Goal: Transaction & Acquisition: Book appointment/travel/reservation

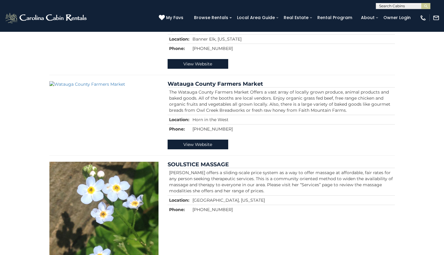
scroll to position [1601, 0]
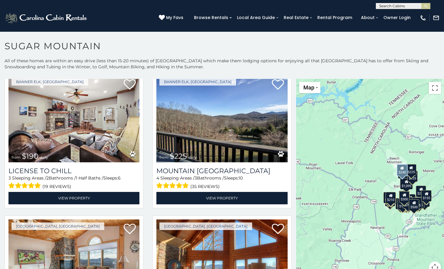
scroll to position [1877, 0]
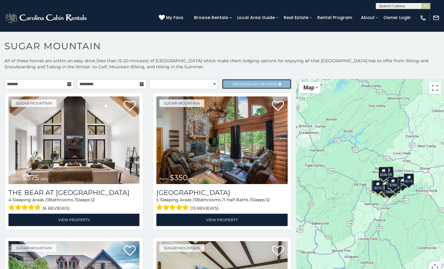
click at [232, 84] on span "Refine Search Filters" at bounding box center [254, 84] width 45 height 5
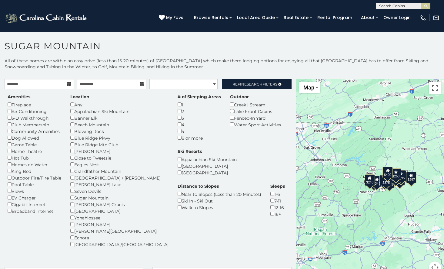
click at [201, 156] on div "Appalachian Ski Mountain" at bounding box center [206, 159] width 59 height 7
click at [202, 156] on div "Appalachian Ski Mountain" at bounding box center [206, 159] width 59 height 7
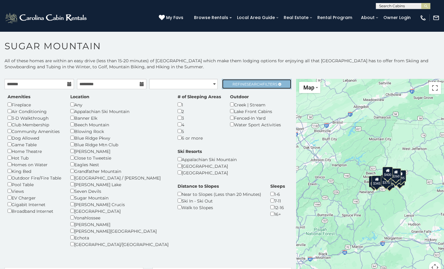
click at [259, 83] on span "Refine Search Filters" at bounding box center [254, 84] width 45 height 5
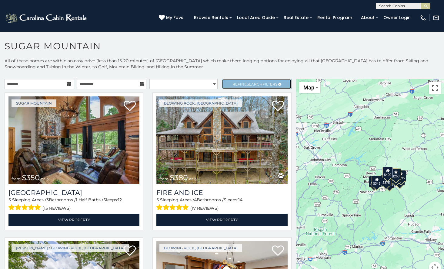
click at [259, 83] on span "Refine Search Filters" at bounding box center [254, 84] width 45 height 5
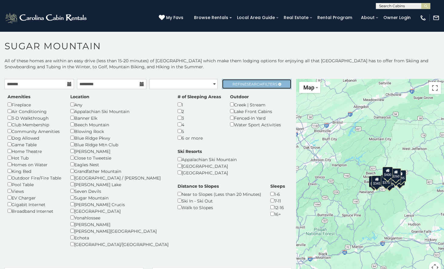
click at [246, 88] on link "Refine Search Filters" at bounding box center [256, 84] width 69 height 10
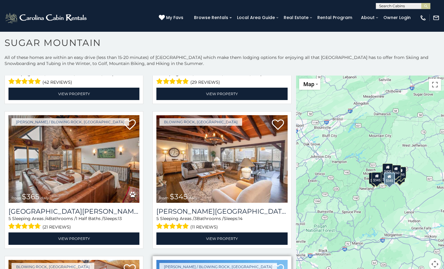
scroll to position [564, 0]
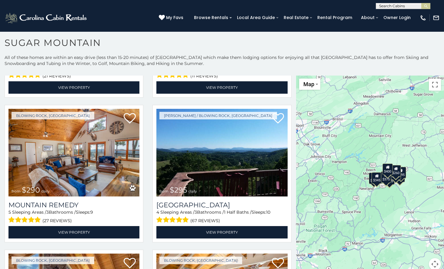
click at [0, 0] on link "Travel Protection Policy" at bounding box center [0, 0] width 0 height 0
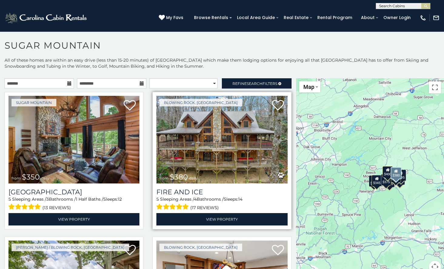
scroll to position [0, 0]
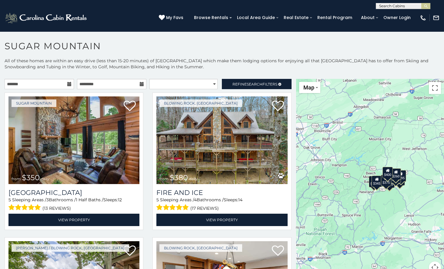
click at [341, 51] on h1 "Sugar Mountain" at bounding box center [222, 49] width 444 height 17
click at [253, 79] on div "**********" at bounding box center [222, 174] width 444 height 233
click at [256, 83] on span "Search" at bounding box center [254, 84] width 16 height 5
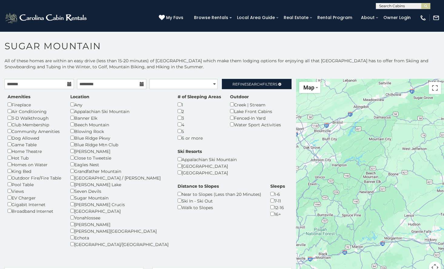
click at [204, 163] on div "[GEOGRAPHIC_DATA]" at bounding box center [206, 166] width 59 height 7
click at [203, 170] on div "[GEOGRAPHIC_DATA]" at bounding box center [206, 173] width 59 height 7
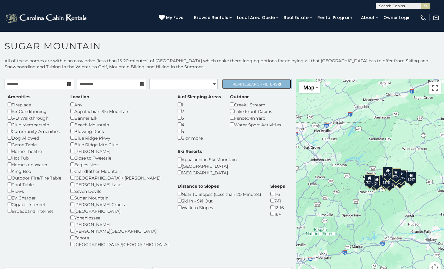
click at [249, 88] on link "Refine Search Filters" at bounding box center [256, 84] width 69 height 10
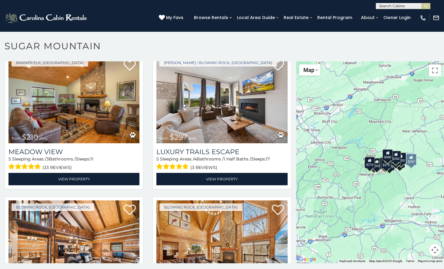
scroll to position [972, 0]
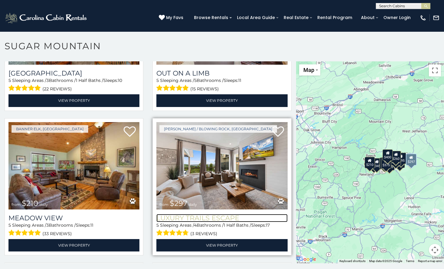
click at [222, 214] on h3 "Luxury Trails Escape" at bounding box center [221, 218] width 131 height 8
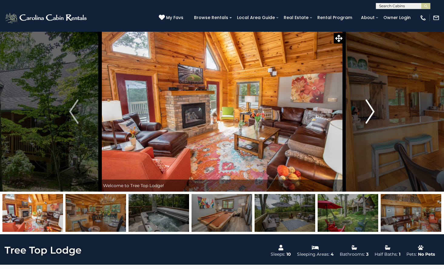
click at [368, 105] on img "Next" at bounding box center [369, 112] width 9 height 24
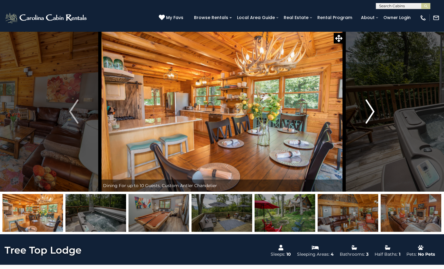
click at [368, 105] on img "Next" at bounding box center [369, 112] width 9 height 24
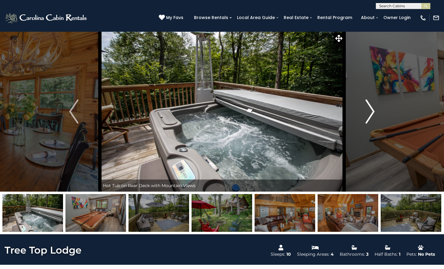
click at [369, 105] on img "Next" at bounding box center [369, 112] width 9 height 24
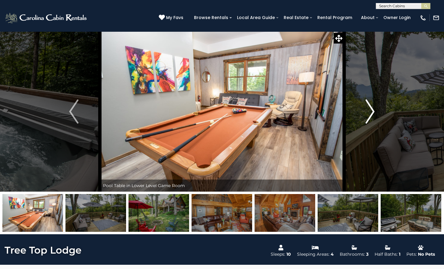
click at [369, 105] on img "Next" at bounding box center [369, 112] width 9 height 24
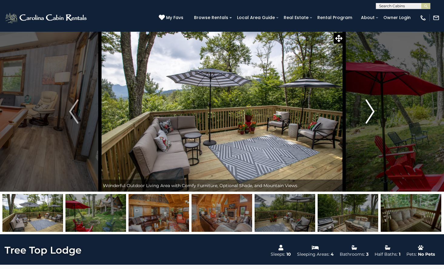
click at [369, 105] on img "Next" at bounding box center [369, 112] width 9 height 24
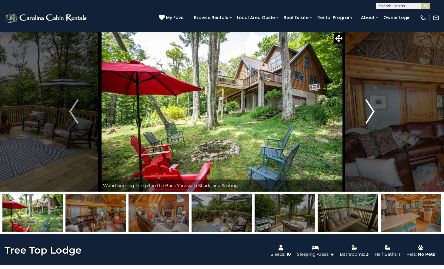
click at [369, 105] on img "Next" at bounding box center [369, 112] width 9 height 24
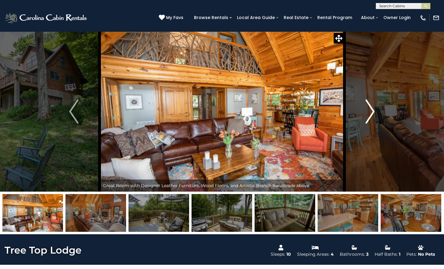
click at [369, 105] on img "Next" at bounding box center [369, 112] width 9 height 24
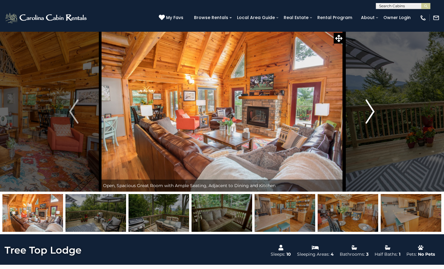
click at [369, 105] on img "Next" at bounding box center [369, 112] width 9 height 24
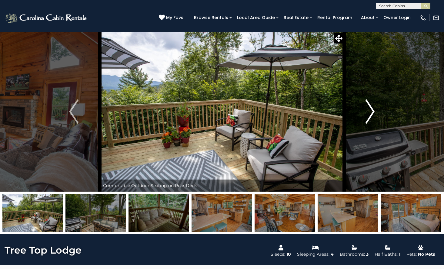
click at [369, 105] on img "Next" at bounding box center [369, 112] width 9 height 24
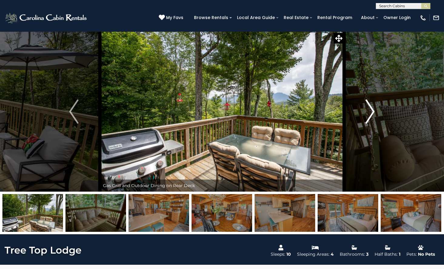
click at [369, 105] on img "Next" at bounding box center [369, 112] width 9 height 24
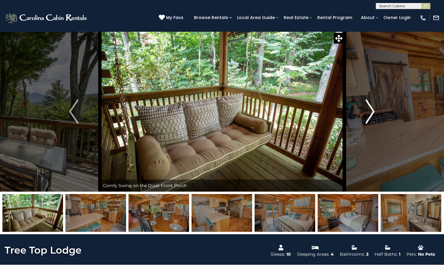
click at [369, 105] on img "Next" at bounding box center [369, 112] width 9 height 24
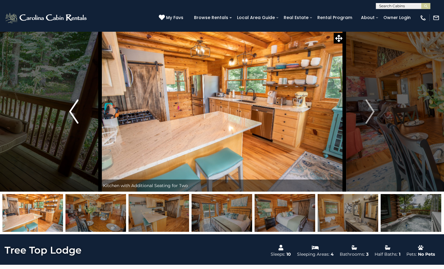
click at [79, 115] on button "Previous" at bounding box center [74, 111] width 52 height 160
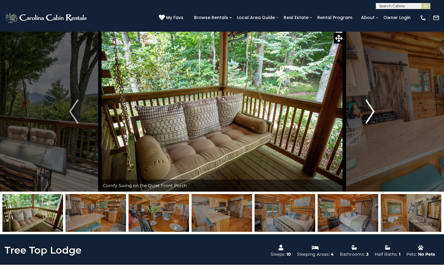
click at [378, 111] on button "Next" at bounding box center [370, 111] width 52 height 160
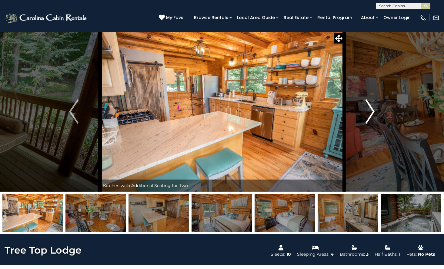
click at [378, 111] on button "Next" at bounding box center [370, 111] width 52 height 160
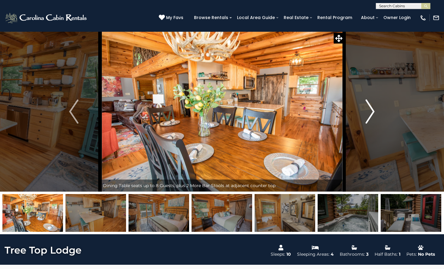
click at [378, 111] on button "Next" at bounding box center [370, 111] width 52 height 160
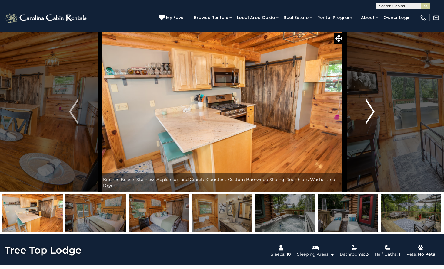
click at [378, 111] on button "Next" at bounding box center [370, 111] width 52 height 160
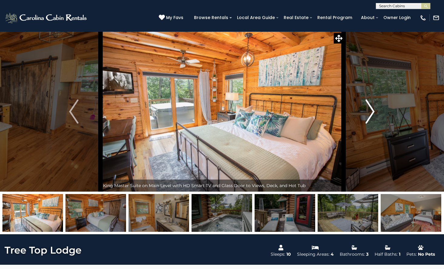
click at [378, 111] on button "Next" at bounding box center [370, 111] width 52 height 160
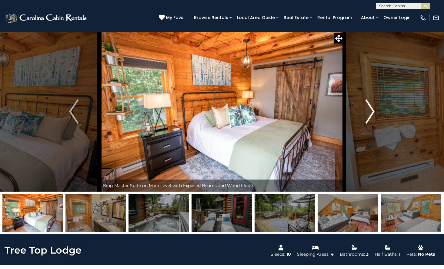
click at [378, 111] on button "Next" at bounding box center [370, 111] width 52 height 160
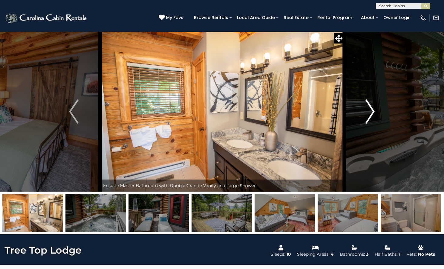
click at [378, 111] on button "Next" at bounding box center [370, 111] width 52 height 160
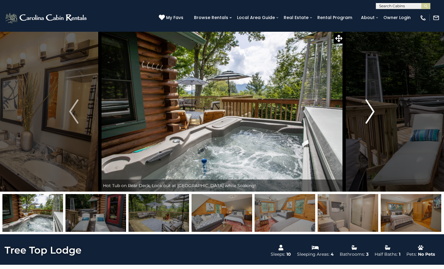
click at [378, 111] on button "Next" at bounding box center [370, 111] width 52 height 160
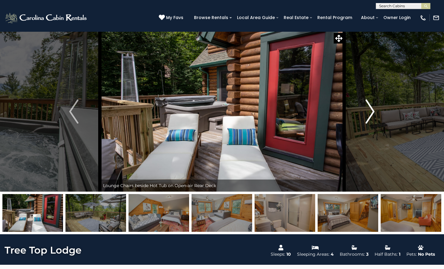
click at [378, 111] on button "Next" at bounding box center [370, 111] width 52 height 160
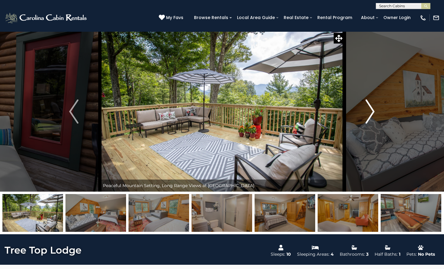
click at [377, 113] on button "Next" at bounding box center [370, 111] width 52 height 160
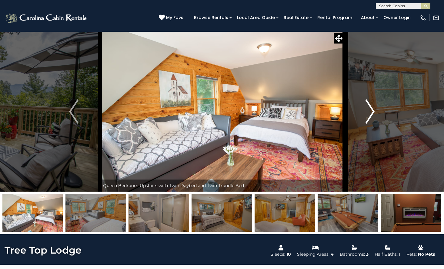
click at [377, 113] on button "Next" at bounding box center [370, 111] width 52 height 160
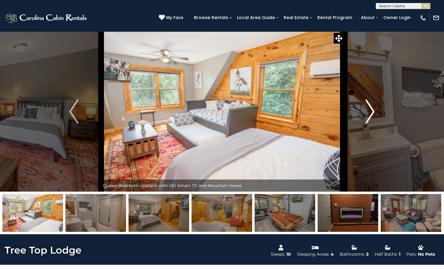
click at [377, 113] on button "Next" at bounding box center [370, 111] width 52 height 160
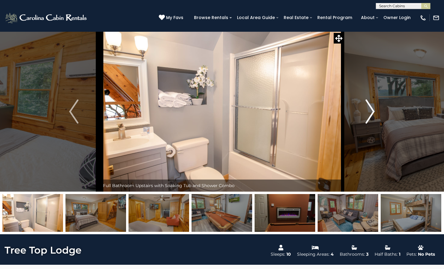
click at [377, 113] on button "Next" at bounding box center [370, 111] width 52 height 160
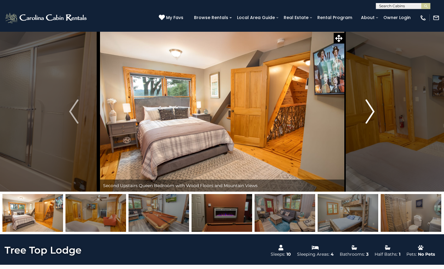
click at [377, 113] on button "Next" at bounding box center [370, 111] width 52 height 160
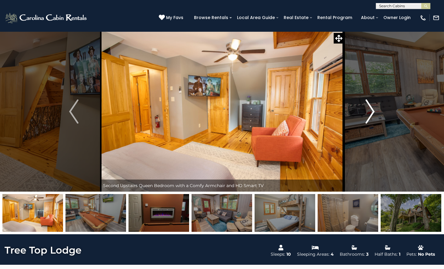
click at [377, 113] on button "Next" at bounding box center [370, 111] width 52 height 160
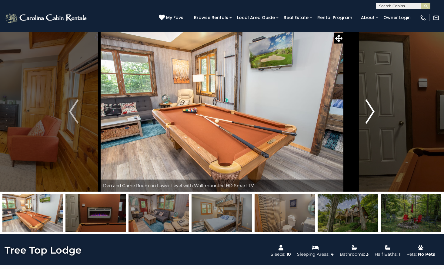
click at [377, 113] on button "Next" at bounding box center [370, 111] width 52 height 160
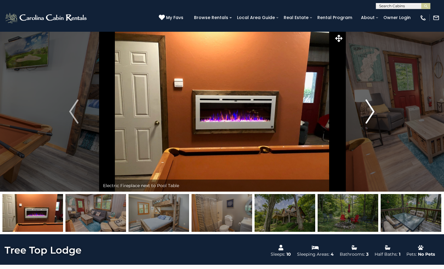
click at [377, 113] on button "Next" at bounding box center [370, 111] width 52 height 160
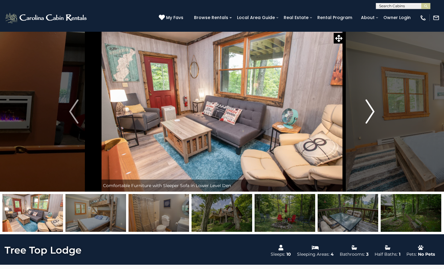
click at [377, 113] on button "Next" at bounding box center [370, 111] width 52 height 160
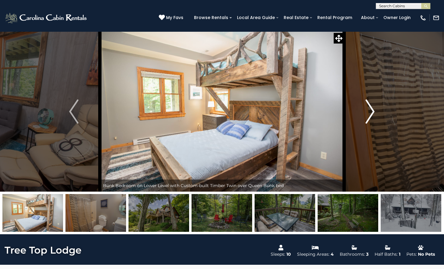
click at [377, 113] on button "Next" at bounding box center [370, 111] width 52 height 160
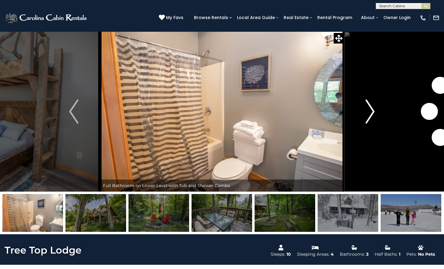
click at [377, 113] on button "Next" at bounding box center [370, 111] width 52 height 160
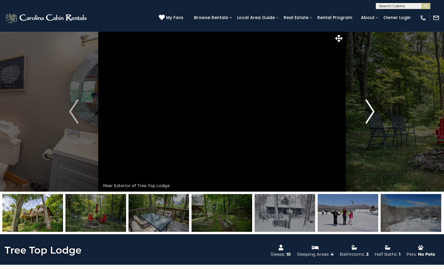
click at [377, 113] on button "Next" at bounding box center [370, 111] width 52 height 160
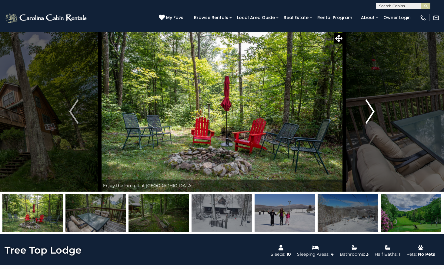
click at [377, 113] on button "Next" at bounding box center [370, 111] width 52 height 160
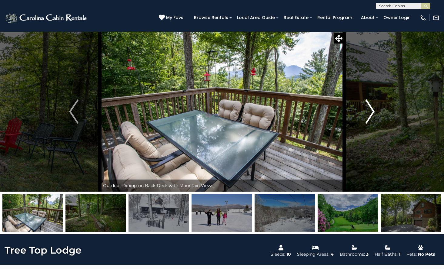
click at [377, 113] on button "Next" at bounding box center [370, 111] width 52 height 160
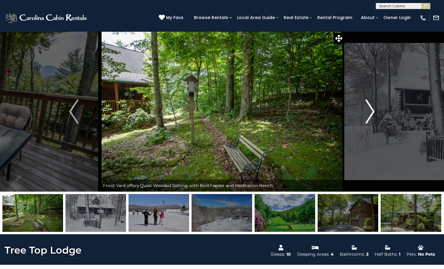
click at [377, 113] on button "Next" at bounding box center [370, 111] width 52 height 160
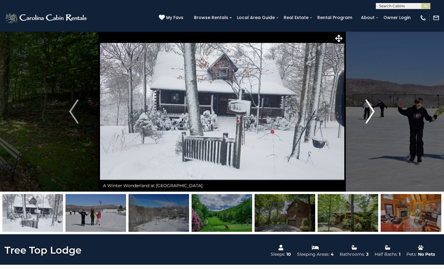
click at [377, 113] on button "Next" at bounding box center [370, 111] width 52 height 160
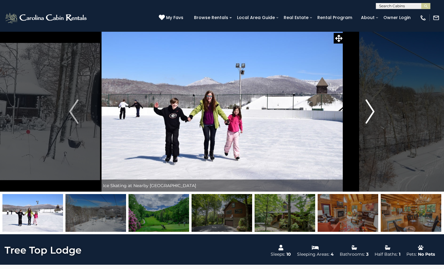
click at [377, 113] on button "Next" at bounding box center [370, 111] width 52 height 160
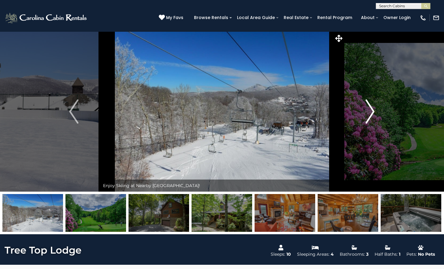
click at [377, 113] on button "Next" at bounding box center [370, 111] width 52 height 160
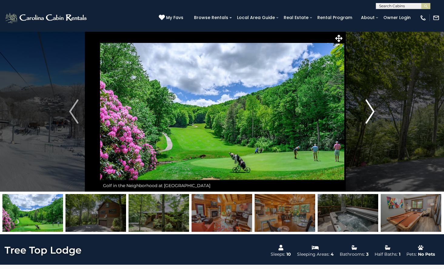
click at [377, 113] on button "Next" at bounding box center [370, 111] width 52 height 160
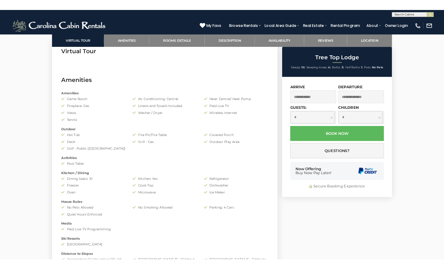
scroll to position [254, 0]
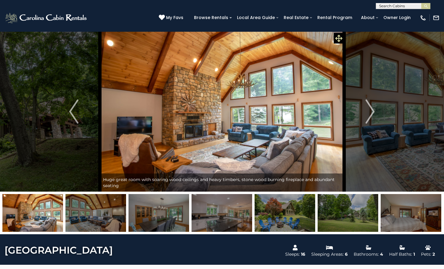
click at [336, 37] on icon at bounding box center [338, 38] width 7 height 7
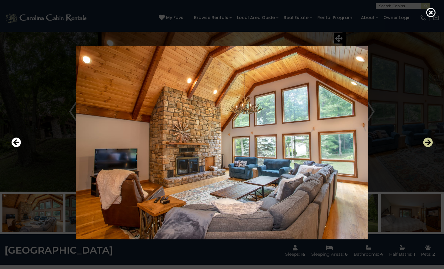
click at [428, 147] on icon "Next" at bounding box center [428, 143] width 10 height 10
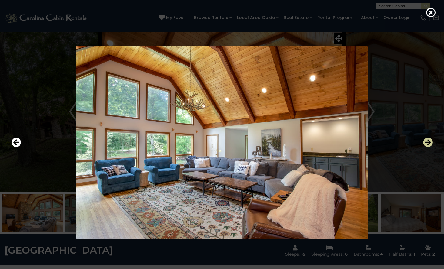
click at [428, 147] on icon "Next" at bounding box center [428, 143] width 10 height 10
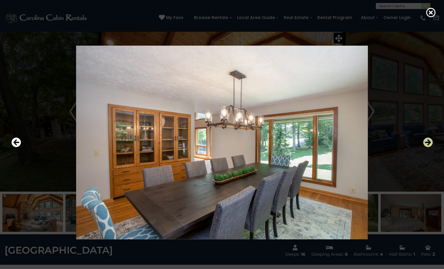
click at [428, 147] on icon "Next" at bounding box center [428, 143] width 10 height 10
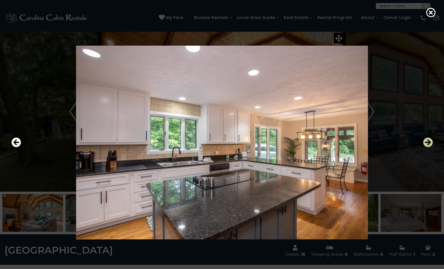
click at [428, 147] on icon "Next" at bounding box center [428, 143] width 10 height 10
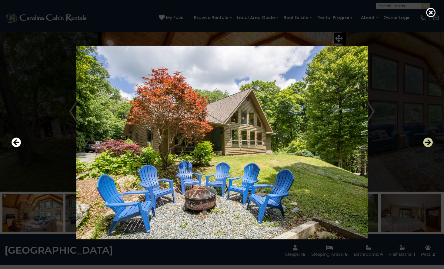
click at [428, 147] on icon "Next" at bounding box center [428, 143] width 10 height 10
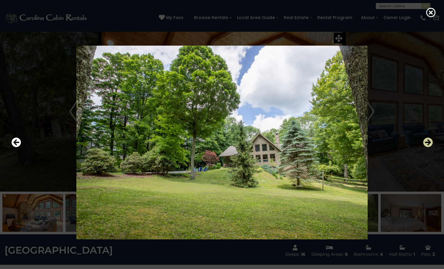
click at [428, 147] on icon "Next" at bounding box center [428, 143] width 10 height 10
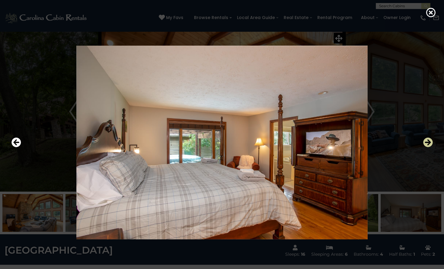
click at [428, 147] on icon "Next" at bounding box center [428, 143] width 10 height 10
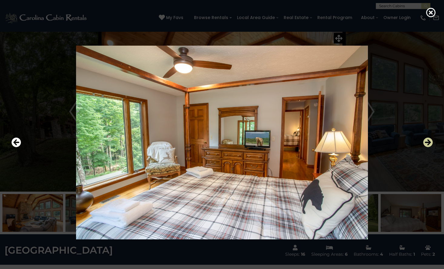
click at [428, 147] on icon "Next" at bounding box center [428, 143] width 10 height 10
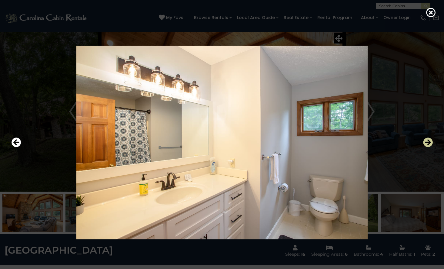
click at [428, 147] on icon "Next" at bounding box center [428, 143] width 10 height 10
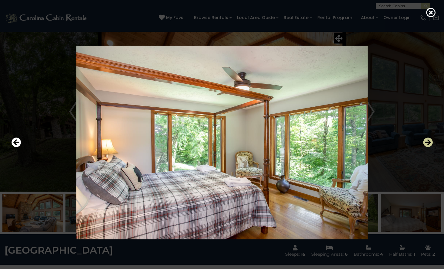
click at [428, 147] on icon "Next" at bounding box center [428, 143] width 10 height 10
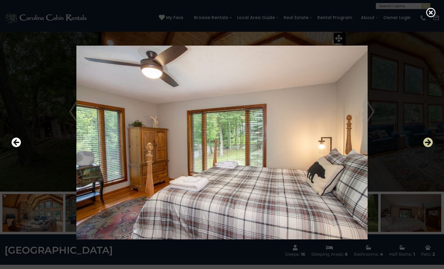
click at [428, 147] on icon "Next" at bounding box center [428, 143] width 10 height 10
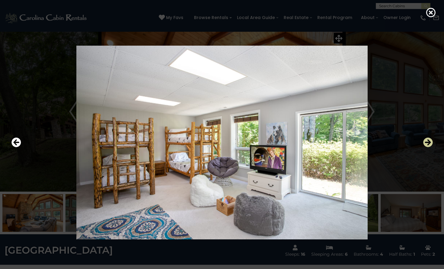
click at [425, 140] on icon "Next" at bounding box center [428, 143] width 10 height 10
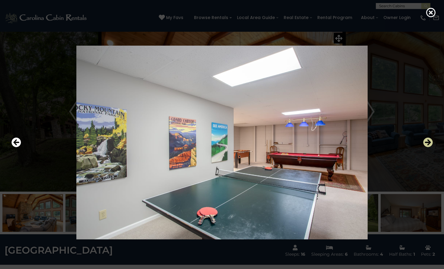
click at [425, 141] on icon "Next" at bounding box center [428, 143] width 10 height 10
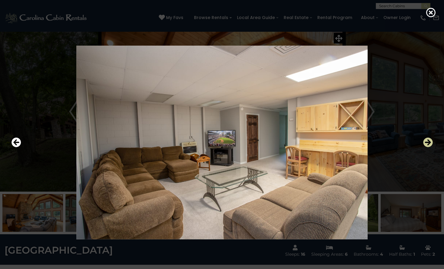
click at [425, 141] on icon "Next" at bounding box center [428, 143] width 10 height 10
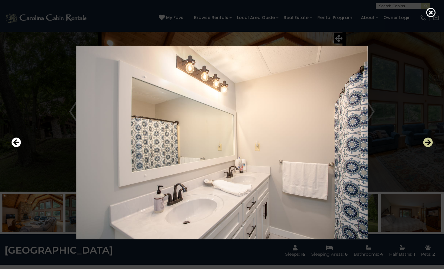
click at [426, 142] on icon "Next" at bounding box center [428, 143] width 10 height 10
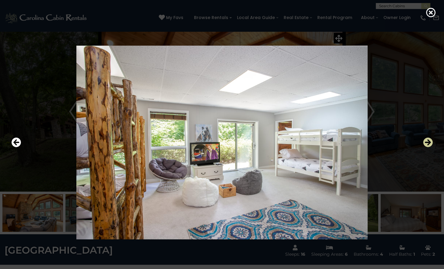
click at [426, 141] on icon "Next" at bounding box center [428, 143] width 10 height 10
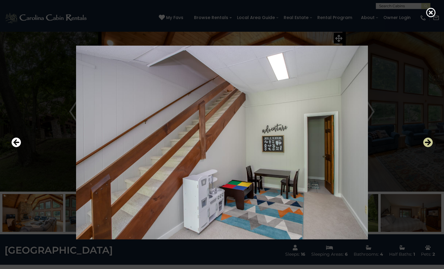
click at [427, 141] on icon "Next" at bounding box center [428, 143] width 10 height 10
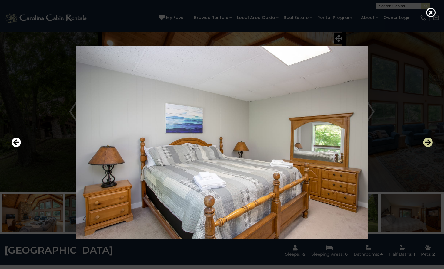
click at [427, 141] on icon "Next" at bounding box center [428, 143] width 10 height 10
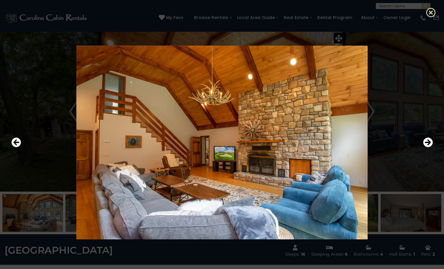
click at [427, 13] on icon at bounding box center [431, 13] width 10 height 10
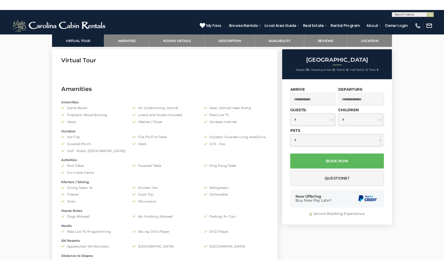
scroll to position [242, 0]
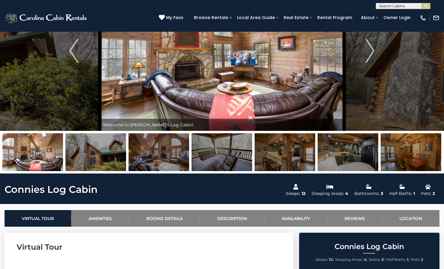
scroll to position [121, 0]
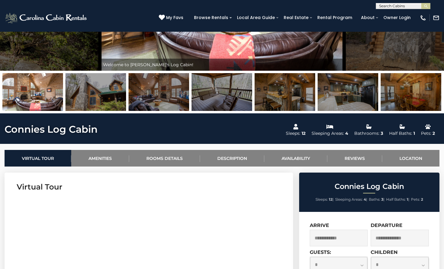
click at [104, 91] on img at bounding box center [95, 92] width 61 height 38
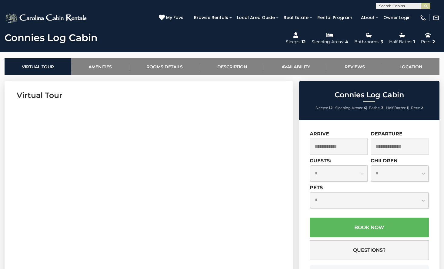
scroll to position [242, 0]
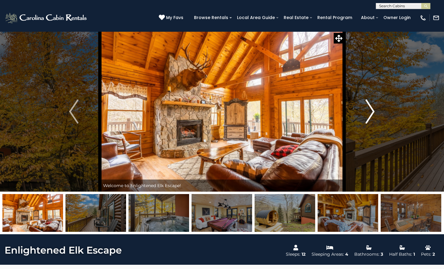
click at [365, 125] on button "Next" at bounding box center [370, 111] width 52 height 160
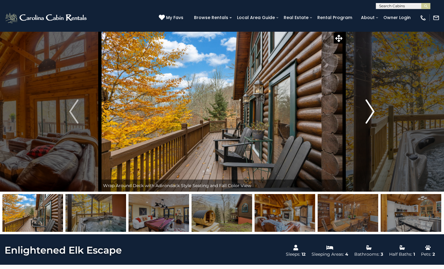
click at [365, 122] on img "Next" at bounding box center [369, 112] width 9 height 24
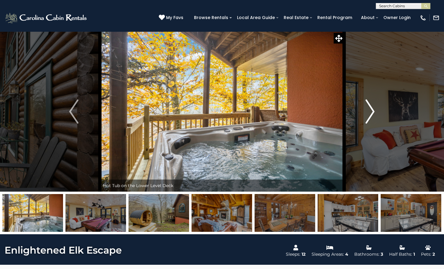
click at [365, 122] on img "Next" at bounding box center [369, 112] width 9 height 24
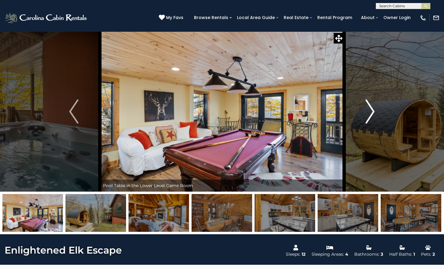
click at [365, 122] on img "Next" at bounding box center [369, 112] width 9 height 24
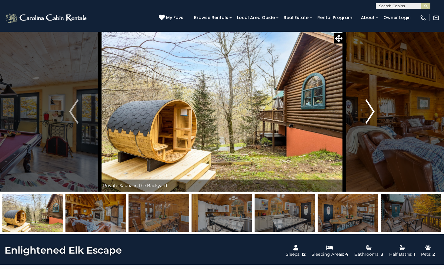
click at [365, 122] on img "Next" at bounding box center [369, 112] width 9 height 24
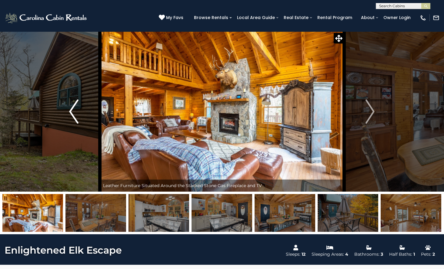
click at [76, 120] on img "Previous" at bounding box center [73, 112] width 9 height 24
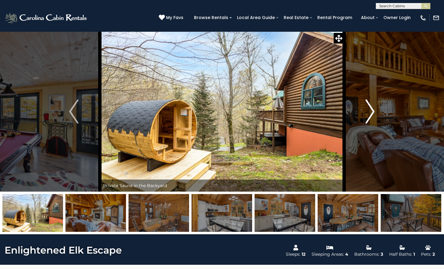
click at [378, 100] on button "Next" at bounding box center [370, 111] width 52 height 160
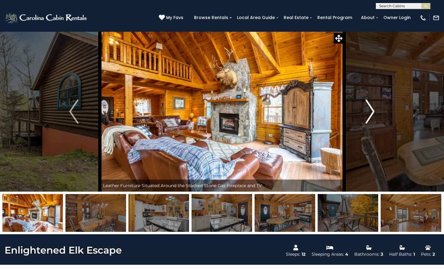
click at [378, 100] on button "Next" at bounding box center [370, 111] width 52 height 160
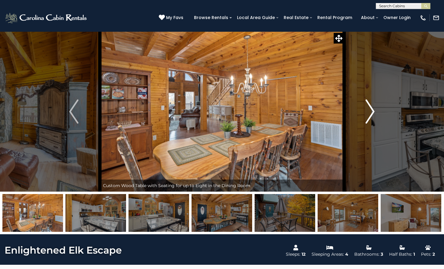
click at [378, 100] on button "Next" at bounding box center [370, 111] width 52 height 160
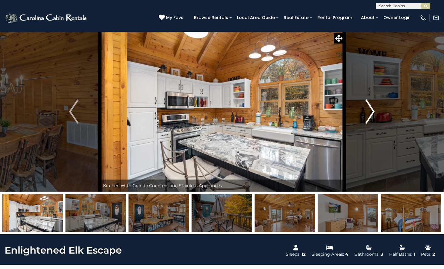
click at [378, 100] on button "Next" at bounding box center [370, 111] width 52 height 160
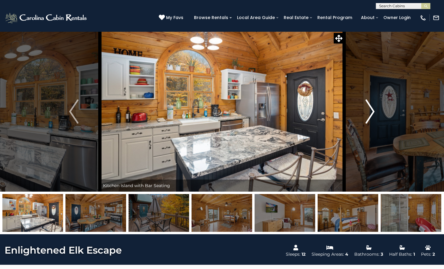
click at [378, 100] on button "Next" at bounding box center [370, 111] width 52 height 160
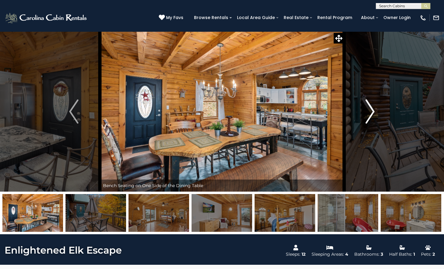
click at [378, 100] on button "Next" at bounding box center [370, 111] width 52 height 160
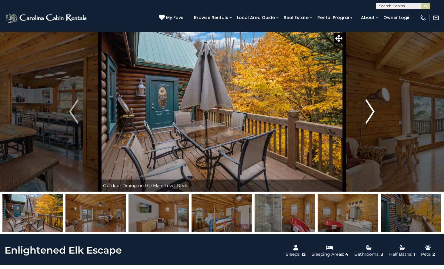
click at [378, 100] on button "Next" at bounding box center [370, 111] width 52 height 160
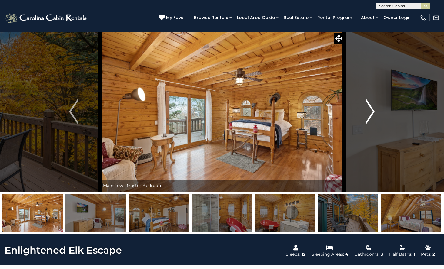
click at [379, 119] on button "Next" at bounding box center [370, 111] width 52 height 160
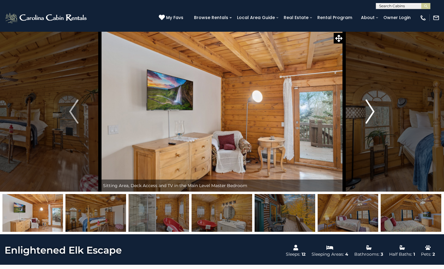
click at [377, 118] on button "Next" at bounding box center [370, 111] width 52 height 160
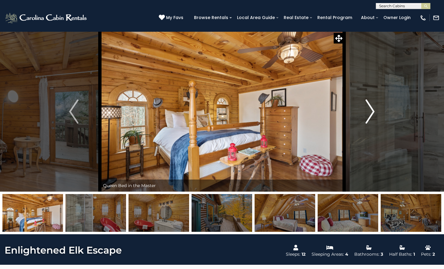
click at [377, 118] on button "Next" at bounding box center [370, 111] width 52 height 160
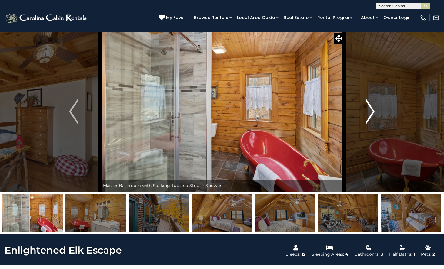
click at [377, 118] on button "Next" at bounding box center [370, 111] width 52 height 160
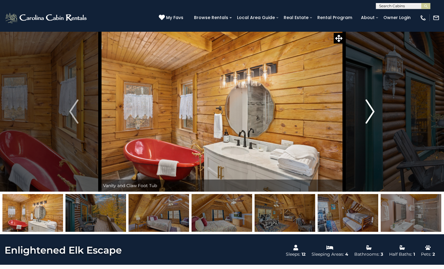
click at [377, 116] on button "Next" at bounding box center [370, 111] width 52 height 160
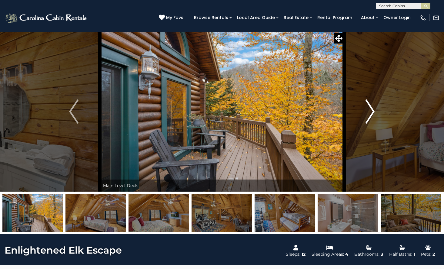
click at [377, 116] on button "Next" at bounding box center [370, 111] width 52 height 160
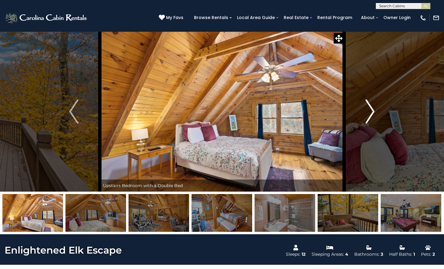
click at [377, 116] on button "Next" at bounding box center [370, 111] width 52 height 160
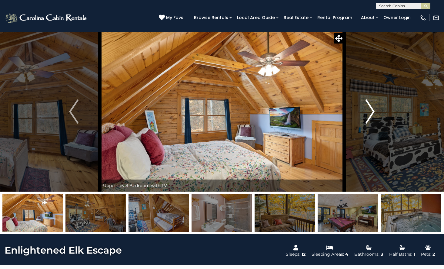
click at [377, 116] on button "Next" at bounding box center [370, 111] width 52 height 160
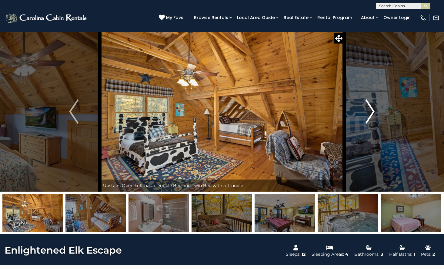
click at [377, 116] on button "Next" at bounding box center [370, 111] width 52 height 160
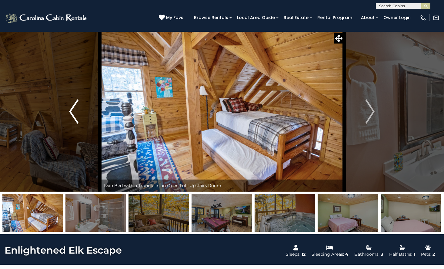
click at [70, 122] on img "Previous" at bounding box center [73, 112] width 9 height 24
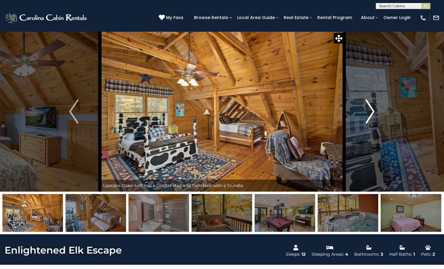
click at [382, 111] on button "Next" at bounding box center [370, 111] width 52 height 160
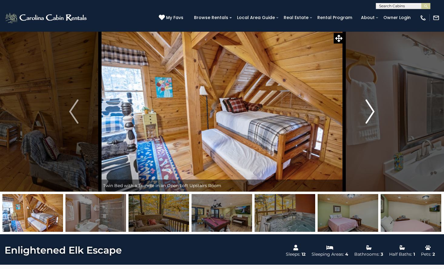
click at [382, 111] on button "Next" at bounding box center [370, 111] width 52 height 160
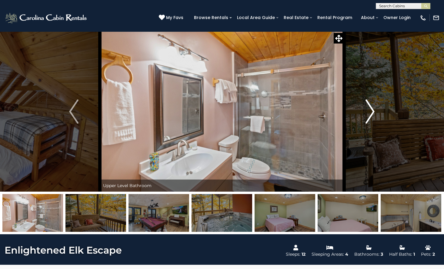
click at [382, 111] on button "Next" at bounding box center [370, 111] width 52 height 160
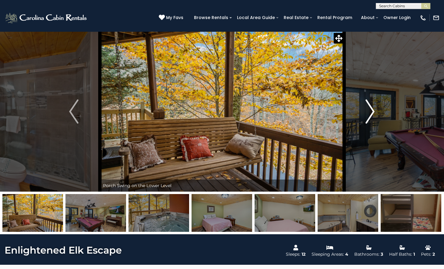
click at [382, 111] on button "Next" at bounding box center [370, 111] width 52 height 160
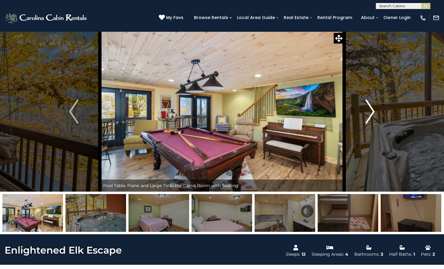
click at [382, 111] on button "Next" at bounding box center [370, 111] width 52 height 160
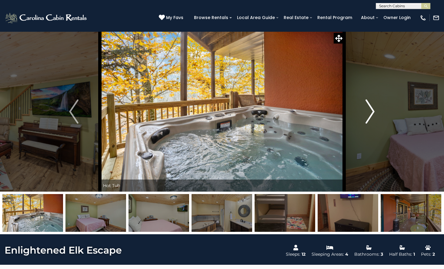
click at [380, 111] on button "Next" at bounding box center [370, 111] width 52 height 160
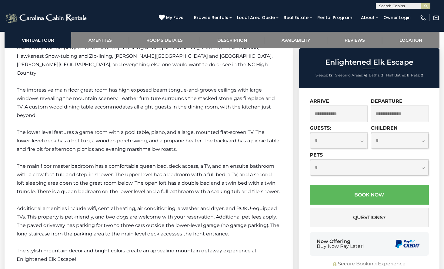
scroll to position [848, 0]
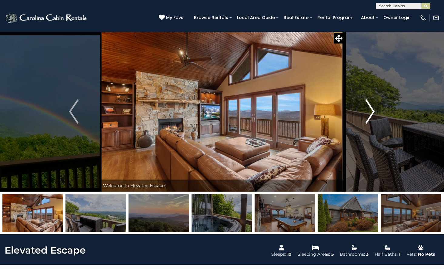
click at [379, 117] on button "Next" at bounding box center [370, 111] width 52 height 160
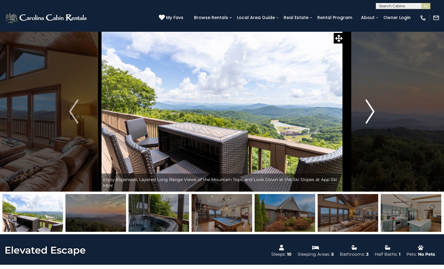
click at [375, 111] on button "Next" at bounding box center [370, 111] width 52 height 160
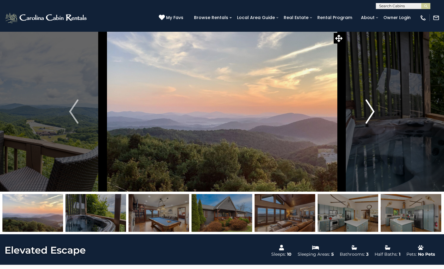
click at [375, 111] on button "Next" at bounding box center [370, 111] width 52 height 160
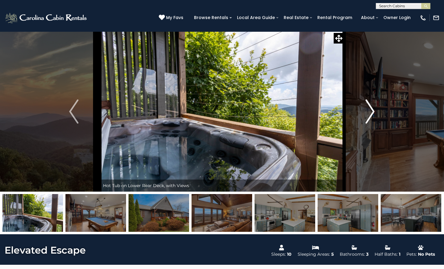
click at [375, 111] on button "Next" at bounding box center [370, 111] width 52 height 160
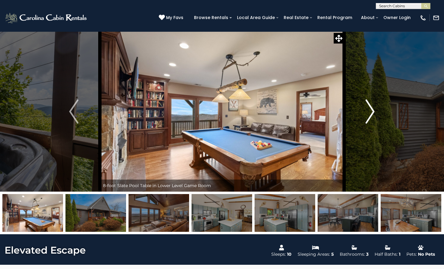
click at [375, 111] on button "Next" at bounding box center [370, 111] width 52 height 160
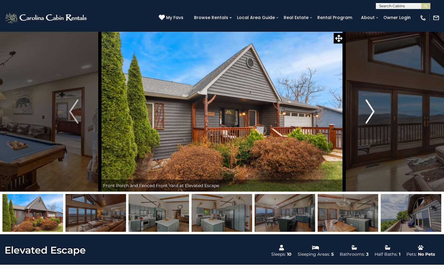
click at [375, 111] on button "Next" at bounding box center [370, 111] width 52 height 160
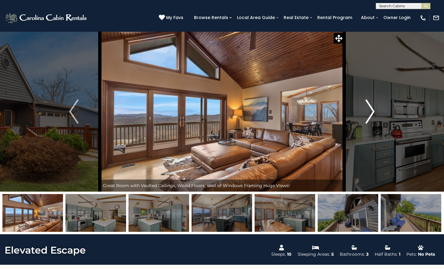
click at [375, 111] on button "Next" at bounding box center [370, 111] width 52 height 160
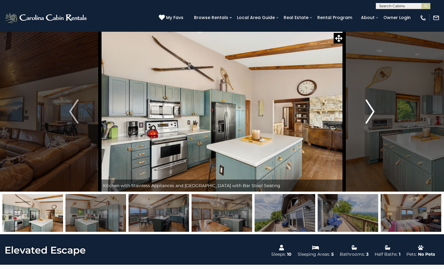
click at [375, 111] on button "Next" at bounding box center [370, 111] width 52 height 160
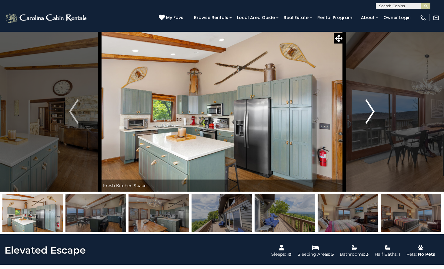
click at [375, 111] on button "Next" at bounding box center [370, 111] width 52 height 160
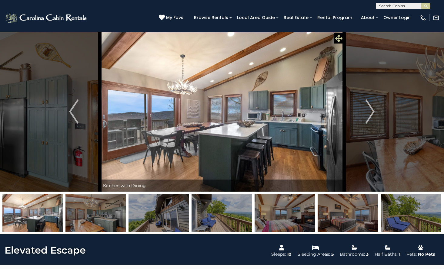
click at [336, 40] on icon at bounding box center [338, 38] width 7 height 7
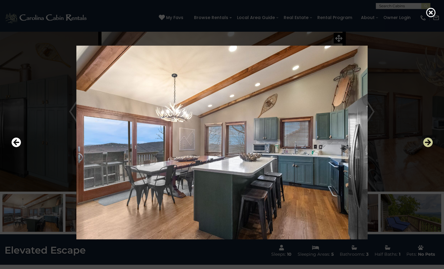
click at [425, 141] on icon "Next" at bounding box center [428, 143] width 10 height 10
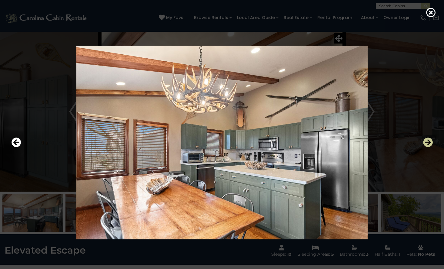
click at [425, 139] on icon "Next" at bounding box center [428, 143] width 10 height 10
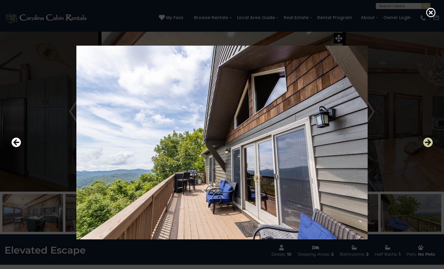
click at [432, 140] on icon "Next" at bounding box center [428, 143] width 10 height 10
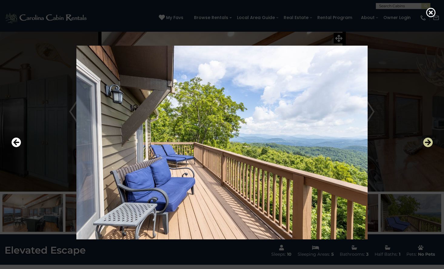
click at [432, 140] on icon "Next" at bounding box center [428, 143] width 10 height 10
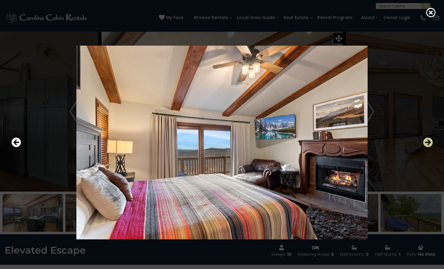
click at [432, 140] on icon "Next" at bounding box center [428, 143] width 10 height 10
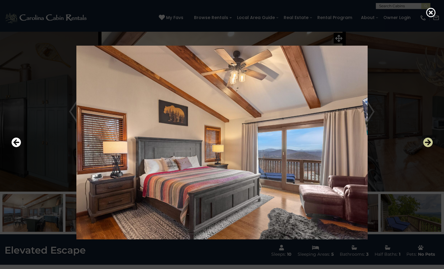
click at [432, 140] on icon "Next" at bounding box center [428, 143] width 10 height 10
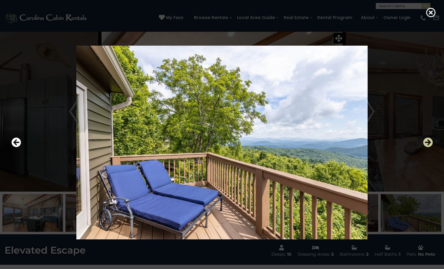
click at [432, 140] on icon "Next" at bounding box center [428, 143] width 10 height 10
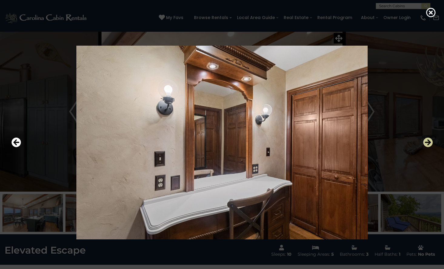
click at [432, 140] on icon "Next" at bounding box center [428, 143] width 10 height 10
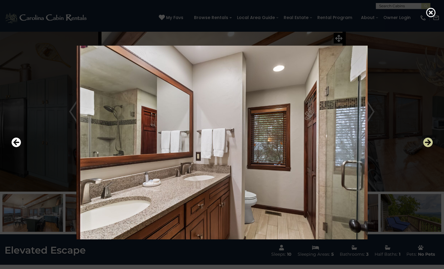
click at [432, 140] on icon "Next" at bounding box center [428, 143] width 10 height 10
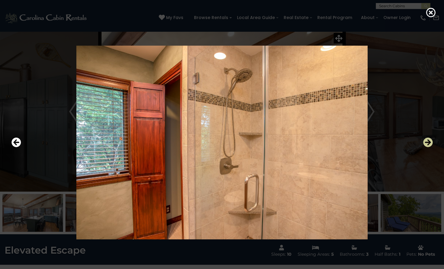
click at [432, 140] on icon "Next" at bounding box center [428, 143] width 10 height 10
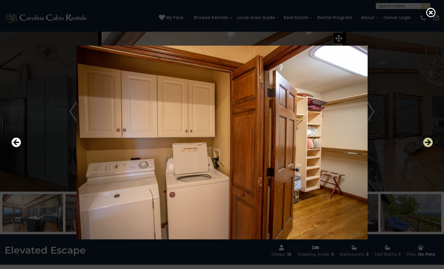
click at [432, 140] on icon "Next" at bounding box center [428, 143] width 10 height 10
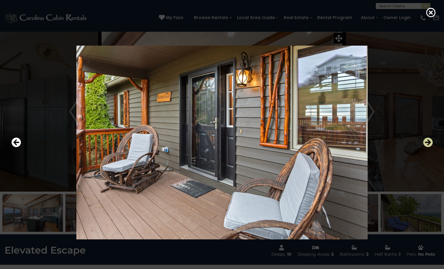
click at [432, 140] on icon "Next" at bounding box center [428, 143] width 10 height 10
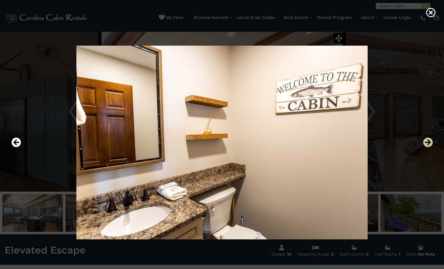
click at [432, 140] on icon "Next" at bounding box center [428, 143] width 10 height 10
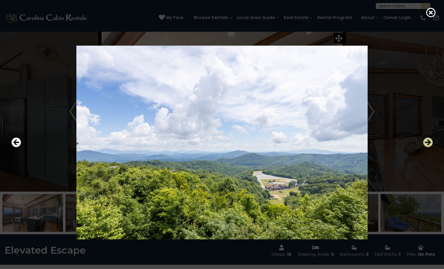
click at [432, 140] on icon "Next" at bounding box center [428, 143] width 10 height 10
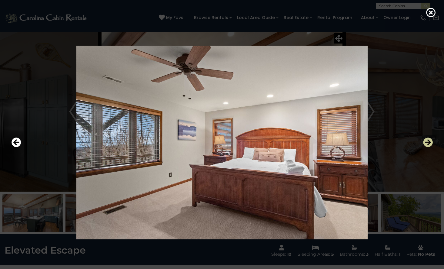
click at [432, 140] on icon "Next" at bounding box center [428, 143] width 10 height 10
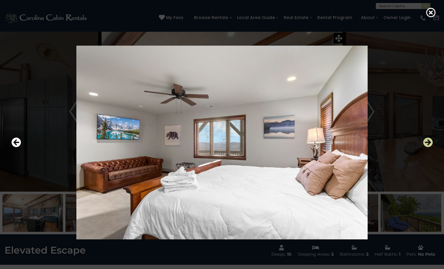
click at [432, 140] on icon "Next" at bounding box center [428, 143] width 10 height 10
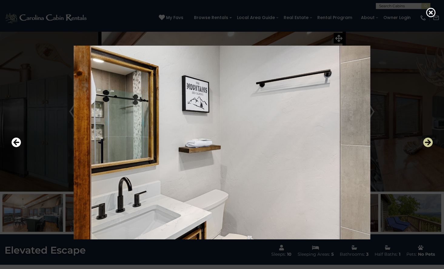
click at [432, 140] on icon "Next" at bounding box center [428, 143] width 10 height 10
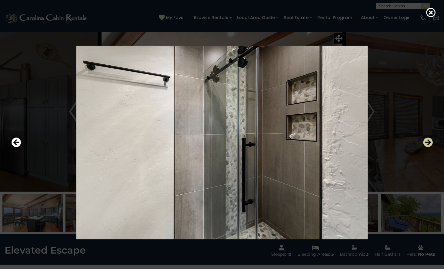
click at [432, 140] on icon "Next" at bounding box center [428, 143] width 10 height 10
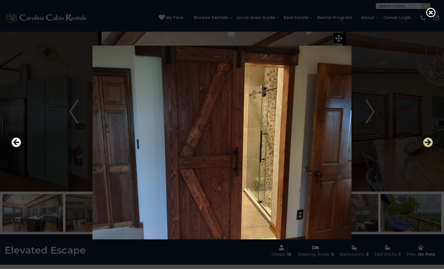
click at [432, 140] on icon "Next" at bounding box center [428, 143] width 10 height 10
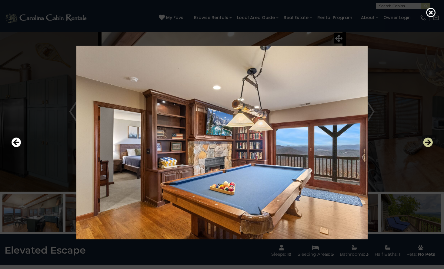
click at [432, 140] on icon "Next" at bounding box center [428, 143] width 10 height 10
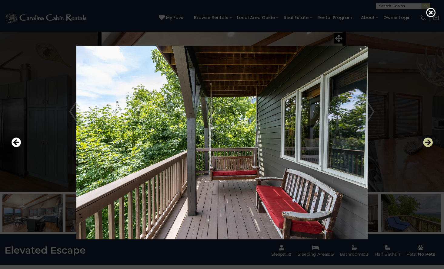
click at [432, 140] on icon "Next" at bounding box center [428, 143] width 10 height 10
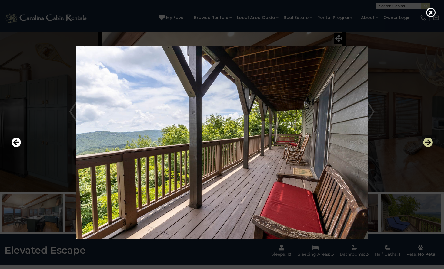
click at [432, 140] on icon "Next" at bounding box center [428, 143] width 10 height 10
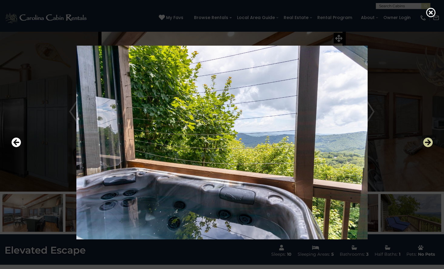
click at [432, 140] on icon "Next" at bounding box center [428, 143] width 10 height 10
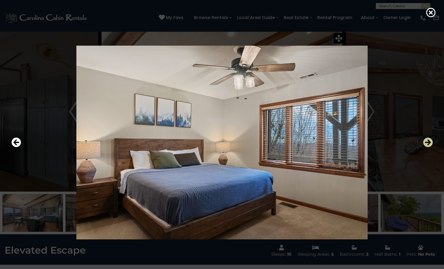
click at [428, 137] on button "Next" at bounding box center [428, 143] width 10 height 14
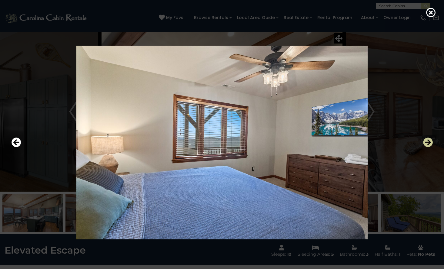
click at [428, 141] on icon "Next" at bounding box center [428, 143] width 10 height 10
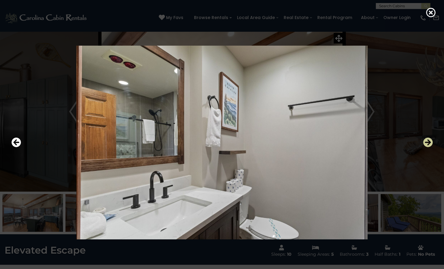
click at [428, 141] on icon "Next" at bounding box center [428, 143] width 10 height 10
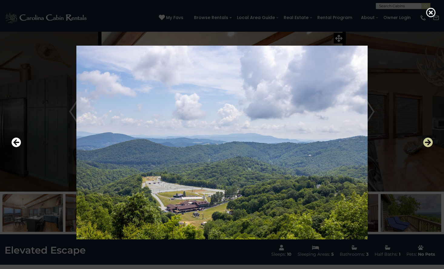
click at [428, 141] on icon "Next" at bounding box center [428, 143] width 10 height 10
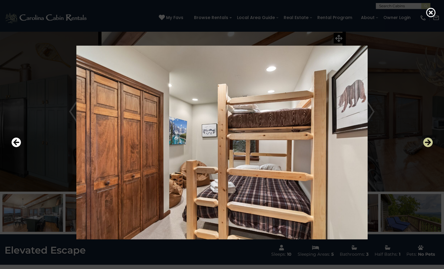
click at [428, 141] on icon "Next" at bounding box center [428, 143] width 10 height 10
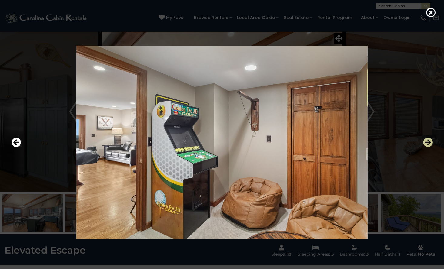
click at [428, 141] on icon "Next" at bounding box center [428, 143] width 10 height 10
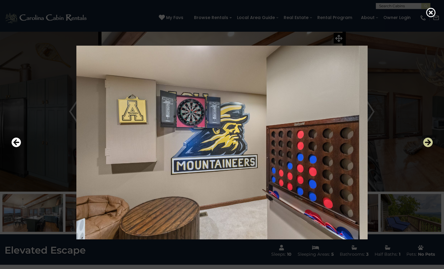
click at [427, 141] on icon "Next" at bounding box center [428, 143] width 10 height 10
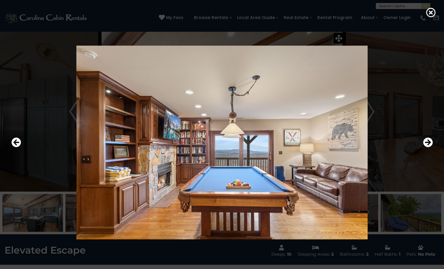
click at [31, 68] on div at bounding box center [221, 142] width 427 height 243
click at [431, 11] on icon at bounding box center [431, 13] width 10 height 10
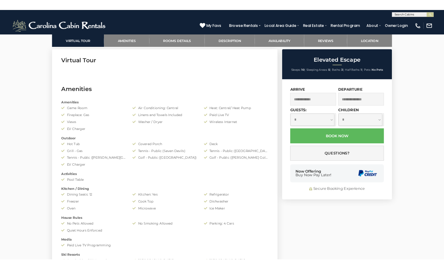
scroll to position [242, 0]
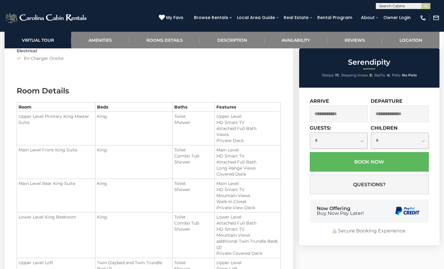
scroll to position [666, 0]
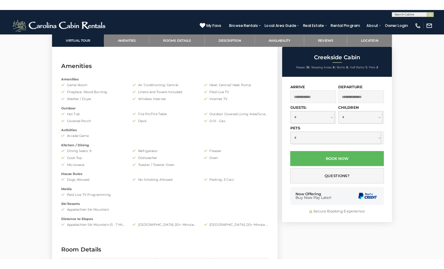
scroll to position [273, 0]
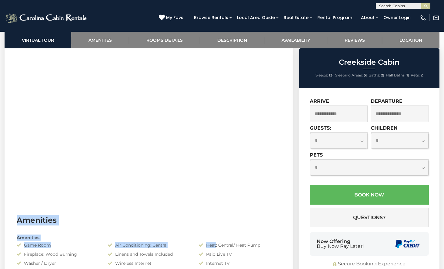
drag, startPoint x: 220, startPoint y: 229, endPoint x: 233, endPoint y: 189, distance: 42.6
click at [264, 216] on h3 "Amenities" at bounding box center [149, 220] width 264 height 11
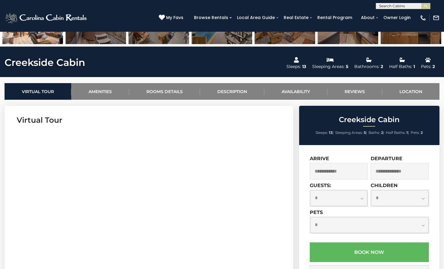
scroll to position [242, 0]
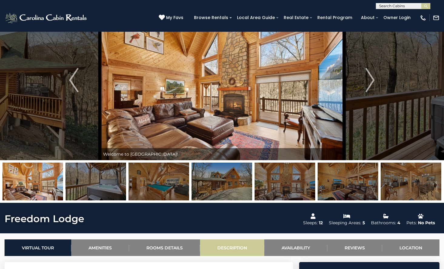
scroll to position [30, 0]
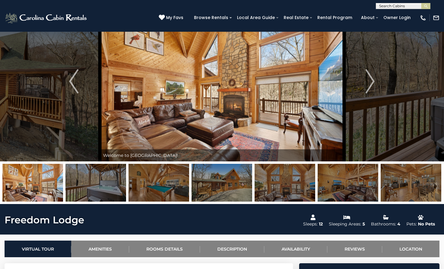
click at [305, 197] on img at bounding box center [284, 183] width 61 height 38
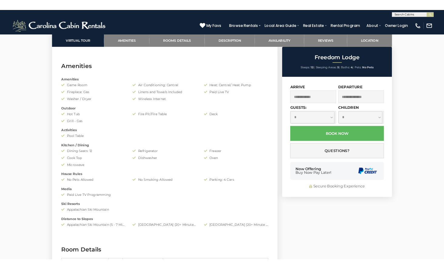
scroll to position [273, 0]
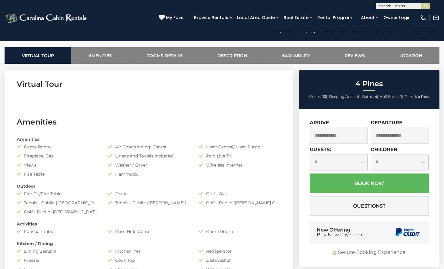
scroll to position [103, 0]
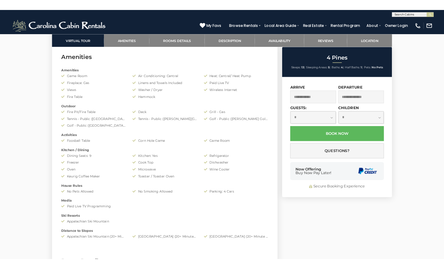
scroll to position [285, 0]
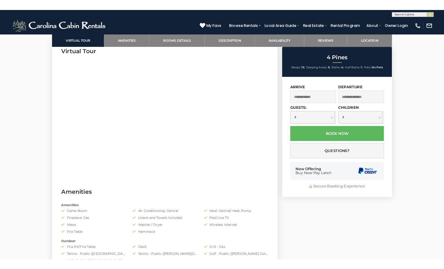
scroll to position [254, 0]
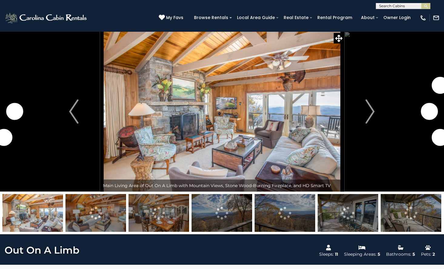
click at [250, 111] on img at bounding box center [222, 111] width 244 height 160
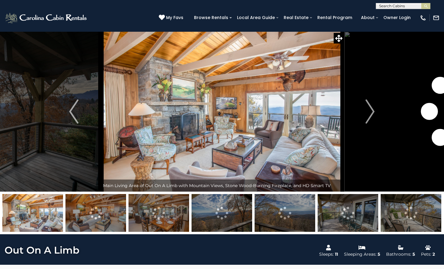
click at [336, 33] on span at bounding box center [338, 38] width 11 height 11
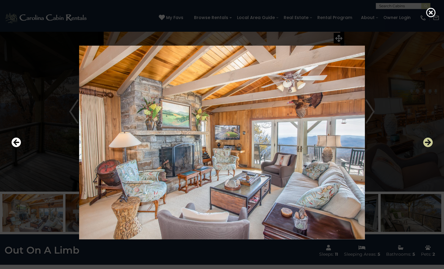
click at [426, 142] on icon "Next" at bounding box center [428, 143] width 10 height 10
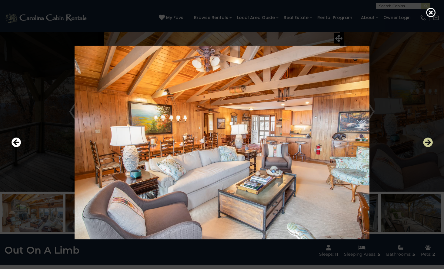
click at [427, 141] on icon "Next" at bounding box center [428, 143] width 10 height 10
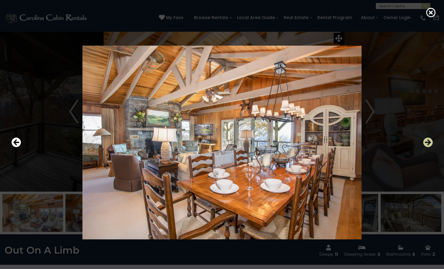
click at [427, 141] on icon "Next" at bounding box center [428, 143] width 10 height 10
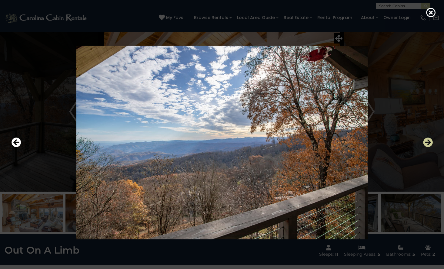
click at [427, 141] on icon "Next" at bounding box center [428, 143] width 10 height 10
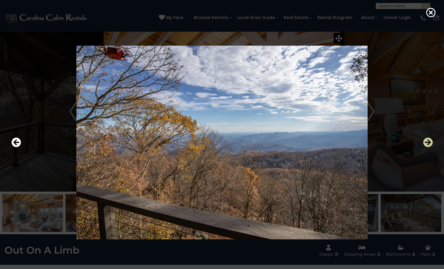
click at [427, 141] on icon "Next" at bounding box center [428, 143] width 10 height 10
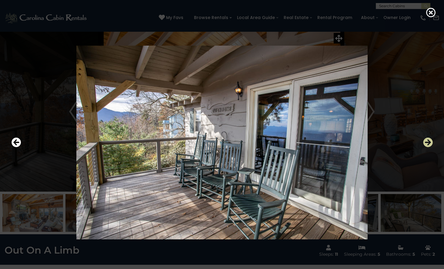
click at [427, 141] on icon "Next" at bounding box center [428, 143] width 10 height 10
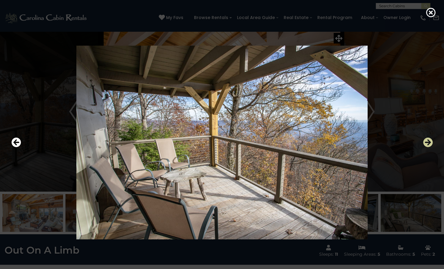
click at [427, 141] on icon "Next" at bounding box center [428, 143] width 10 height 10
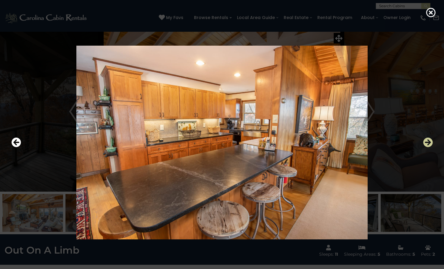
click at [427, 141] on icon "Next" at bounding box center [428, 143] width 10 height 10
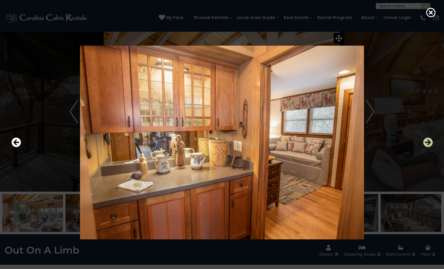
click at [427, 141] on icon "Next" at bounding box center [428, 143] width 10 height 10
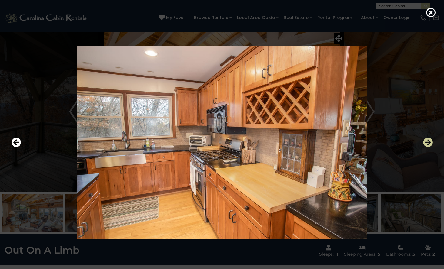
click at [427, 141] on icon "Next" at bounding box center [428, 143] width 10 height 10
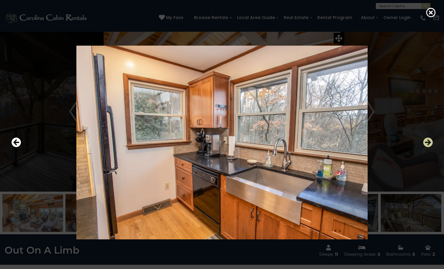
click at [427, 140] on icon "Next" at bounding box center [428, 143] width 10 height 10
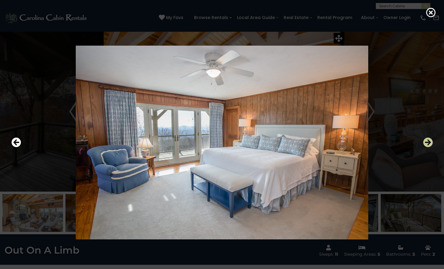
click at [427, 140] on icon "Next" at bounding box center [428, 143] width 10 height 10
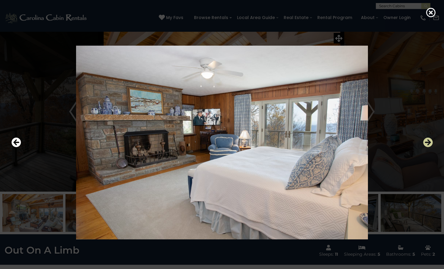
click at [427, 140] on icon "Next" at bounding box center [428, 143] width 10 height 10
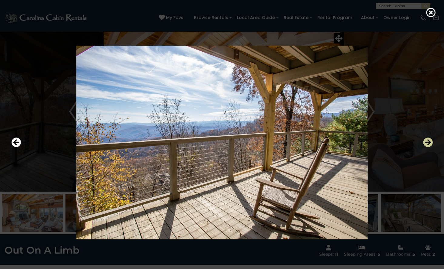
click at [427, 140] on icon "Next" at bounding box center [428, 143] width 10 height 10
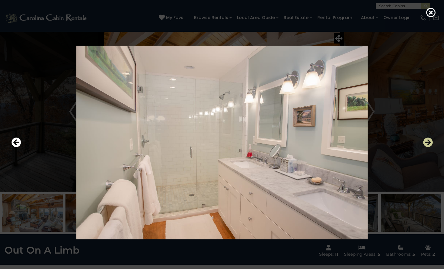
click at [427, 139] on icon "Next" at bounding box center [428, 143] width 10 height 10
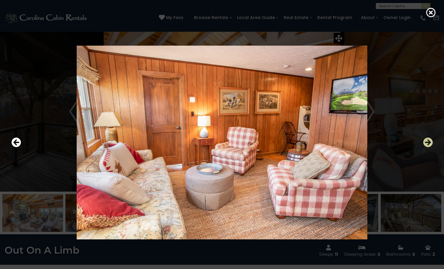
click at [427, 139] on icon "Next" at bounding box center [428, 143] width 10 height 10
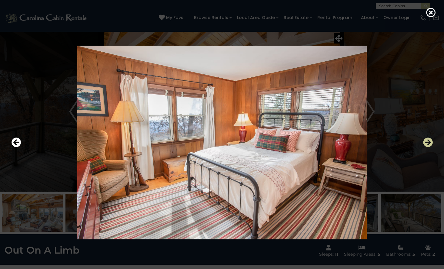
click at [427, 139] on icon "Next" at bounding box center [428, 143] width 10 height 10
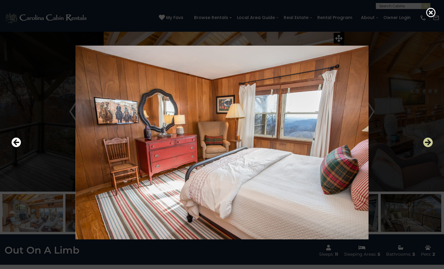
click at [427, 139] on icon "Next" at bounding box center [428, 143] width 10 height 10
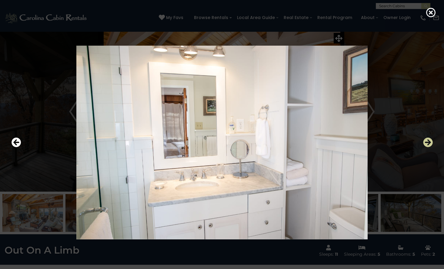
click at [427, 139] on icon "Next" at bounding box center [428, 143] width 10 height 10
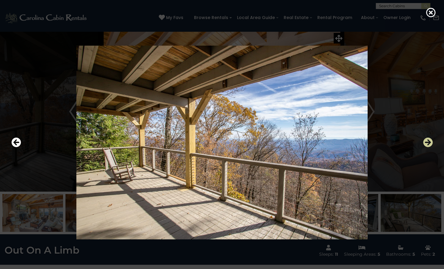
click at [427, 139] on icon "Next" at bounding box center [428, 143] width 10 height 10
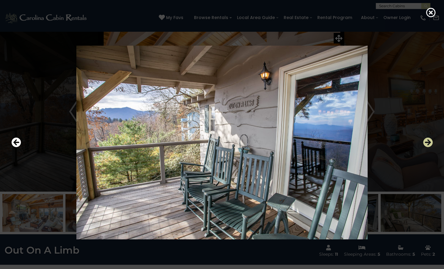
click at [427, 139] on icon "Next" at bounding box center [428, 143] width 10 height 10
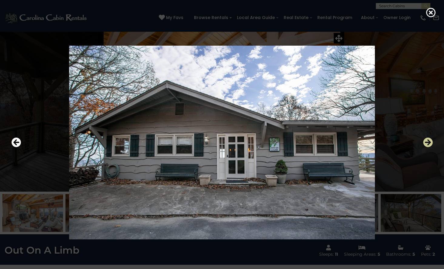
click at [427, 139] on icon "Next" at bounding box center [428, 143] width 10 height 10
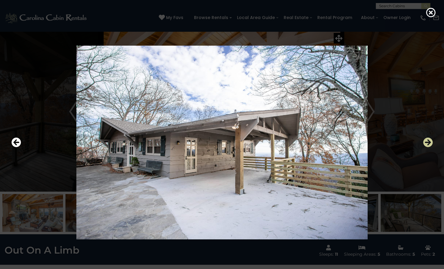
click at [427, 139] on icon "Next" at bounding box center [428, 143] width 10 height 10
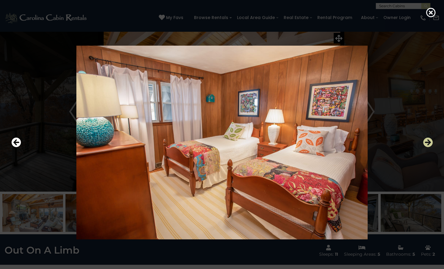
click at [425, 147] on icon "Next" at bounding box center [428, 143] width 10 height 10
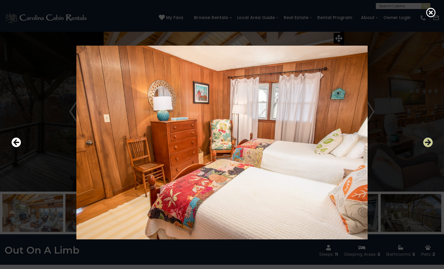
click at [425, 147] on icon "Next" at bounding box center [428, 143] width 10 height 10
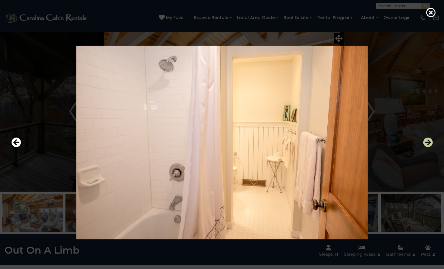
click at [425, 147] on icon "Next" at bounding box center [428, 143] width 10 height 10
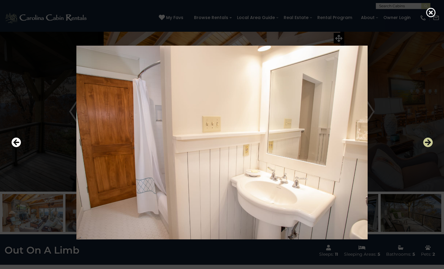
click at [425, 147] on icon "Next" at bounding box center [428, 143] width 10 height 10
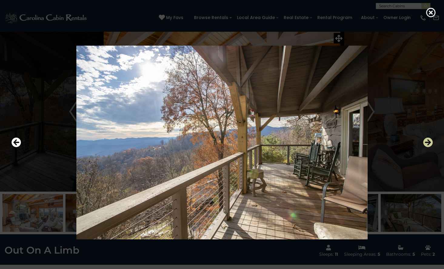
click at [425, 147] on icon "Next" at bounding box center [428, 143] width 10 height 10
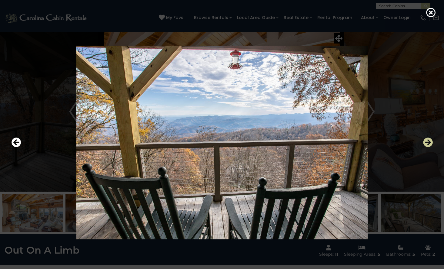
click at [425, 147] on icon "Next" at bounding box center [428, 143] width 10 height 10
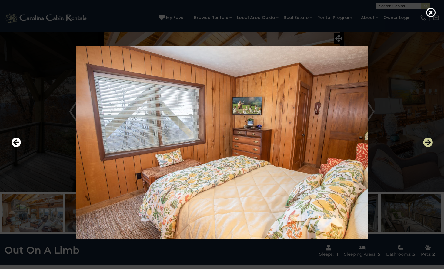
click at [425, 147] on icon "Next" at bounding box center [428, 143] width 10 height 10
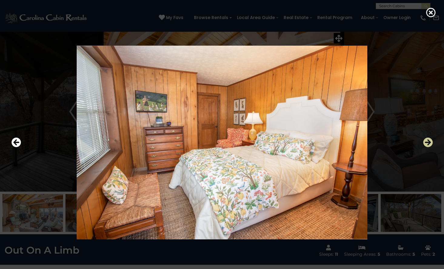
click at [425, 147] on icon "Next" at bounding box center [428, 143] width 10 height 10
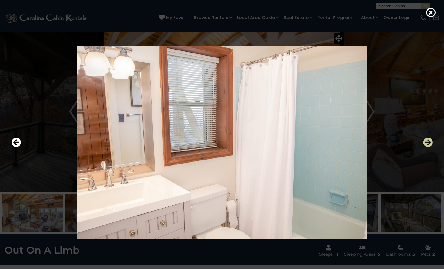
click at [425, 147] on icon "Next" at bounding box center [428, 143] width 10 height 10
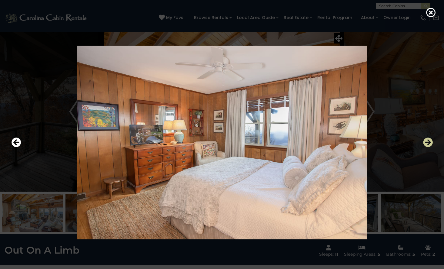
click at [425, 147] on icon "Next" at bounding box center [428, 143] width 10 height 10
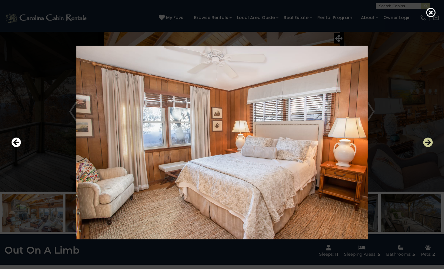
click at [425, 147] on icon "Next" at bounding box center [428, 143] width 10 height 10
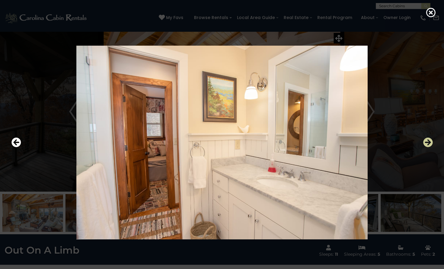
click at [425, 147] on icon "Next" at bounding box center [428, 143] width 10 height 10
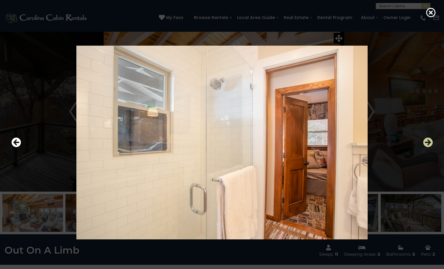
click at [425, 147] on icon "Next" at bounding box center [428, 143] width 10 height 10
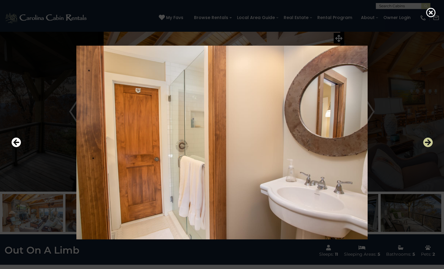
click at [425, 146] on icon "Next" at bounding box center [428, 143] width 10 height 10
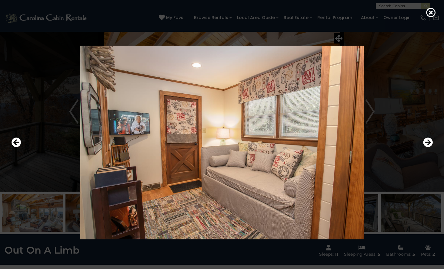
click at [420, 106] on div at bounding box center [221, 142] width 427 height 243
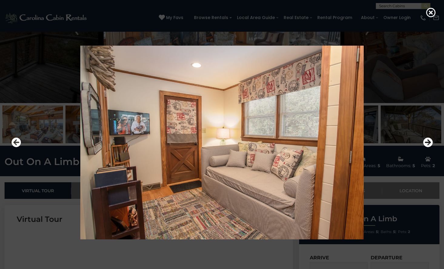
scroll to position [182, 0]
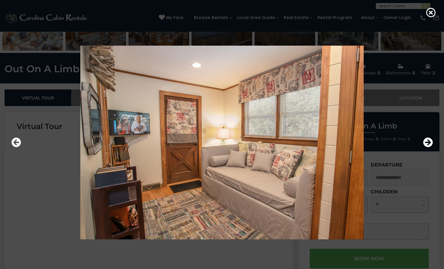
click at [435, 9] on div at bounding box center [222, 134] width 444 height 269
click at [433, 10] on icon at bounding box center [431, 13] width 10 height 10
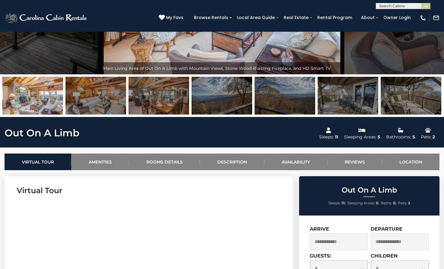
scroll to position [30, 0]
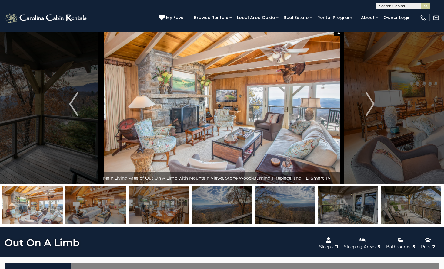
scroll to position [0, 0]
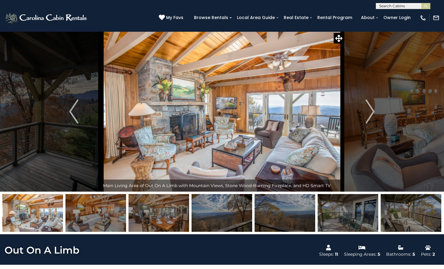
click at [381, 108] on button "Next" at bounding box center [370, 111] width 52 height 160
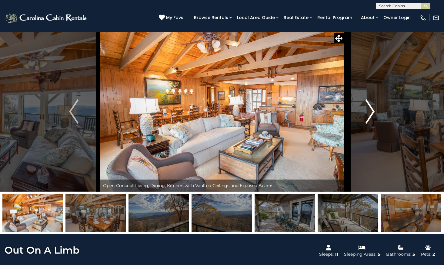
click at [381, 108] on button "Next" at bounding box center [370, 111] width 52 height 160
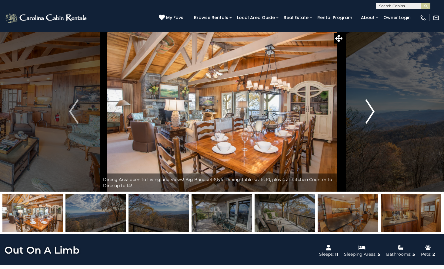
click at [381, 108] on button "Next" at bounding box center [370, 111] width 52 height 160
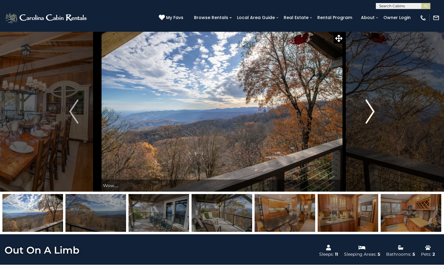
click at [381, 108] on button "Next" at bounding box center [370, 111] width 52 height 160
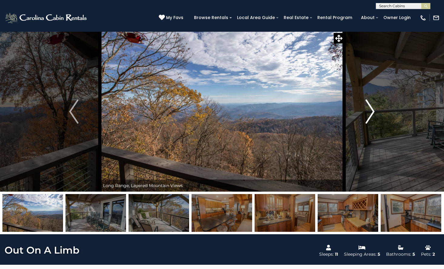
click at [381, 108] on button "Next" at bounding box center [370, 111] width 52 height 160
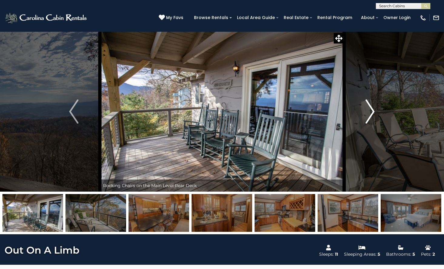
click at [381, 108] on button "Next" at bounding box center [370, 111] width 52 height 160
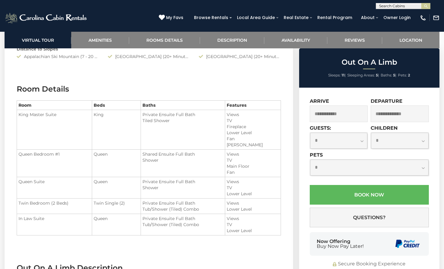
scroll to position [545, 0]
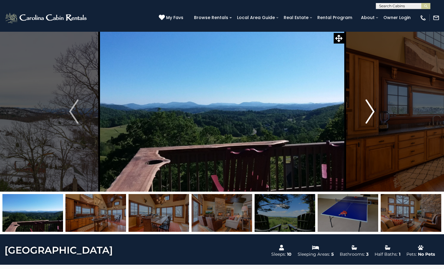
click at [371, 104] on img "Next" at bounding box center [369, 112] width 9 height 24
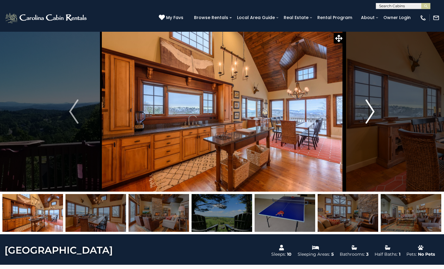
click at [371, 104] on img "Next" at bounding box center [369, 112] width 9 height 24
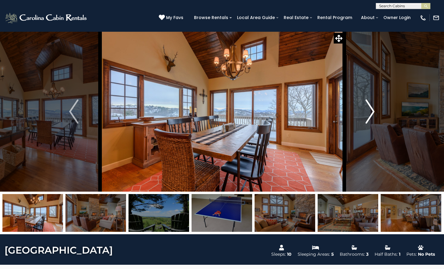
click at [371, 104] on img "Next" at bounding box center [369, 112] width 9 height 24
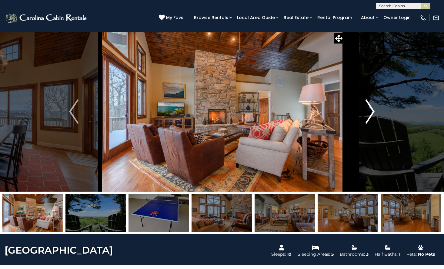
click at [371, 104] on img "Next" at bounding box center [369, 112] width 9 height 24
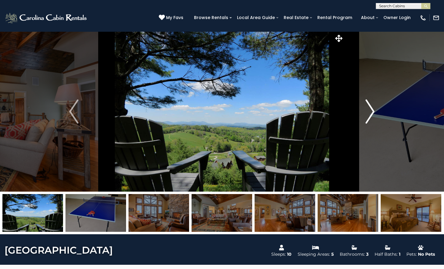
click at [371, 104] on img "Next" at bounding box center [369, 112] width 9 height 24
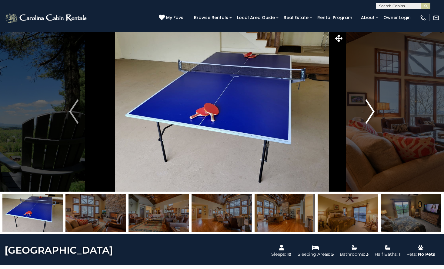
click at [371, 104] on img "Next" at bounding box center [369, 112] width 9 height 24
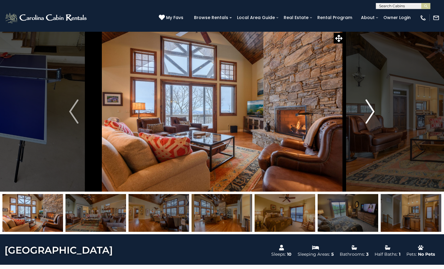
click at [371, 104] on img "Next" at bounding box center [369, 112] width 9 height 24
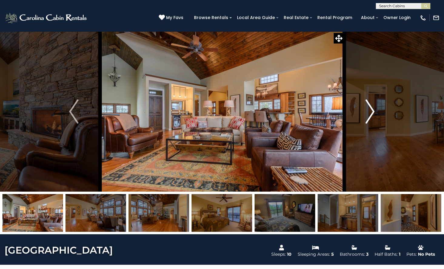
click at [371, 104] on img "Next" at bounding box center [369, 112] width 9 height 24
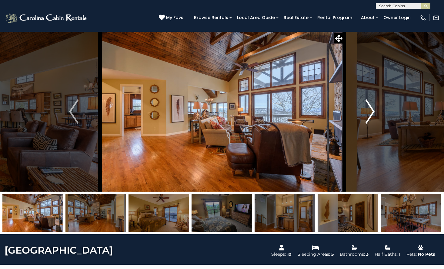
click at [371, 104] on img "Next" at bounding box center [369, 112] width 9 height 24
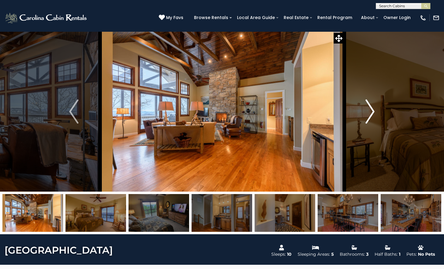
click at [370, 93] on button "Next" at bounding box center [370, 111] width 52 height 160
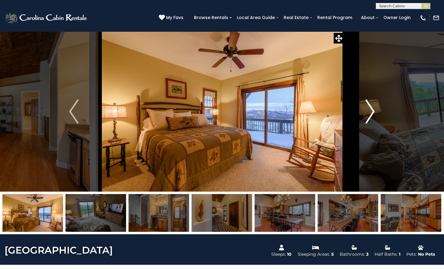
click at [370, 93] on button "Next" at bounding box center [370, 111] width 52 height 160
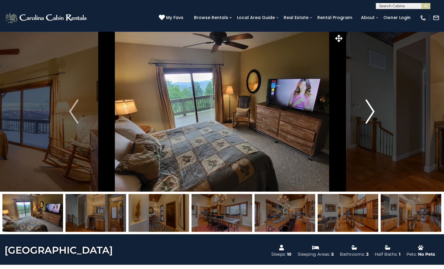
click at [370, 93] on button "Next" at bounding box center [370, 111] width 52 height 160
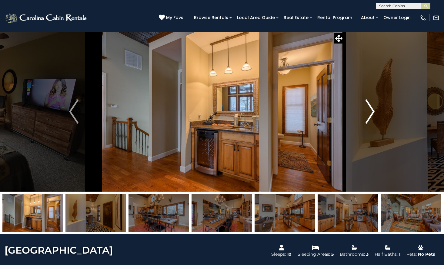
click at [370, 93] on button "Next" at bounding box center [370, 111] width 52 height 160
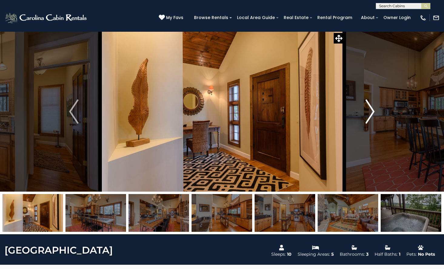
click at [370, 93] on button "Next" at bounding box center [370, 111] width 52 height 160
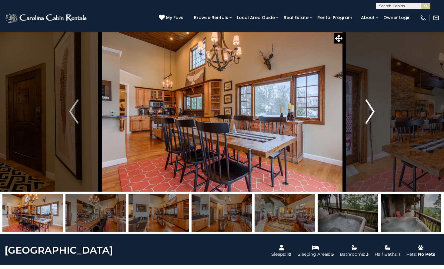
click at [370, 93] on button "Next" at bounding box center [370, 111] width 52 height 160
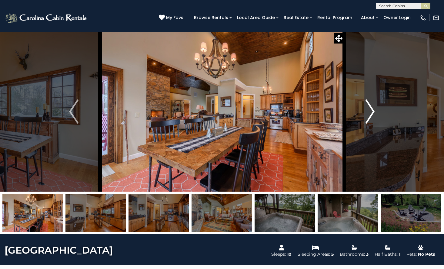
click at [370, 93] on button "Next" at bounding box center [370, 111] width 52 height 160
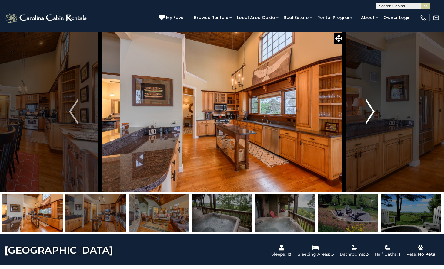
click at [370, 93] on button "Next" at bounding box center [370, 111] width 52 height 160
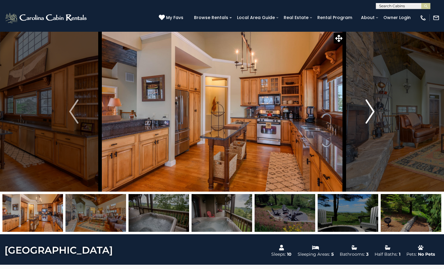
click at [370, 93] on button "Next" at bounding box center [370, 111] width 52 height 160
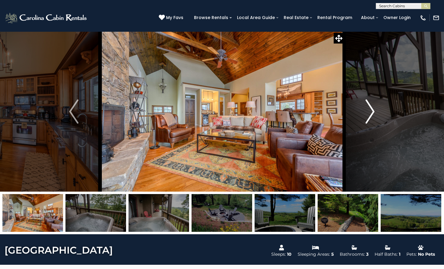
drag, startPoint x: 365, startPoint y: 94, endPoint x: 364, endPoint y: 91, distance: 3.7
click at [365, 94] on button "Next" at bounding box center [370, 111] width 52 height 160
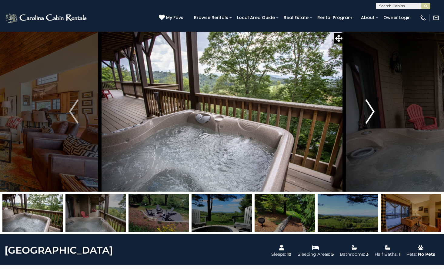
click at [369, 71] on button "Next" at bounding box center [370, 111] width 52 height 160
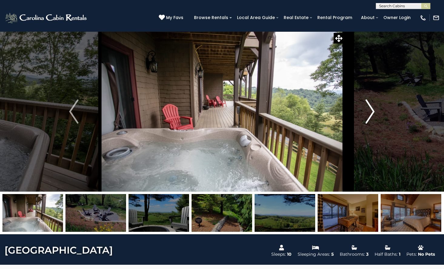
click at [361, 97] on button "Next" at bounding box center [370, 111] width 52 height 160
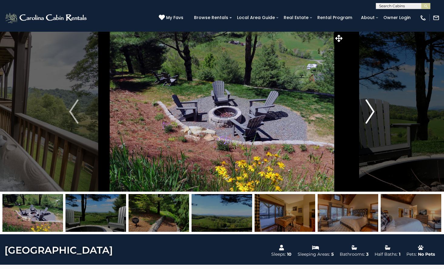
click at [364, 99] on button "Next" at bounding box center [370, 111] width 52 height 160
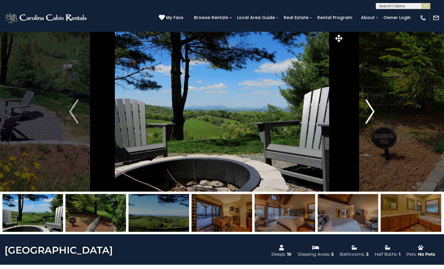
click at [371, 96] on button "Next" at bounding box center [370, 111] width 52 height 160
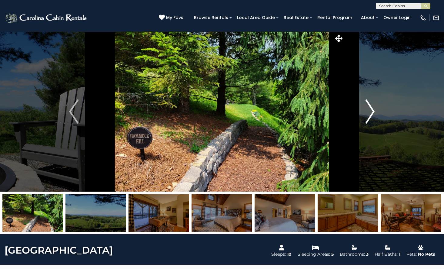
click at [371, 96] on button "Next" at bounding box center [370, 111] width 52 height 160
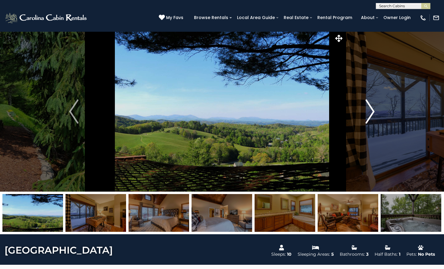
click at [371, 96] on button "Next" at bounding box center [370, 111] width 52 height 160
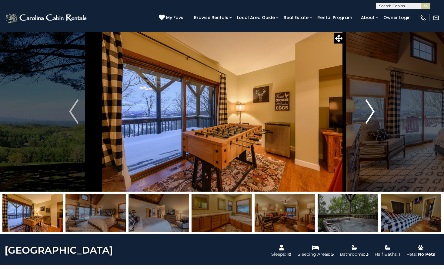
click at [371, 96] on button "Next" at bounding box center [370, 111] width 52 height 160
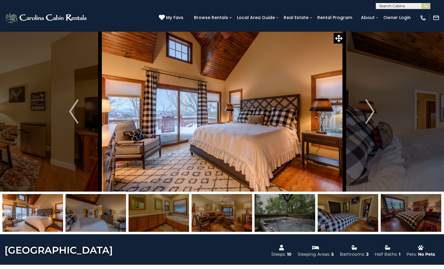
drag, startPoint x: 128, startPoint y: 247, endPoint x: 139, endPoint y: 238, distance: 14.4
click at [358, 104] on button "Next" at bounding box center [370, 111] width 52 height 160
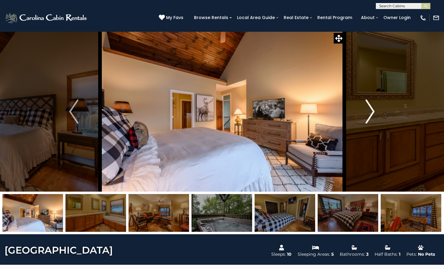
click at [359, 104] on button "Next" at bounding box center [370, 111] width 52 height 160
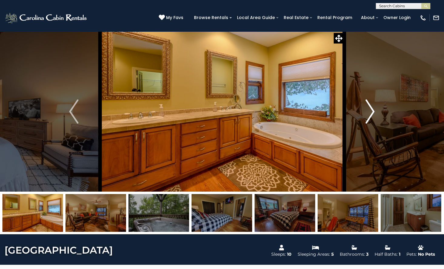
click at [349, 98] on button "Next" at bounding box center [370, 111] width 52 height 160
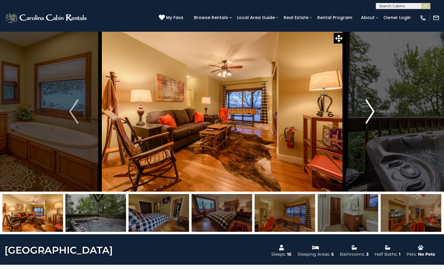
click at [367, 101] on img "Next" at bounding box center [369, 112] width 9 height 24
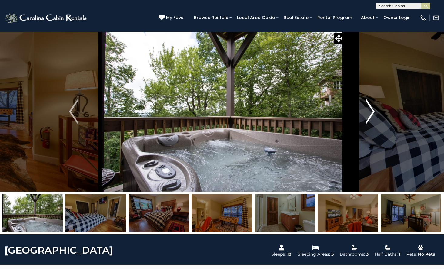
click at [367, 101] on img "Next" at bounding box center [369, 112] width 9 height 24
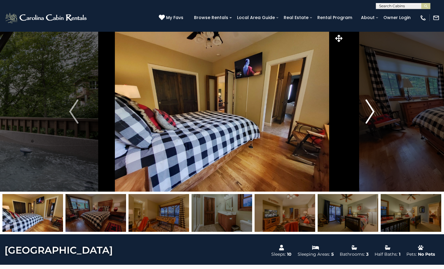
click at [367, 101] on img "Next" at bounding box center [369, 112] width 9 height 24
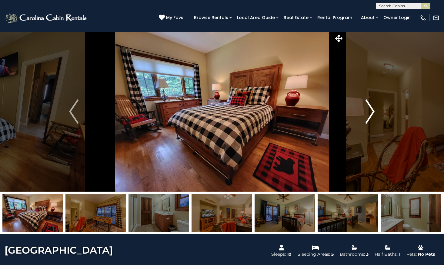
click at [367, 101] on img "Next" at bounding box center [369, 112] width 9 height 24
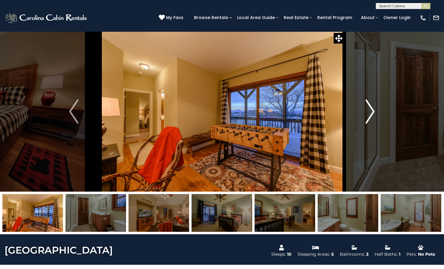
click at [367, 101] on img "Next" at bounding box center [369, 112] width 9 height 24
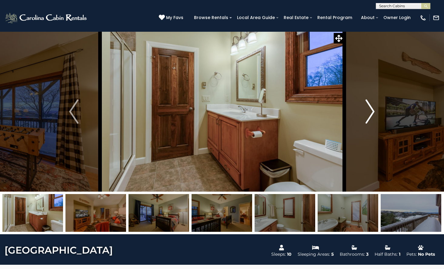
click at [367, 101] on img "Next" at bounding box center [369, 112] width 9 height 24
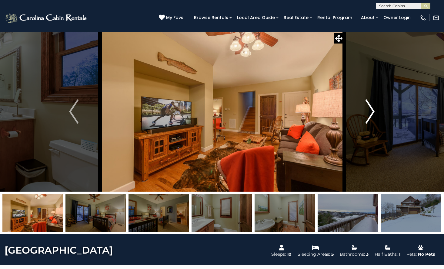
click at [367, 101] on img "Next" at bounding box center [369, 112] width 9 height 24
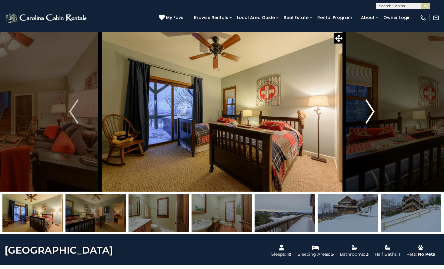
click at [367, 101] on img "Next" at bounding box center [369, 112] width 9 height 24
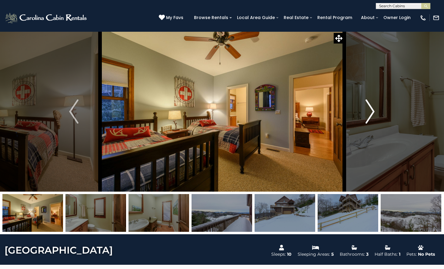
click at [367, 101] on img "Next" at bounding box center [369, 112] width 9 height 24
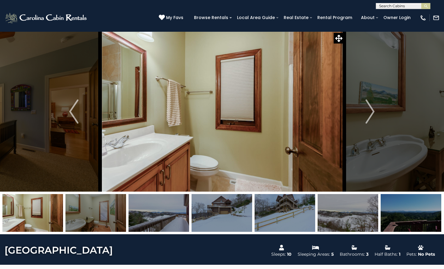
click at [381, 99] on button "Next" at bounding box center [370, 111] width 52 height 160
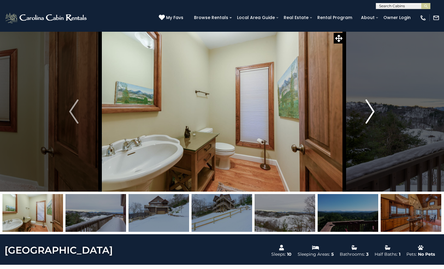
click at [377, 105] on button "Next" at bounding box center [370, 111] width 52 height 160
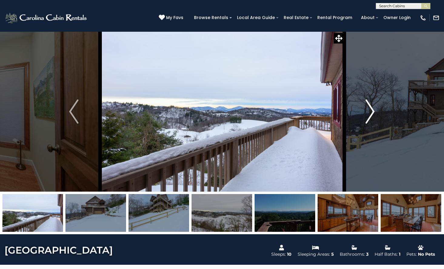
click at [374, 103] on img "Next" at bounding box center [369, 112] width 9 height 24
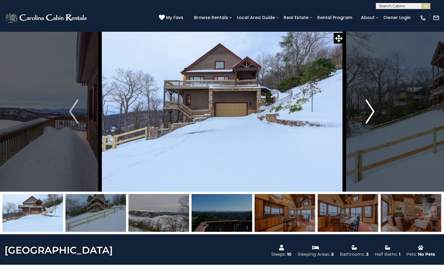
click at [374, 103] on img "Next" at bounding box center [369, 112] width 9 height 24
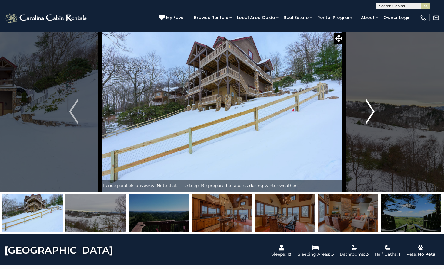
click at [378, 114] on button "Next" at bounding box center [370, 111] width 52 height 160
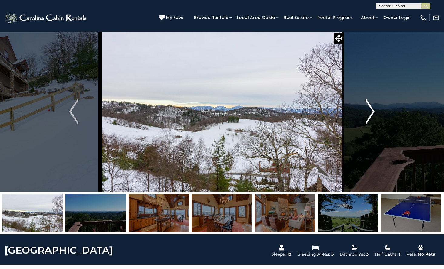
click at [373, 97] on button "Next" at bounding box center [370, 111] width 52 height 160
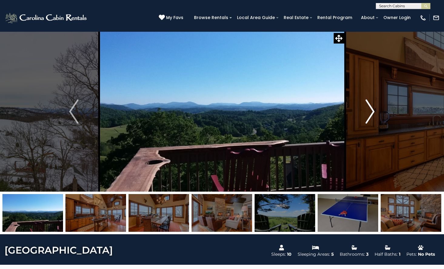
click at [374, 97] on button "Next" at bounding box center [370, 111] width 52 height 160
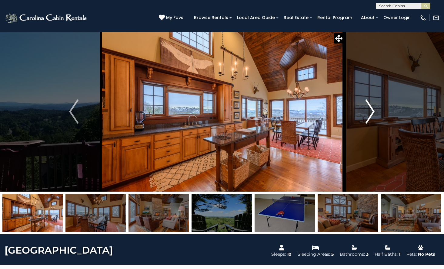
click at [377, 95] on button "Next" at bounding box center [370, 111] width 52 height 160
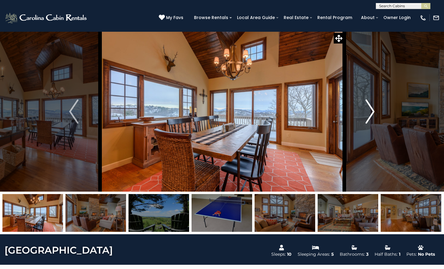
click at [377, 92] on button "Next" at bounding box center [370, 111] width 52 height 160
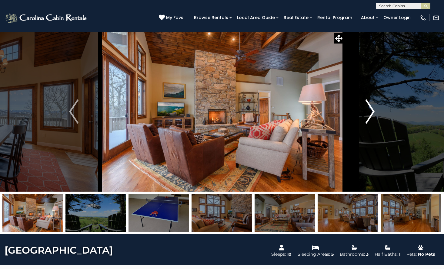
click at [377, 92] on button "Next" at bounding box center [370, 111] width 52 height 160
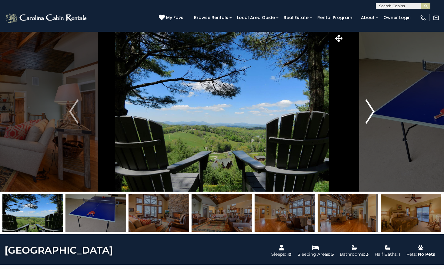
click at [377, 92] on button "Next" at bounding box center [370, 111] width 52 height 160
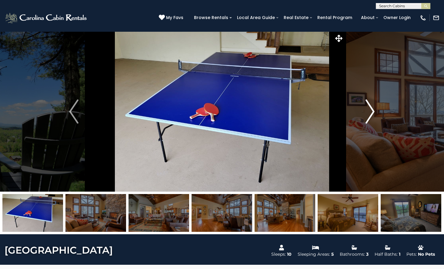
click at [377, 92] on button "Next" at bounding box center [370, 111] width 52 height 160
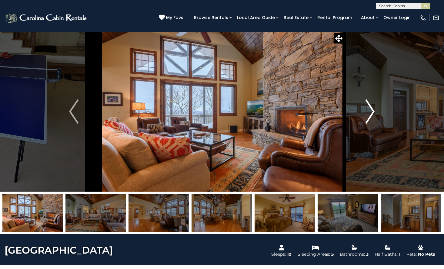
click at [377, 92] on button "Next" at bounding box center [370, 111] width 52 height 160
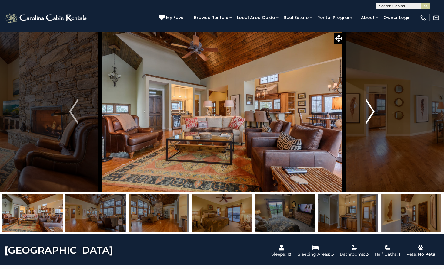
click at [377, 92] on button "Next" at bounding box center [370, 111] width 52 height 160
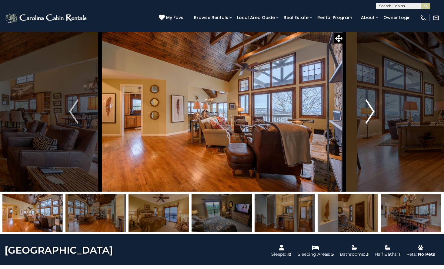
click at [375, 104] on button "Next" at bounding box center [370, 111] width 52 height 160
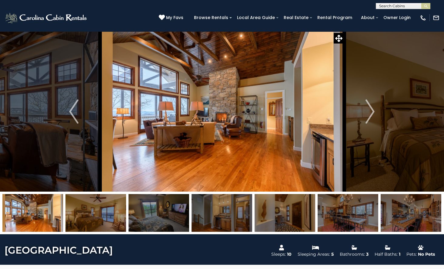
click at [378, 108] on button "Next" at bounding box center [370, 111] width 52 height 160
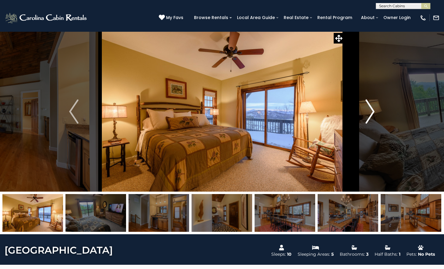
click at [374, 105] on img "Next" at bounding box center [369, 112] width 9 height 24
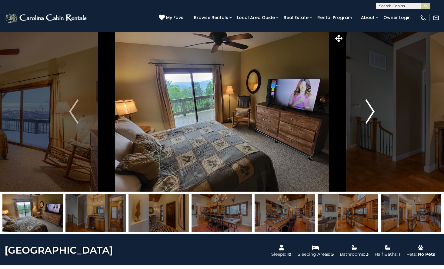
click at [369, 113] on img "Next" at bounding box center [369, 112] width 9 height 24
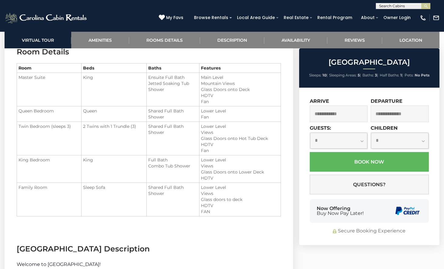
scroll to position [727, 0]
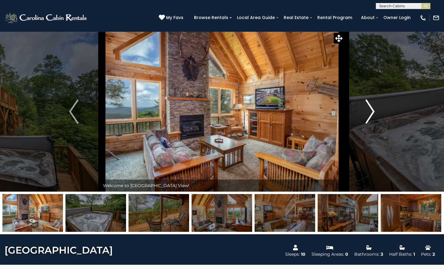
click at [375, 108] on button "Next" at bounding box center [370, 111] width 52 height 160
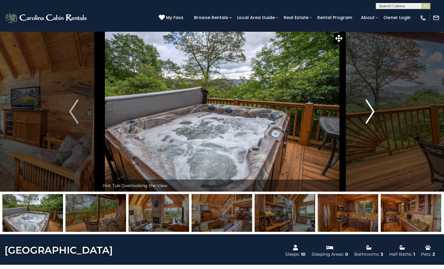
click at [375, 108] on button "Next" at bounding box center [370, 111] width 52 height 160
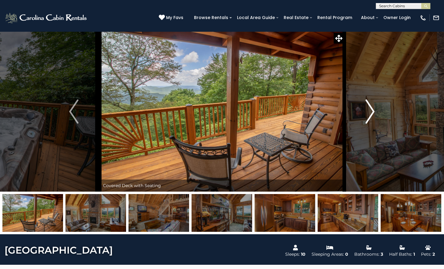
click at [375, 108] on button "Next" at bounding box center [370, 111] width 52 height 160
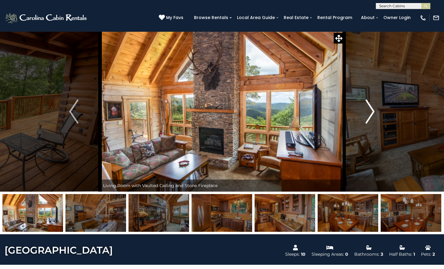
click at [375, 108] on button "Next" at bounding box center [370, 111] width 52 height 160
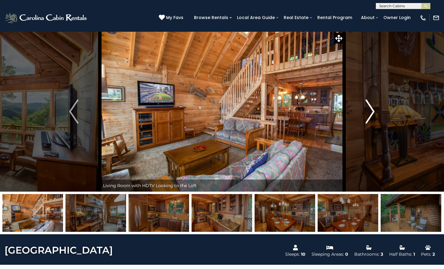
click at [375, 108] on button "Next" at bounding box center [370, 111] width 52 height 160
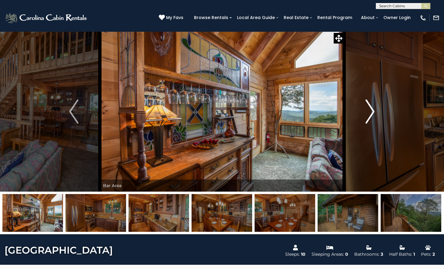
click at [370, 105] on img "Next" at bounding box center [369, 112] width 9 height 24
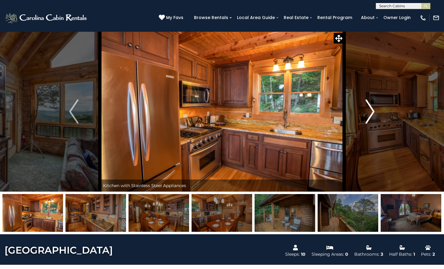
click at [371, 113] on img "Next" at bounding box center [369, 112] width 9 height 24
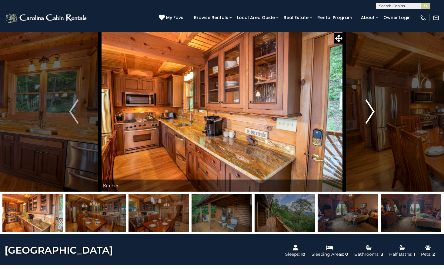
click at [371, 113] on img "Next" at bounding box center [369, 112] width 9 height 24
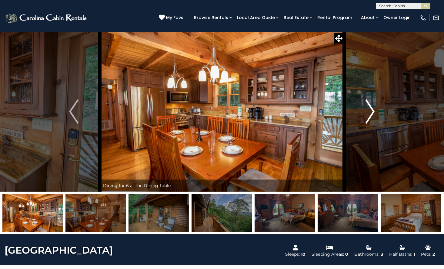
click at [360, 96] on button "Next" at bounding box center [370, 111] width 52 height 160
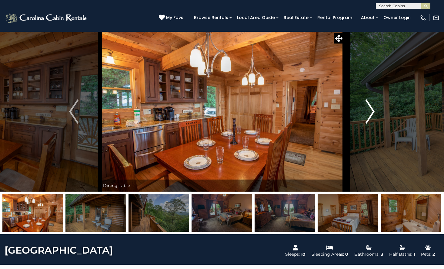
click at [362, 104] on button "Next" at bounding box center [370, 111] width 52 height 160
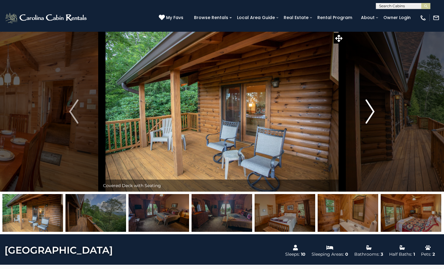
click at [362, 104] on button "Next" at bounding box center [370, 111] width 52 height 160
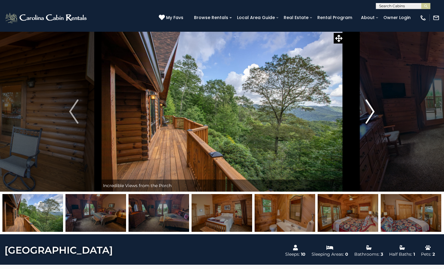
click at [362, 104] on button "Next" at bounding box center [370, 111] width 52 height 160
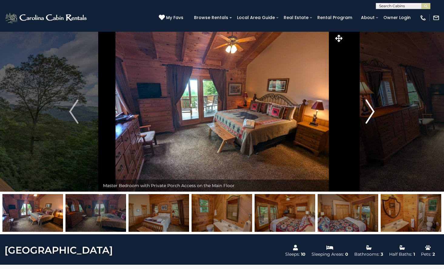
click at [362, 104] on button "Next" at bounding box center [370, 111] width 52 height 160
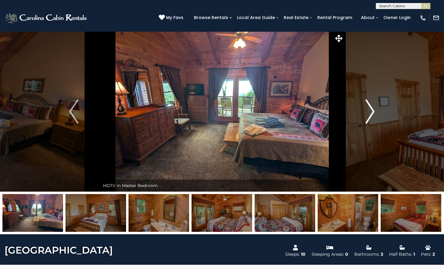
click at [362, 104] on button "Next" at bounding box center [370, 111] width 52 height 160
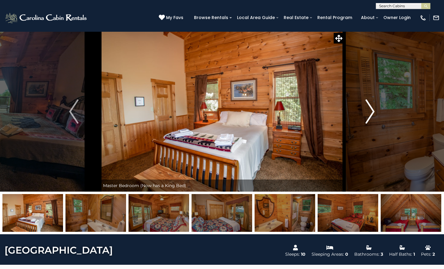
click at [380, 104] on button "Next" at bounding box center [370, 111] width 52 height 160
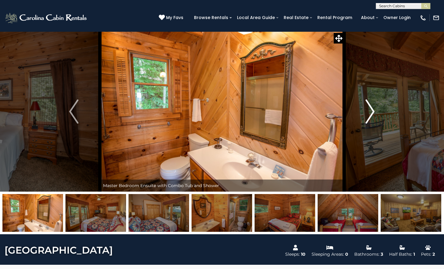
click at [382, 104] on button "Next" at bounding box center [370, 111] width 52 height 160
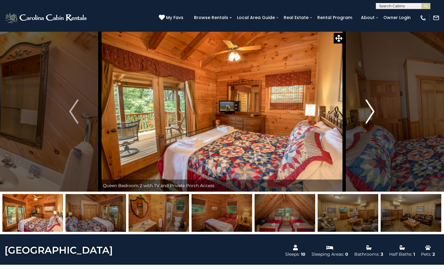
click at [382, 104] on button "Next" at bounding box center [370, 111] width 52 height 160
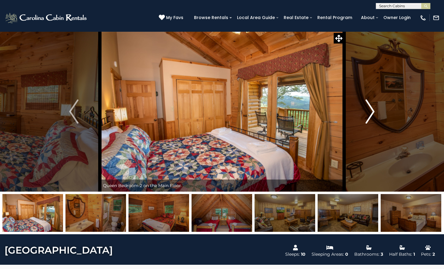
click at [382, 104] on button "Next" at bounding box center [370, 111] width 52 height 160
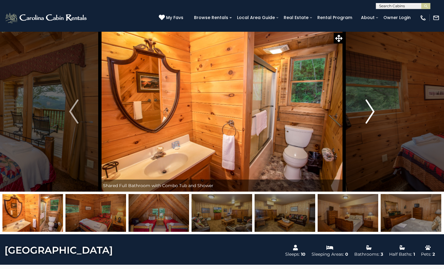
click at [382, 104] on button "Next" at bounding box center [370, 111] width 52 height 160
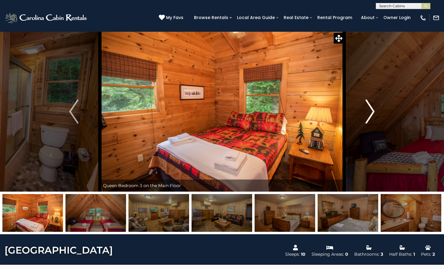
click at [382, 104] on button "Next" at bounding box center [370, 111] width 52 height 160
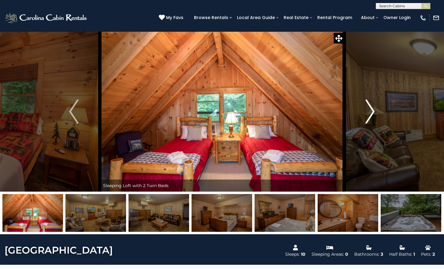
click at [382, 104] on button "Next" at bounding box center [370, 111] width 52 height 160
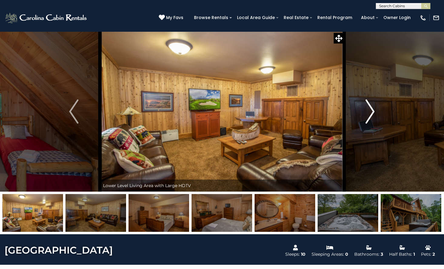
click at [382, 104] on button "Next" at bounding box center [370, 111] width 52 height 160
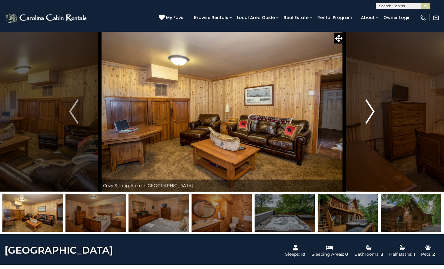
click at [382, 104] on button "Next" at bounding box center [370, 111] width 52 height 160
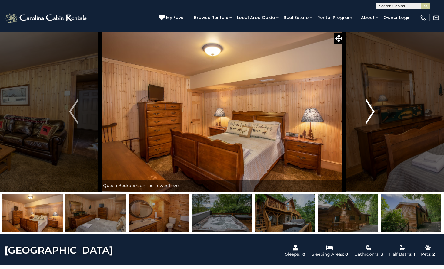
click at [382, 104] on button "Next" at bounding box center [370, 111] width 52 height 160
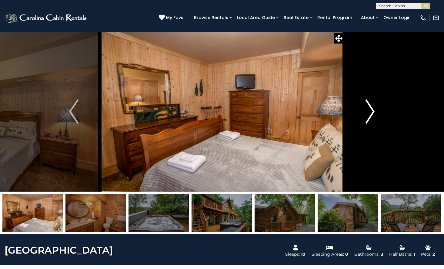
click at [382, 104] on button "Next" at bounding box center [370, 111] width 52 height 160
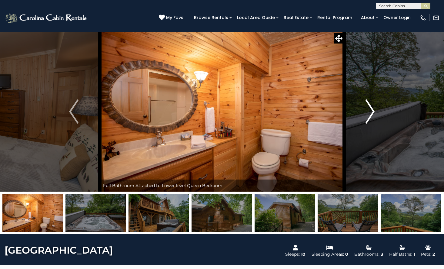
click at [382, 104] on button "Next" at bounding box center [370, 111] width 52 height 160
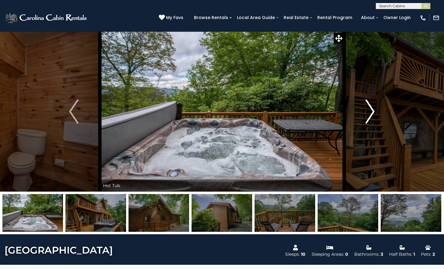
click at [382, 104] on button "Next" at bounding box center [370, 111] width 52 height 160
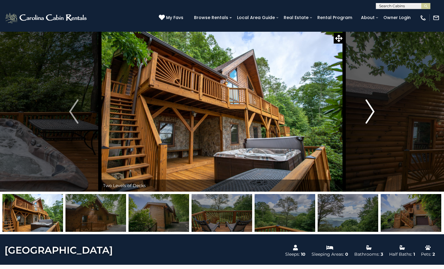
click at [379, 104] on button "Next" at bounding box center [370, 111] width 52 height 160
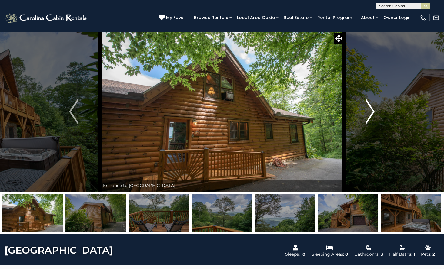
click at [379, 104] on button "Next" at bounding box center [370, 111] width 52 height 160
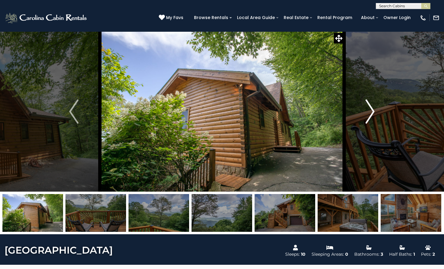
click at [379, 104] on button "Next" at bounding box center [370, 111] width 52 height 160
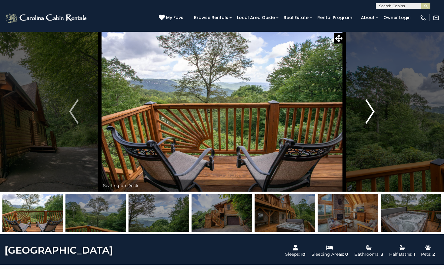
click at [379, 104] on button "Next" at bounding box center [370, 111] width 52 height 160
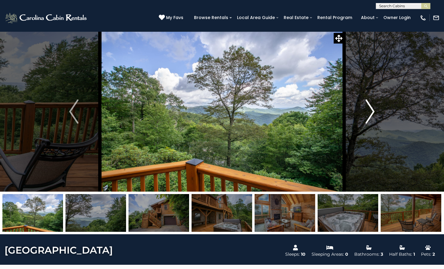
click at [379, 104] on button "Next" at bounding box center [370, 111] width 52 height 160
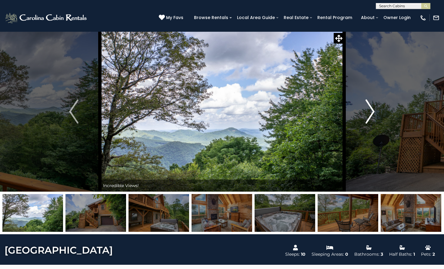
click at [379, 104] on button "Next" at bounding box center [370, 111] width 52 height 160
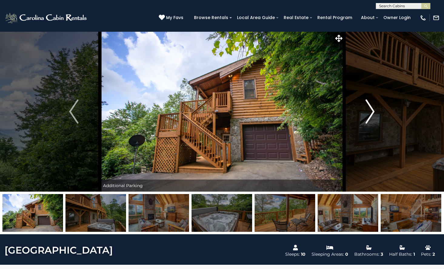
click at [379, 104] on button "Next" at bounding box center [370, 111] width 52 height 160
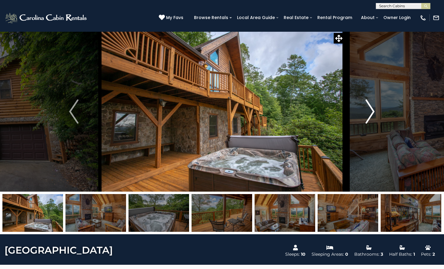
click at [379, 104] on button "Next" at bounding box center [370, 111] width 52 height 160
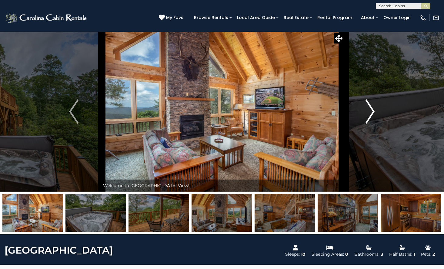
click at [379, 104] on button "Next" at bounding box center [370, 111] width 52 height 160
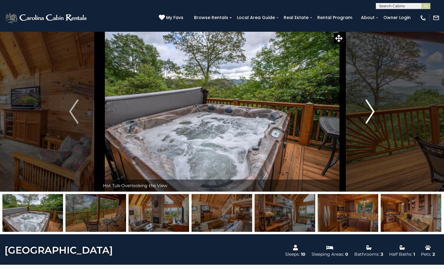
click at [379, 104] on button "Next" at bounding box center [370, 111] width 52 height 160
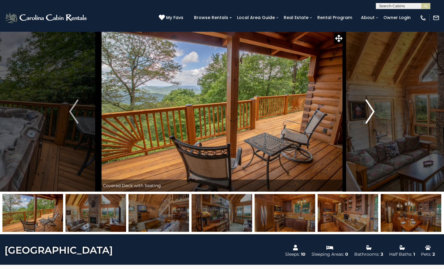
click at [379, 104] on button "Next" at bounding box center [370, 111] width 52 height 160
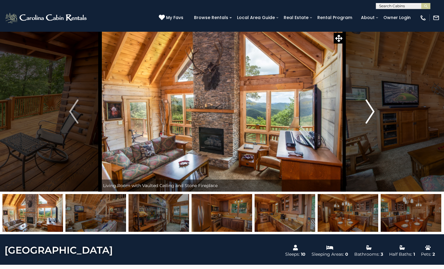
click at [379, 104] on button "Next" at bounding box center [370, 111] width 52 height 160
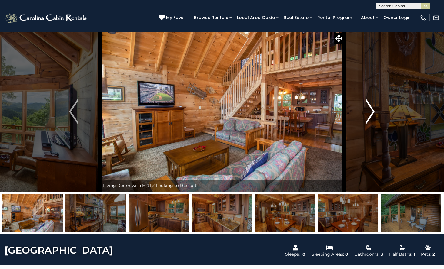
drag, startPoint x: 378, startPoint y: 111, endPoint x: 379, endPoint y: 118, distance: 6.4
click at [379, 117] on button "Next" at bounding box center [370, 111] width 52 height 160
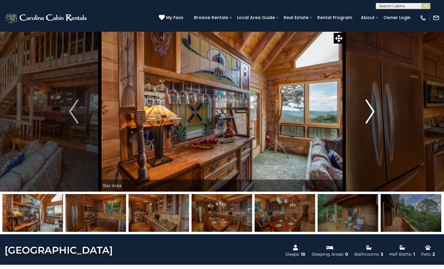
click at [374, 122] on img "Next" at bounding box center [369, 112] width 9 height 24
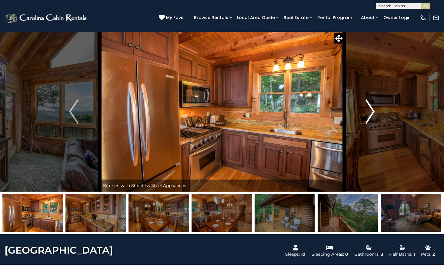
click at [374, 120] on img "Next" at bounding box center [369, 112] width 9 height 24
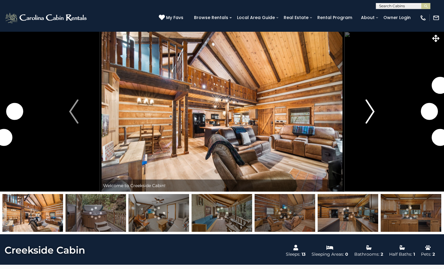
click at [372, 112] on img "Next" at bounding box center [369, 112] width 9 height 24
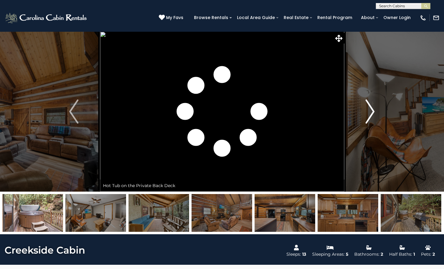
click at [372, 112] on img "Next" at bounding box center [369, 112] width 9 height 24
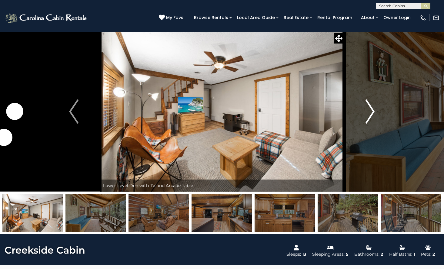
click at [372, 112] on img "Next" at bounding box center [369, 112] width 9 height 24
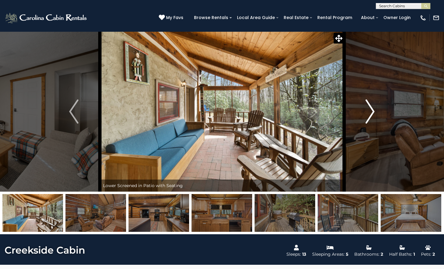
click at [372, 112] on img "Next" at bounding box center [369, 112] width 9 height 24
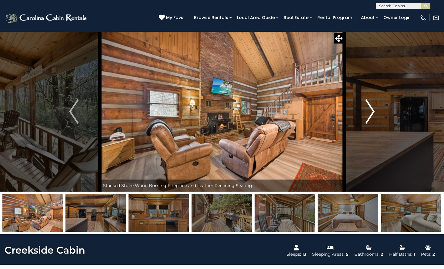
click at [372, 113] on img "Next" at bounding box center [369, 112] width 9 height 24
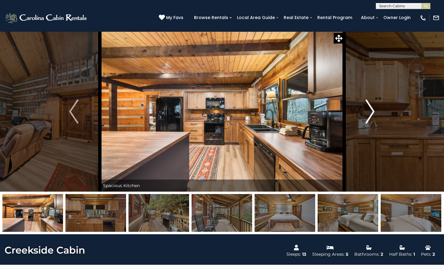
click at [372, 113] on img "Next" at bounding box center [369, 112] width 9 height 24
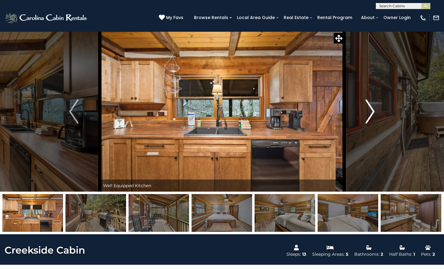
click at [372, 113] on img "Next" at bounding box center [369, 112] width 9 height 24
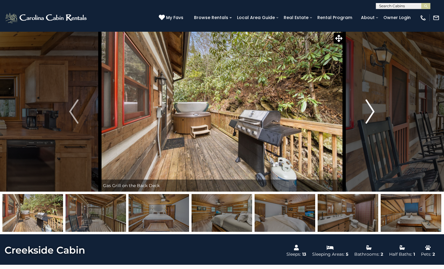
click at [372, 113] on img "Next" at bounding box center [369, 112] width 9 height 24
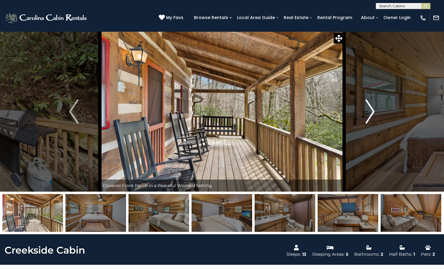
click at [372, 113] on img "Next" at bounding box center [369, 112] width 9 height 24
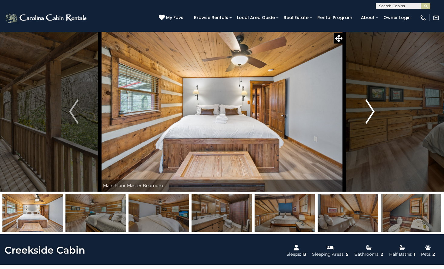
click at [372, 113] on img "Next" at bounding box center [369, 112] width 9 height 24
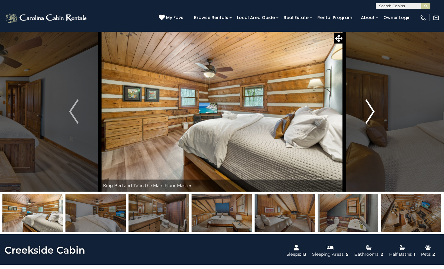
click at [372, 113] on img "Next" at bounding box center [369, 112] width 9 height 24
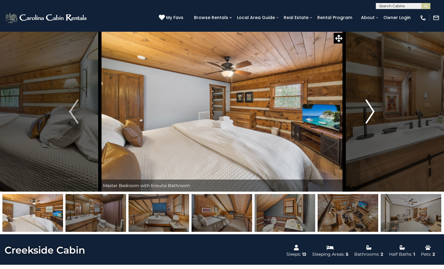
click at [372, 113] on img "Next" at bounding box center [369, 112] width 9 height 24
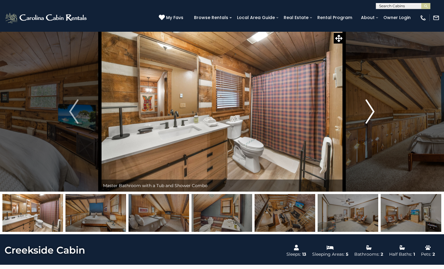
click at [372, 113] on img "Next" at bounding box center [369, 112] width 9 height 24
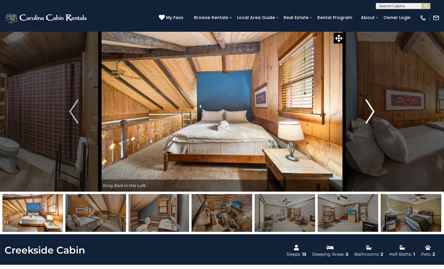
click at [372, 113] on img "Next" at bounding box center [369, 112] width 9 height 24
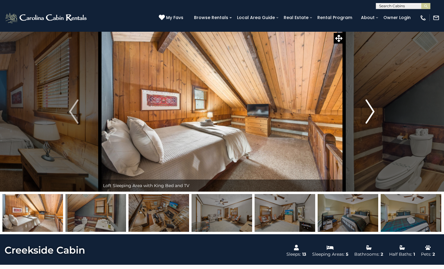
click at [373, 112] on img "Next" at bounding box center [369, 112] width 9 height 24
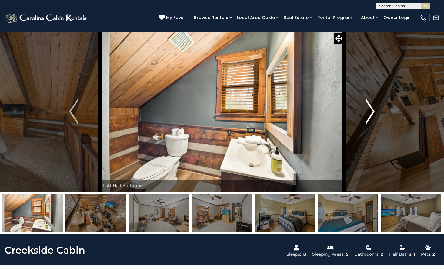
click at [373, 112] on img "Next" at bounding box center [369, 112] width 9 height 24
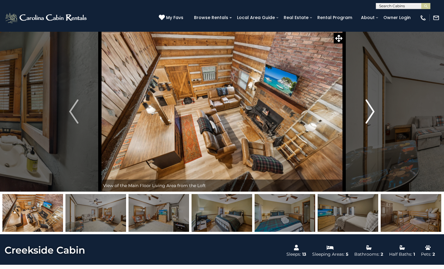
click at [373, 112] on img "Next" at bounding box center [369, 112] width 9 height 24
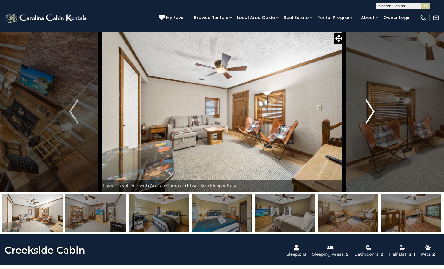
click at [373, 112] on img "Next" at bounding box center [369, 112] width 9 height 24
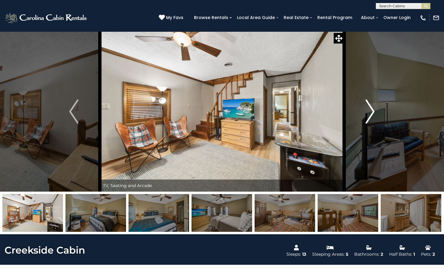
click at [372, 112] on img "Next" at bounding box center [369, 112] width 9 height 24
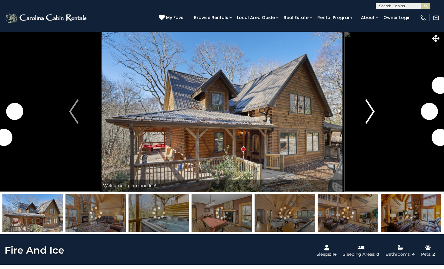
click at [360, 109] on button "Next" at bounding box center [370, 111] width 52 height 160
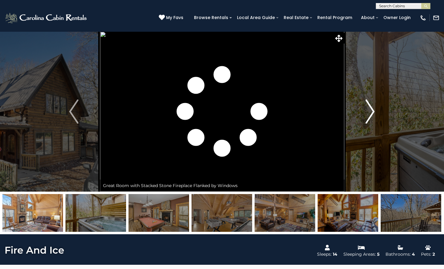
click at [370, 119] on img "Next" at bounding box center [369, 112] width 9 height 24
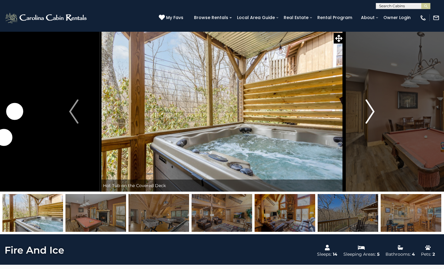
click at [370, 119] on img "Next" at bounding box center [369, 112] width 9 height 24
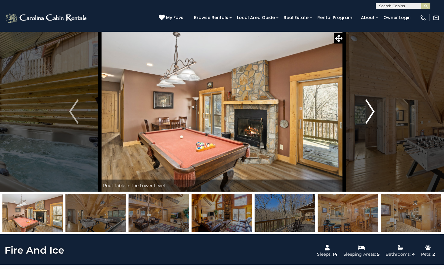
click at [370, 119] on img "Next" at bounding box center [369, 112] width 9 height 24
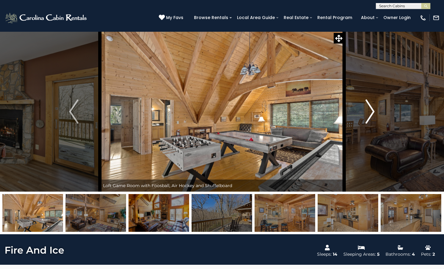
click at [370, 119] on img "Next" at bounding box center [369, 112] width 9 height 24
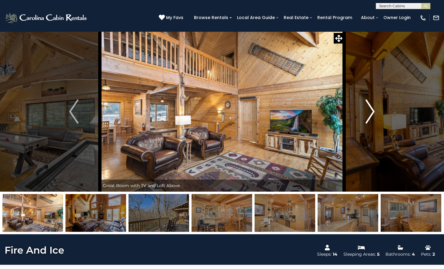
click at [370, 117] on img "Next" at bounding box center [369, 112] width 9 height 24
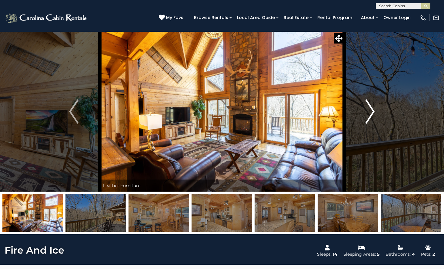
click at [370, 117] on img "Next" at bounding box center [369, 112] width 9 height 24
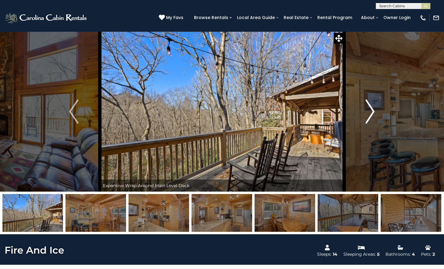
click at [370, 117] on img "Next" at bounding box center [369, 112] width 9 height 24
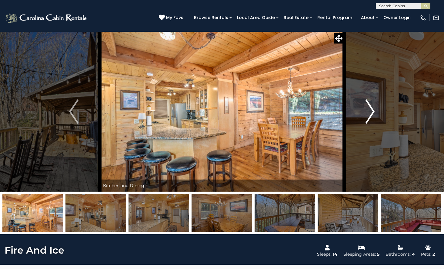
click at [370, 114] on img "Next" at bounding box center [369, 112] width 9 height 24
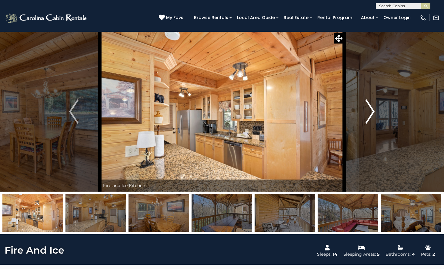
click at [369, 114] on img "Next" at bounding box center [369, 112] width 9 height 24
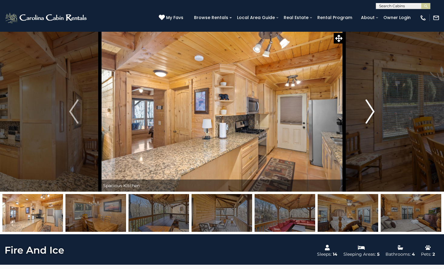
click at [376, 107] on button "Next" at bounding box center [370, 111] width 52 height 160
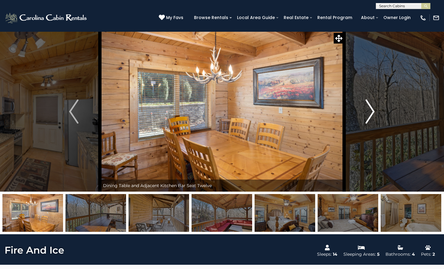
click at [356, 111] on button "Next" at bounding box center [370, 111] width 52 height 160
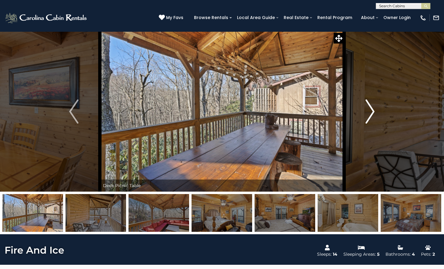
click at [387, 97] on button "Next" at bounding box center [370, 111] width 52 height 160
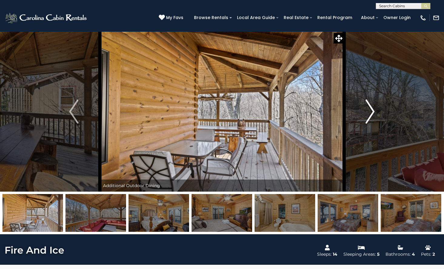
click at [378, 113] on button "Next" at bounding box center [370, 111] width 52 height 160
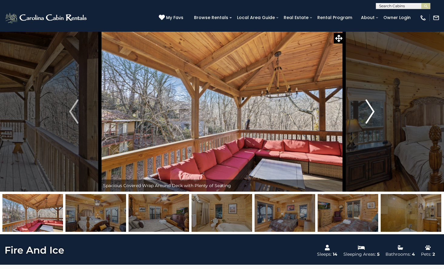
click at [373, 103] on img "Next" at bounding box center [369, 112] width 9 height 24
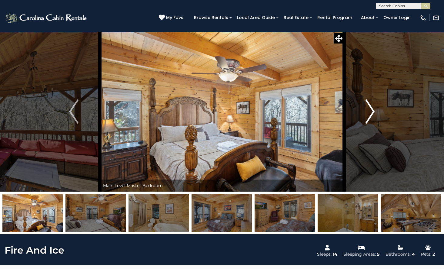
click at [366, 111] on img "Next" at bounding box center [369, 112] width 9 height 24
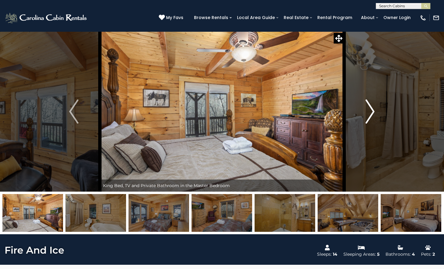
click at [374, 110] on img "Next" at bounding box center [369, 112] width 9 height 24
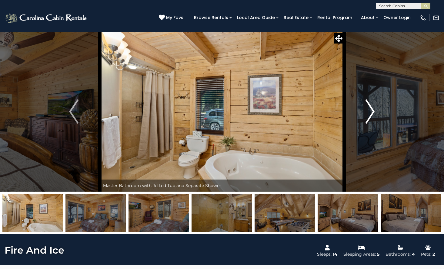
click at [374, 110] on img "Next" at bounding box center [369, 112] width 9 height 24
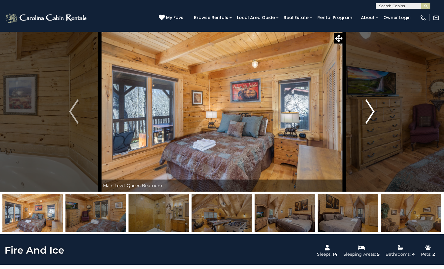
click at [374, 110] on img "Next" at bounding box center [369, 112] width 9 height 24
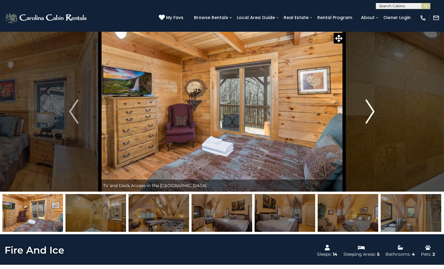
click at [374, 110] on img "Next" at bounding box center [369, 112] width 9 height 24
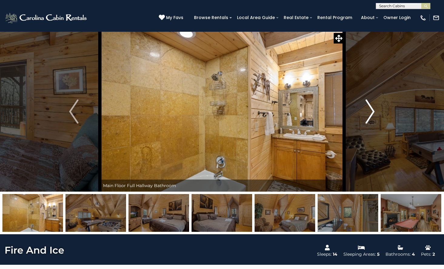
click at [374, 110] on img "Next" at bounding box center [369, 112] width 9 height 24
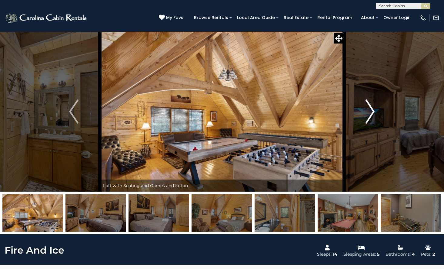
click at [374, 110] on img "Next" at bounding box center [369, 112] width 9 height 24
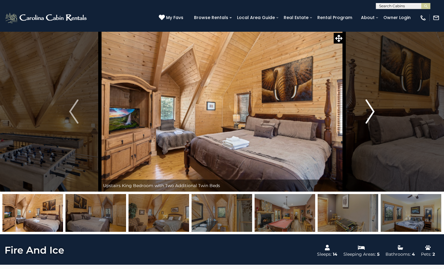
click at [374, 110] on img "Next" at bounding box center [369, 112] width 9 height 24
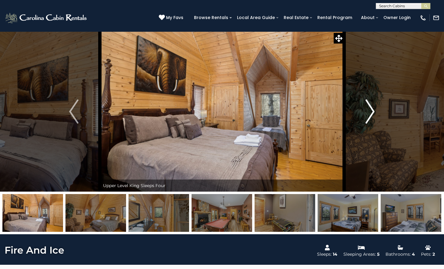
click at [374, 110] on img "Next" at bounding box center [369, 112] width 9 height 24
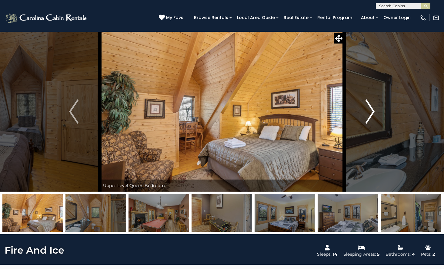
click at [374, 110] on img "Next" at bounding box center [369, 112] width 9 height 24
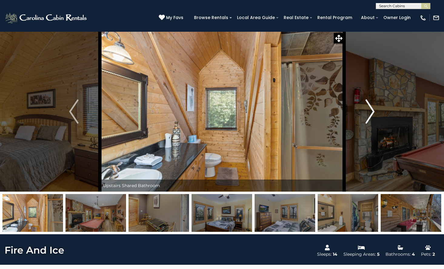
click at [374, 110] on img "Next" at bounding box center [369, 112] width 9 height 24
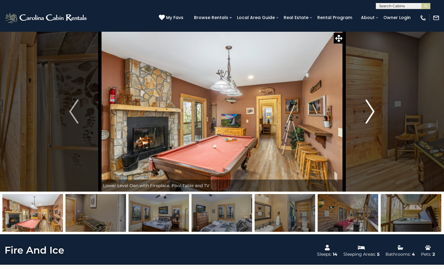
click at [374, 110] on img "Next" at bounding box center [369, 112] width 9 height 24
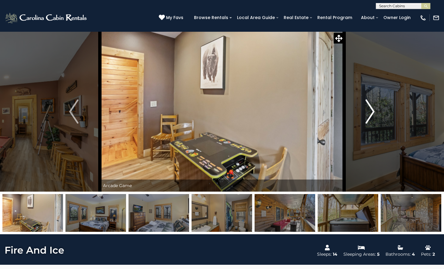
click at [374, 110] on img "Next" at bounding box center [369, 112] width 9 height 24
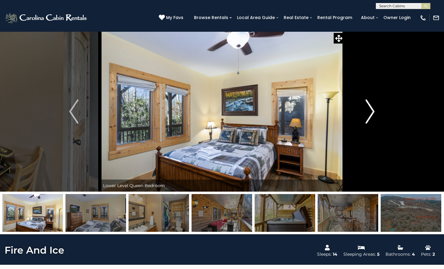
click at [374, 108] on img "Next" at bounding box center [369, 112] width 9 height 24
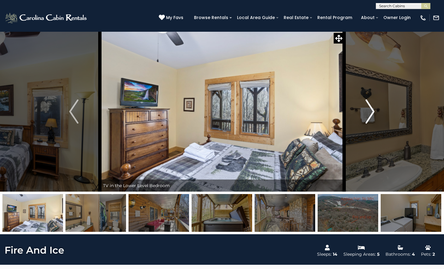
click at [374, 108] on img "Next" at bounding box center [369, 112] width 9 height 24
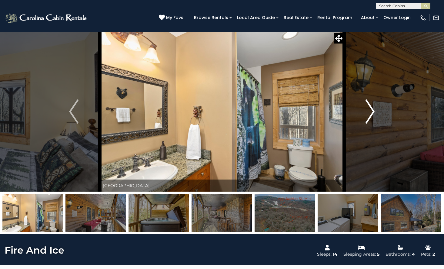
click at [374, 108] on img "Next" at bounding box center [369, 112] width 9 height 24
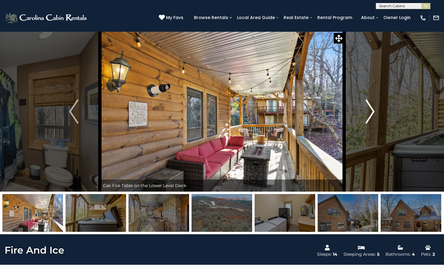
click at [374, 108] on img "Next" at bounding box center [369, 112] width 9 height 24
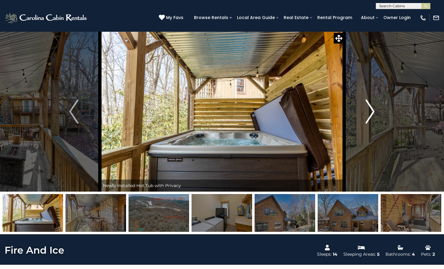
click at [374, 107] on img "Next" at bounding box center [369, 112] width 9 height 24
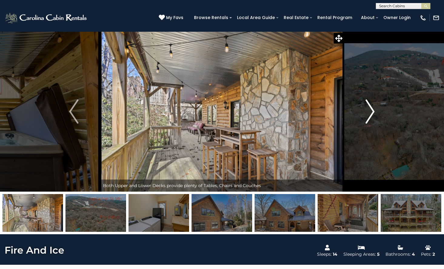
click at [374, 107] on img "Next" at bounding box center [369, 112] width 9 height 24
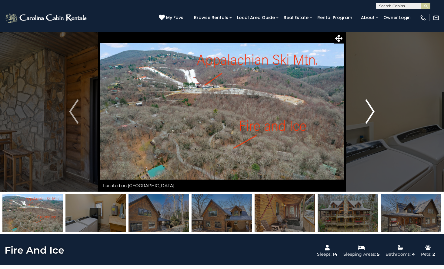
click at [374, 106] on img "Next" at bounding box center [369, 112] width 9 height 24
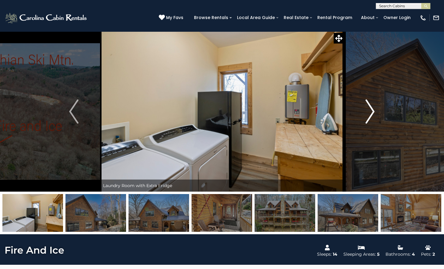
click at [374, 106] on img "Next" at bounding box center [369, 112] width 9 height 24
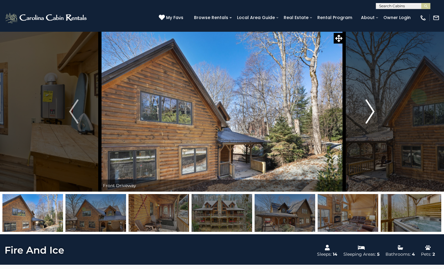
click at [374, 106] on img "Next" at bounding box center [369, 112] width 9 height 24
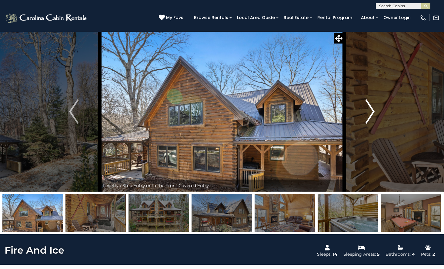
click at [374, 106] on img "Next" at bounding box center [369, 112] width 9 height 24
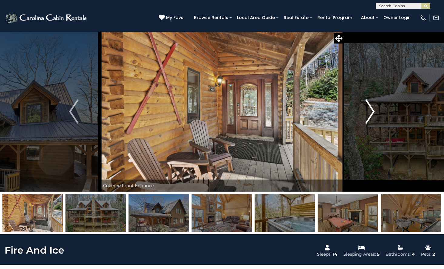
click at [374, 106] on img "Next" at bounding box center [369, 112] width 9 height 24
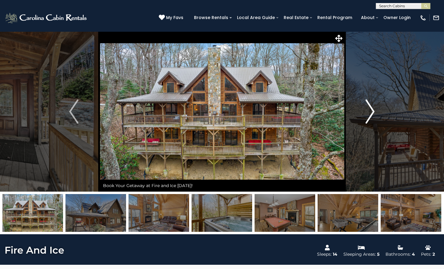
click at [374, 106] on img "Next" at bounding box center [369, 112] width 9 height 24
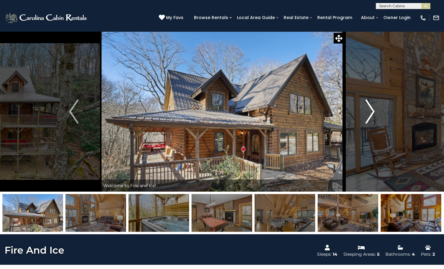
click at [375, 106] on button "Next" at bounding box center [370, 111] width 52 height 160
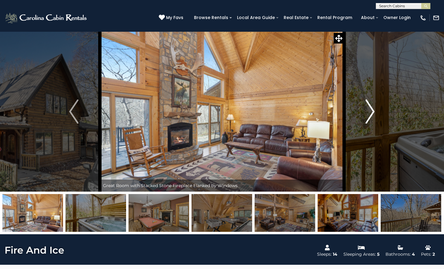
click at [375, 106] on button "Next" at bounding box center [370, 111] width 52 height 160
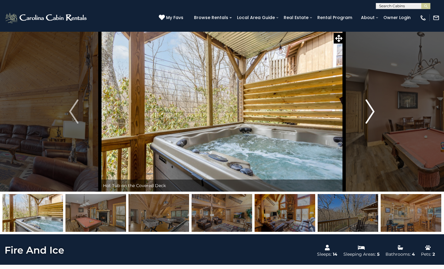
click at [375, 106] on button "Next" at bounding box center [370, 111] width 52 height 160
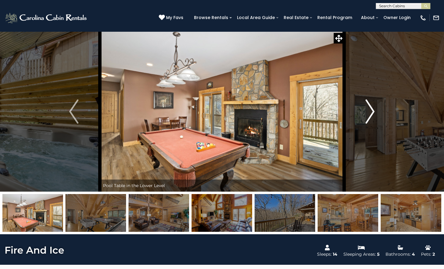
click at [370, 105] on img "Next" at bounding box center [369, 112] width 9 height 24
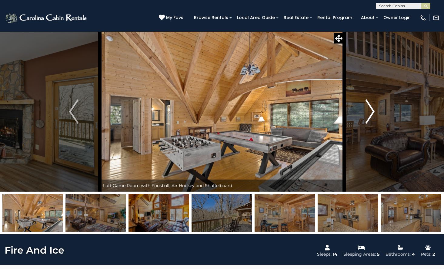
click at [367, 108] on img "Next" at bounding box center [369, 112] width 9 height 24
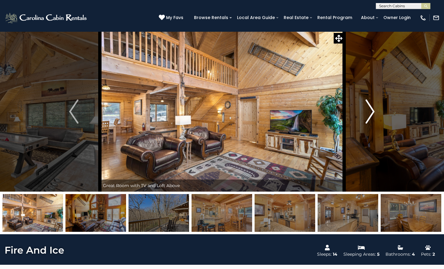
drag, startPoint x: 363, startPoint y: 123, endPoint x: 363, endPoint y: 117, distance: 5.8
click at [363, 122] on button "Next" at bounding box center [370, 111] width 52 height 160
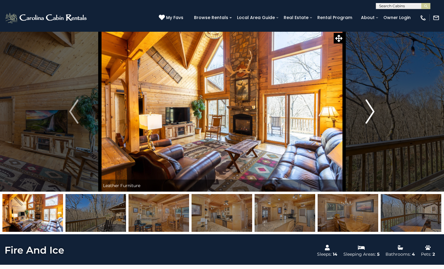
click at [379, 99] on button "Next" at bounding box center [370, 111] width 52 height 160
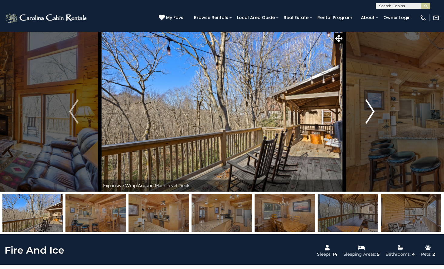
click at [379, 99] on button "Next" at bounding box center [370, 111] width 52 height 160
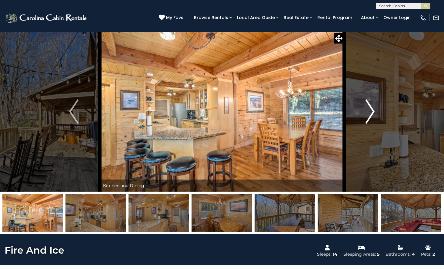
click at [379, 99] on button "Next" at bounding box center [370, 111] width 52 height 160
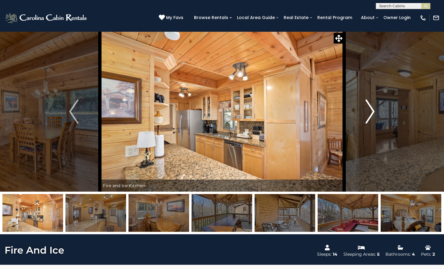
click at [379, 99] on button "Next" at bounding box center [370, 111] width 52 height 160
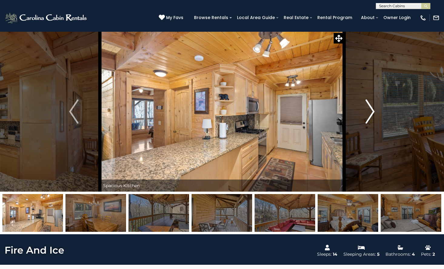
click at [379, 99] on button "Next" at bounding box center [370, 111] width 52 height 160
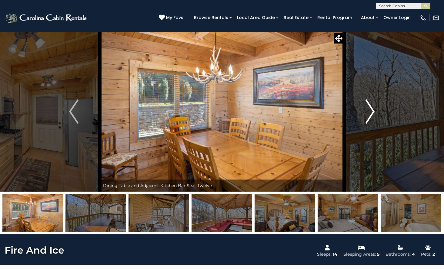
click at [379, 99] on button "Next" at bounding box center [370, 111] width 52 height 160
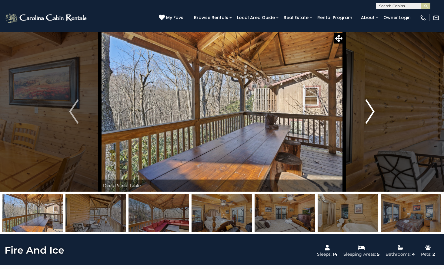
click at [379, 99] on button "Next" at bounding box center [370, 111] width 52 height 160
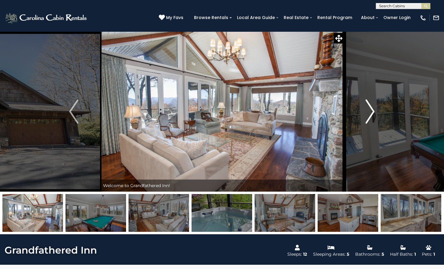
click at [374, 118] on img "Next" at bounding box center [369, 112] width 9 height 24
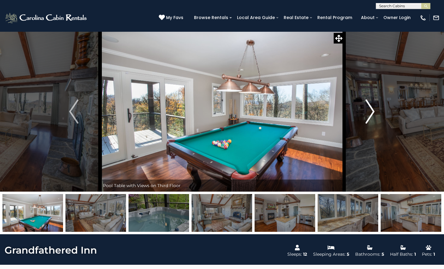
click at [374, 117] on img "Next" at bounding box center [369, 112] width 9 height 24
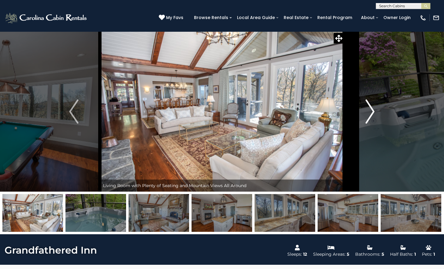
click at [379, 116] on button "Next" at bounding box center [370, 111] width 52 height 160
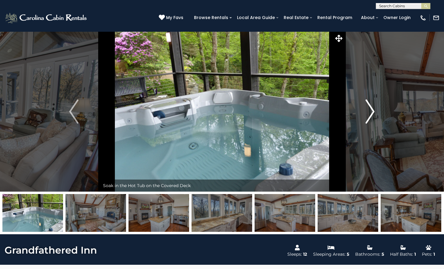
click at [371, 113] on img "Next" at bounding box center [369, 112] width 9 height 24
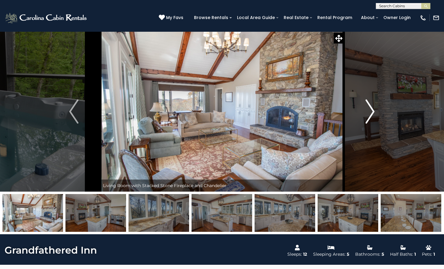
click at [371, 113] on img "Next" at bounding box center [369, 112] width 9 height 24
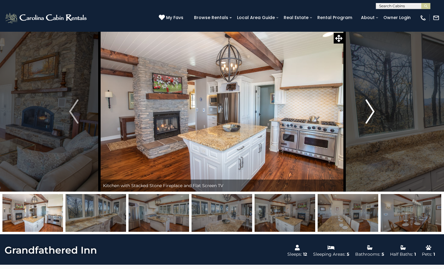
click at [371, 113] on img "Next" at bounding box center [369, 112] width 9 height 24
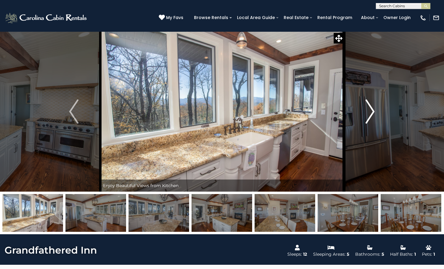
click at [371, 113] on img "Next" at bounding box center [369, 112] width 9 height 24
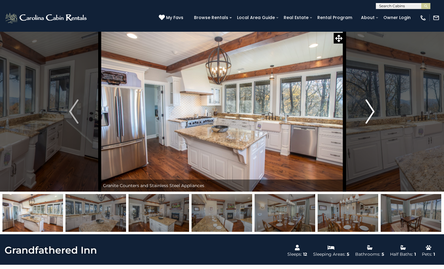
click at [371, 113] on img "Next" at bounding box center [369, 112] width 9 height 24
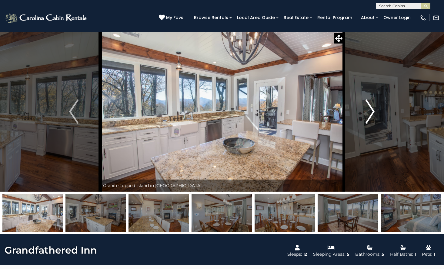
click at [371, 113] on img "Next" at bounding box center [369, 112] width 9 height 24
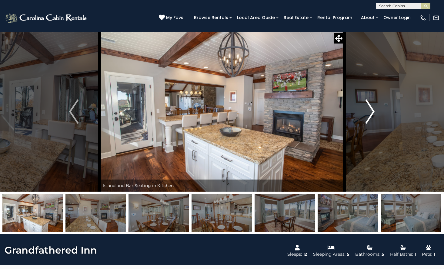
click at [371, 113] on img "Next" at bounding box center [369, 112] width 9 height 24
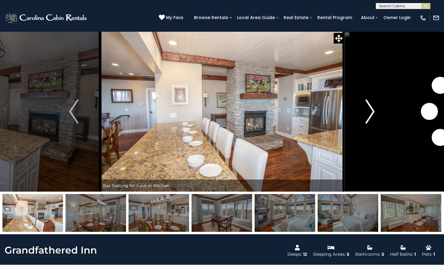
click at [370, 112] on img "Next" at bounding box center [369, 112] width 9 height 24
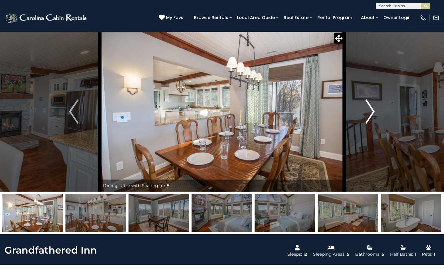
click at [370, 112] on img "Next" at bounding box center [369, 112] width 9 height 24
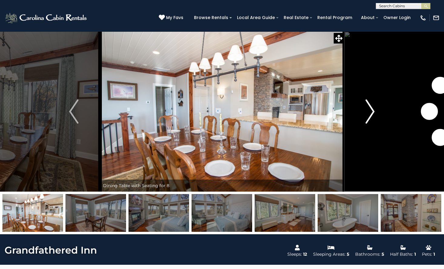
click at [370, 112] on img "Next" at bounding box center [369, 112] width 9 height 24
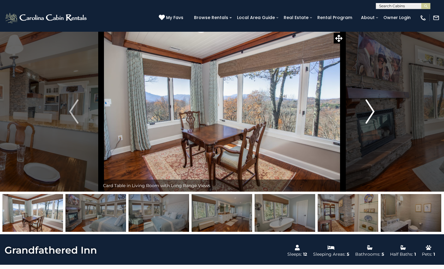
click at [370, 112] on img "Next" at bounding box center [369, 112] width 9 height 24
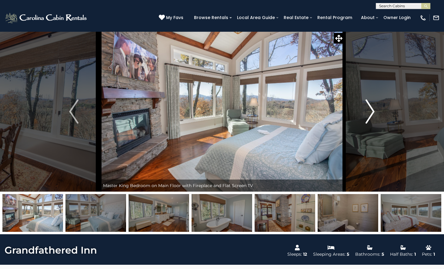
click at [370, 112] on img "Next" at bounding box center [369, 112] width 9 height 24
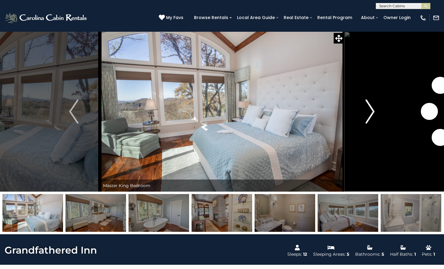
click at [370, 112] on img "Next" at bounding box center [369, 112] width 9 height 24
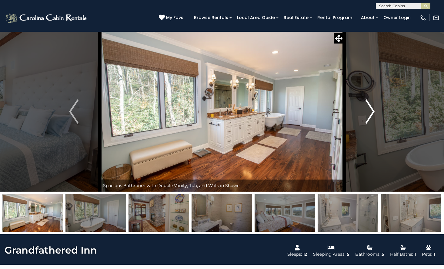
click at [370, 112] on img "Next" at bounding box center [369, 112] width 9 height 24
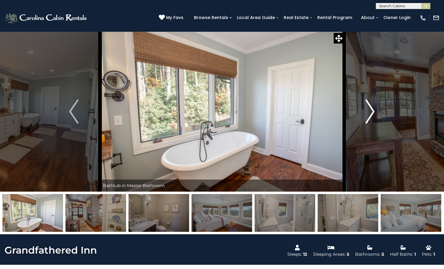
click at [372, 109] on img "Next" at bounding box center [369, 112] width 9 height 24
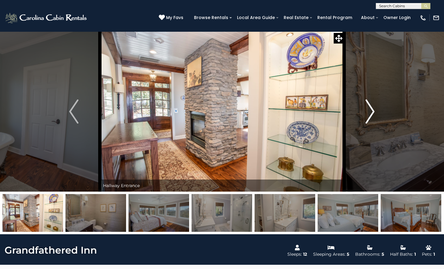
click at [371, 114] on img "Next" at bounding box center [369, 112] width 9 height 24
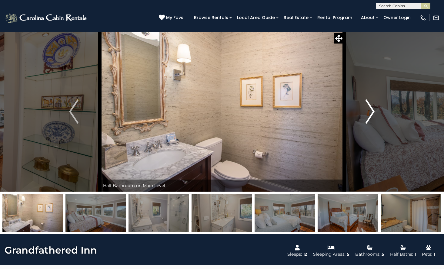
click at [371, 114] on img "Next" at bounding box center [369, 112] width 9 height 24
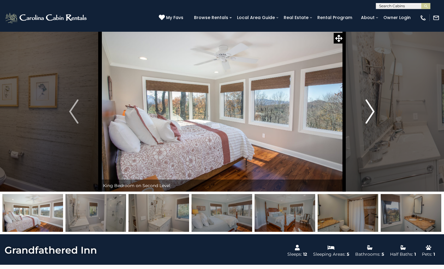
click at [371, 114] on img "Next" at bounding box center [369, 112] width 9 height 24
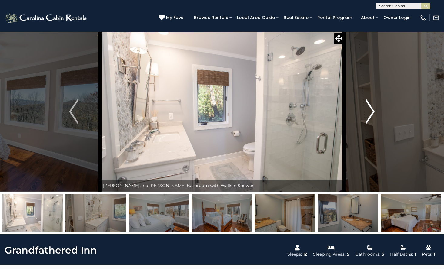
click at [371, 114] on img "Next" at bounding box center [369, 112] width 9 height 24
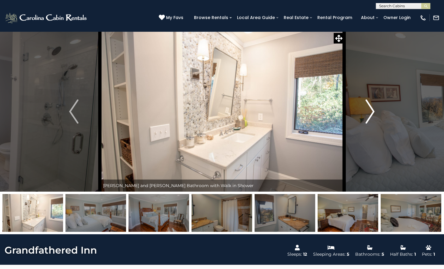
click at [371, 114] on img "Next" at bounding box center [369, 112] width 9 height 24
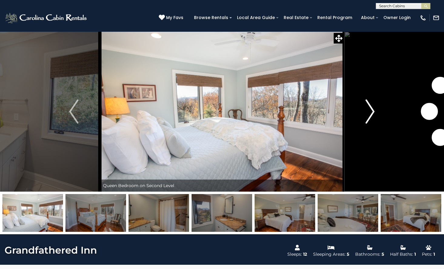
click at [371, 114] on img "Next" at bounding box center [369, 112] width 9 height 24
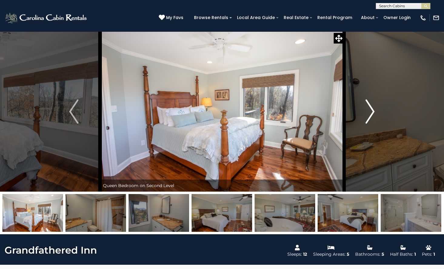
click at [371, 114] on img "Next" at bounding box center [369, 112] width 9 height 24
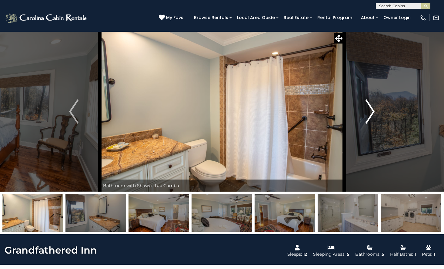
click at [371, 114] on img "Next" at bounding box center [369, 112] width 9 height 24
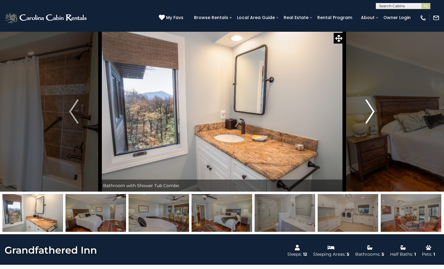
click at [371, 114] on img "Next" at bounding box center [369, 112] width 9 height 24
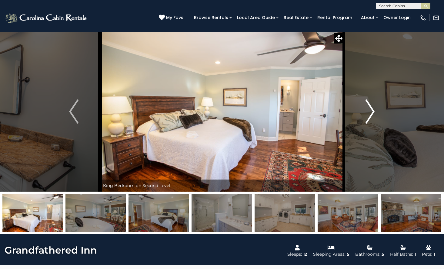
click at [371, 111] on img "Next" at bounding box center [369, 112] width 9 height 24
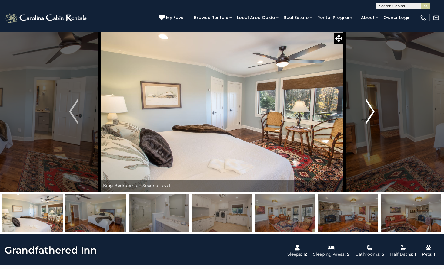
click at [371, 115] on img "Next" at bounding box center [369, 112] width 9 height 24
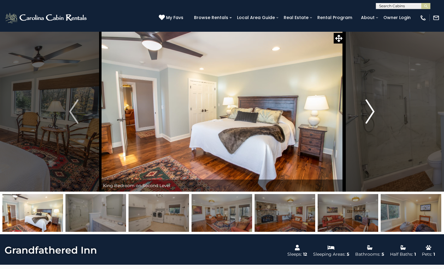
click at [371, 115] on img "Next" at bounding box center [369, 112] width 9 height 24
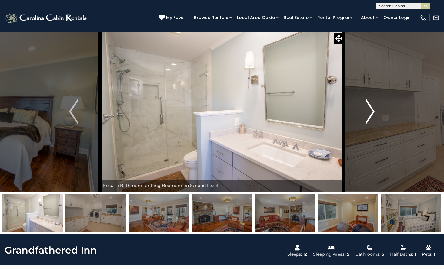
click at [370, 115] on img "Next" at bounding box center [369, 112] width 9 height 24
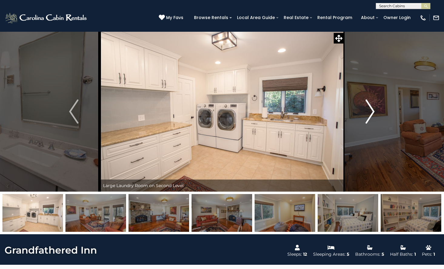
click at [370, 115] on img "Next" at bounding box center [369, 112] width 9 height 24
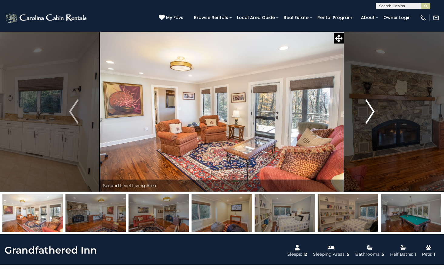
click at [369, 106] on img "Next" at bounding box center [369, 112] width 9 height 24
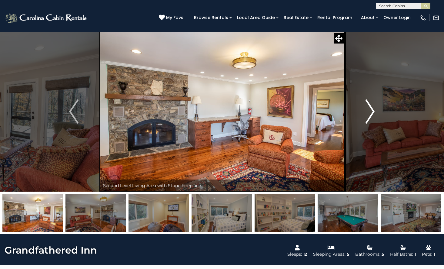
click at [370, 104] on img "Next" at bounding box center [369, 112] width 9 height 24
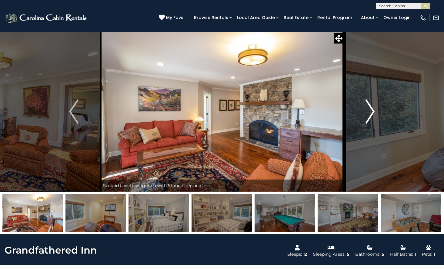
click at [371, 104] on img "Next" at bounding box center [369, 112] width 9 height 24
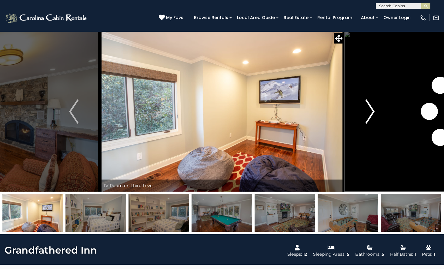
click at [371, 104] on img "Next" at bounding box center [369, 112] width 9 height 24
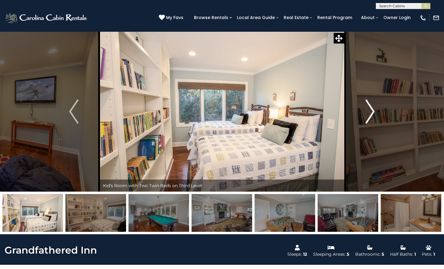
click at [371, 104] on img "Next" at bounding box center [369, 112] width 9 height 24
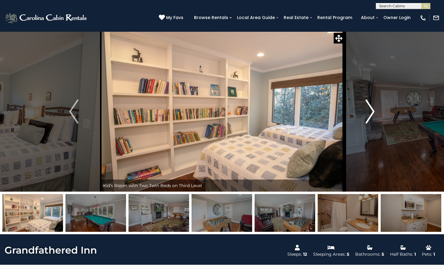
click at [371, 104] on img "Next" at bounding box center [369, 112] width 9 height 24
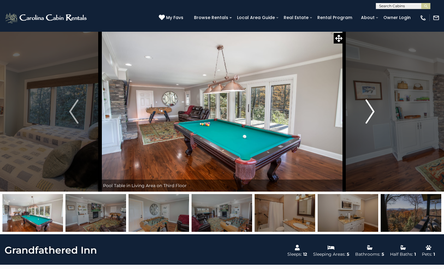
click at [371, 104] on img "Next" at bounding box center [369, 112] width 9 height 24
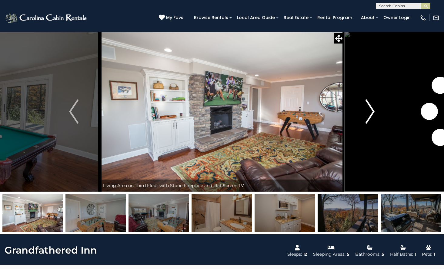
click at [371, 104] on img "Next" at bounding box center [369, 112] width 9 height 24
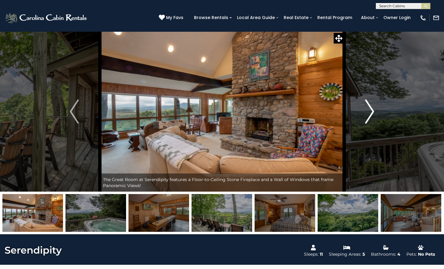
click at [360, 107] on button "Next" at bounding box center [369, 111] width 51 height 160
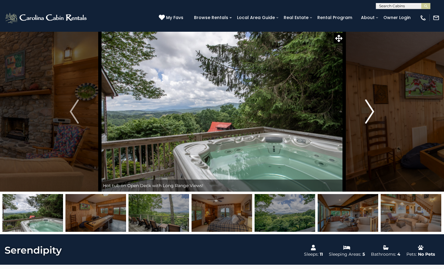
click at [360, 107] on button "Next" at bounding box center [369, 111] width 51 height 160
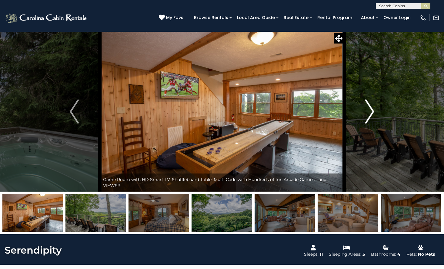
click at [360, 107] on button "Next" at bounding box center [369, 111] width 51 height 160
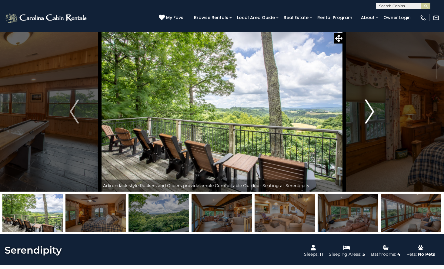
click at [360, 107] on button "Next" at bounding box center [369, 111] width 51 height 160
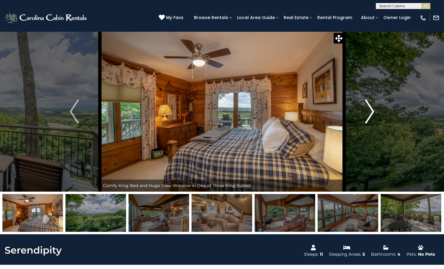
click at [363, 109] on button "Next" at bounding box center [369, 111] width 51 height 160
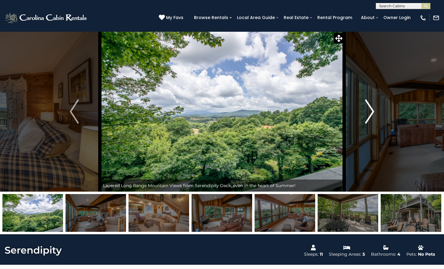
click at [365, 116] on img "Next" at bounding box center [369, 112] width 9 height 24
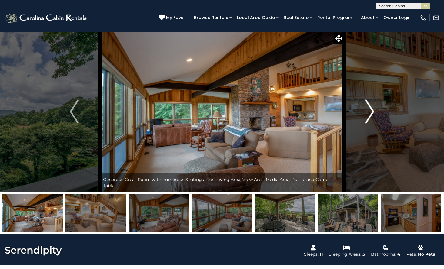
click at [365, 116] on img "Next" at bounding box center [369, 112] width 9 height 24
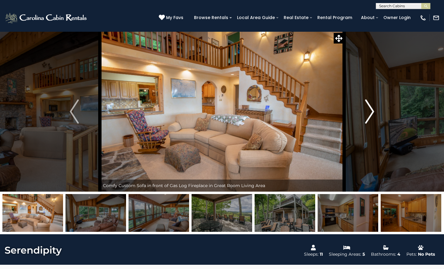
click at [365, 116] on img "Next" at bounding box center [369, 112] width 9 height 24
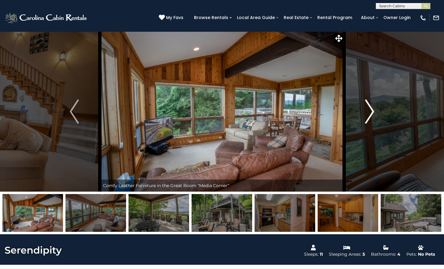
click at [365, 116] on img "Next" at bounding box center [369, 112] width 9 height 24
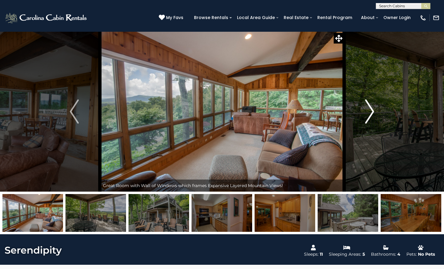
click at [365, 116] on img "Next" at bounding box center [369, 112] width 9 height 24
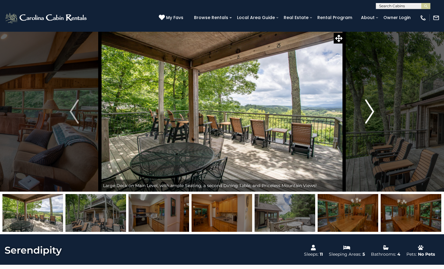
click at [365, 116] on img "Next" at bounding box center [369, 112] width 9 height 24
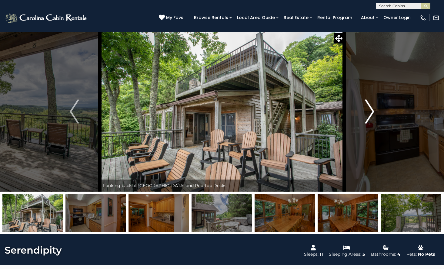
click at [366, 103] on img "Next" at bounding box center [369, 112] width 9 height 24
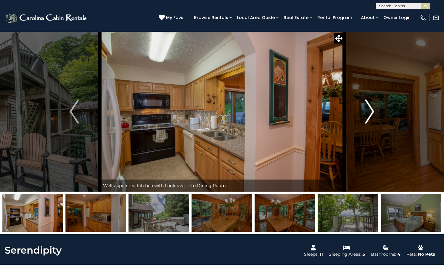
click at [366, 103] on img "Next" at bounding box center [369, 112] width 9 height 24
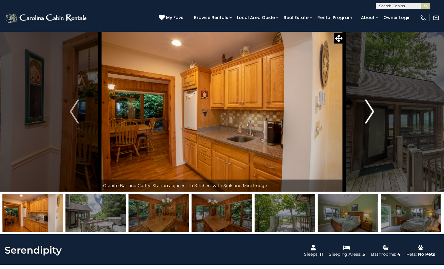
click at [366, 103] on img "Next" at bounding box center [369, 112] width 9 height 24
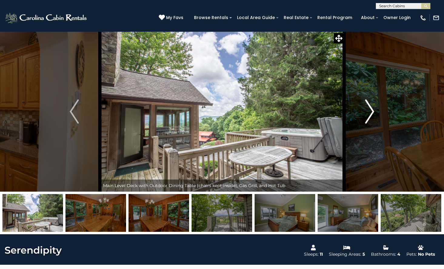
click at [366, 103] on img "Next" at bounding box center [369, 112] width 9 height 24
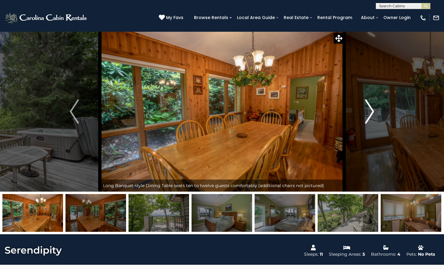
click at [366, 105] on img "Next" at bounding box center [369, 112] width 9 height 24
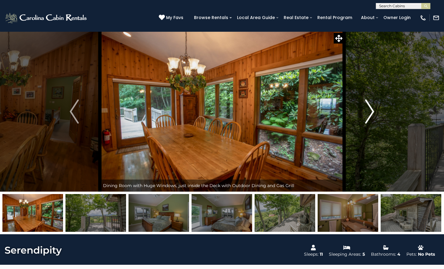
click at [366, 105] on img "Next" at bounding box center [369, 112] width 9 height 24
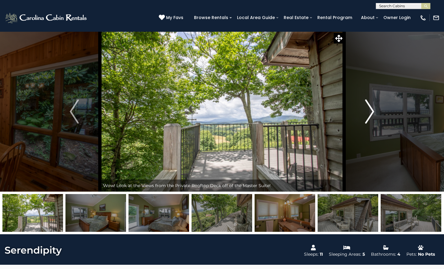
click at [366, 105] on img "Next" at bounding box center [369, 112] width 9 height 24
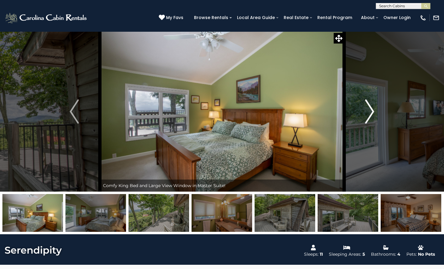
click at [366, 105] on img "Next" at bounding box center [369, 112] width 9 height 24
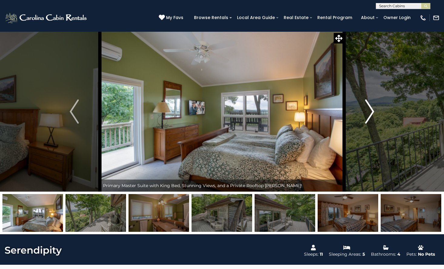
click at [366, 105] on img "Next" at bounding box center [369, 112] width 9 height 24
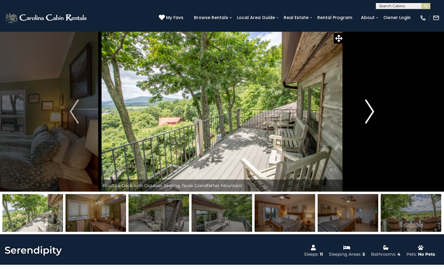
click at [366, 105] on img "Next" at bounding box center [369, 112] width 9 height 24
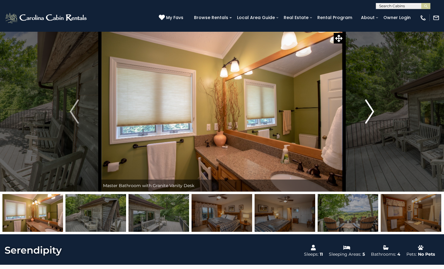
click at [366, 105] on img "Next" at bounding box center [369, 112] width 9 height 24
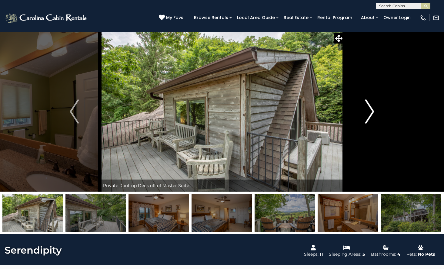
click at [366, 105] on img "Next" at bounding box center [369, 112] width 9 height 24
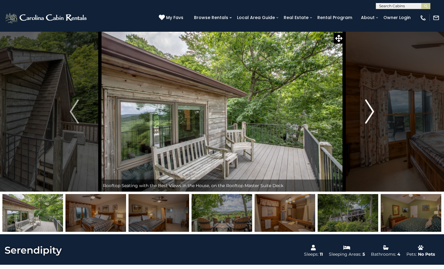
click at [366, 105] on img "Next" at bounding box center [369, 112] width 9 height 24
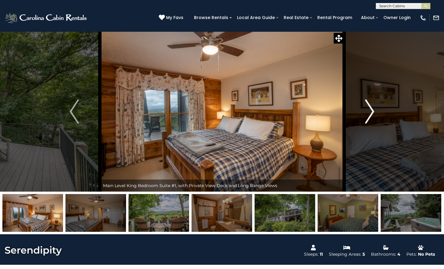
click at [366, 105] on img "Next" at bounding box center [369, 112] width 9 height 24
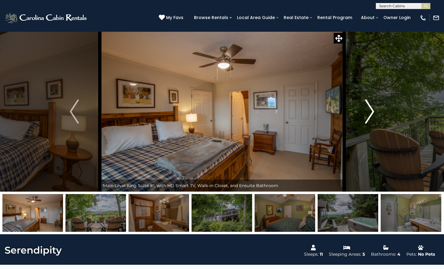
click at [366, 105] on img "Next" at bounding box center [369, 112] width 9 height 24
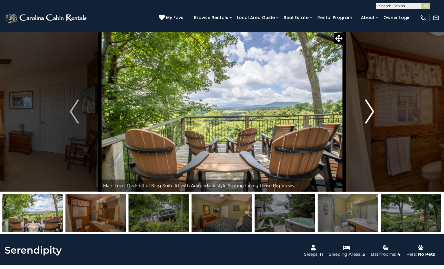
click at [366, 105] on img "Next" at bounding box center [369, 112] width 9 height 24
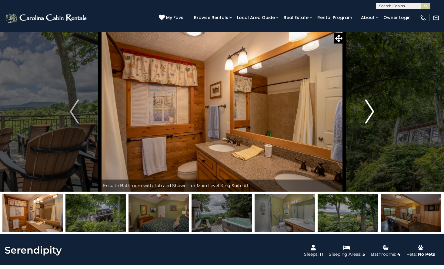
click at [366, 105] on img "Next" at bounding box center [369, 112] width 9 height 24
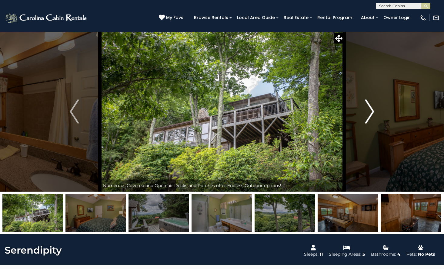
click at [366, 105] on img "Next" at bounding box center [369, 112] width 9 height 24
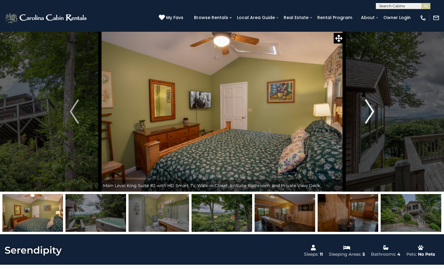
click at [366, 105] on img "Next" at bounding box center [369, 112] width 9 height 24
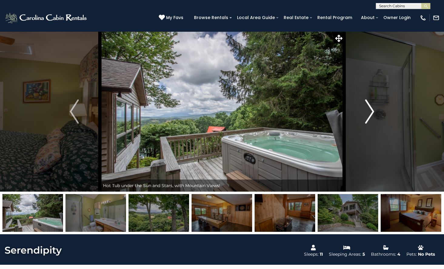
click at [366, 105] on img "Next" at bounding box center [369, 112] width 9 height 24
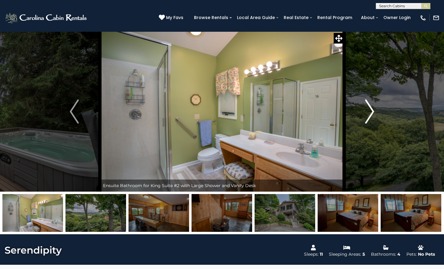
click at [366, 105] on img "Next" at bounding box center [369, 112] width 9 height 24
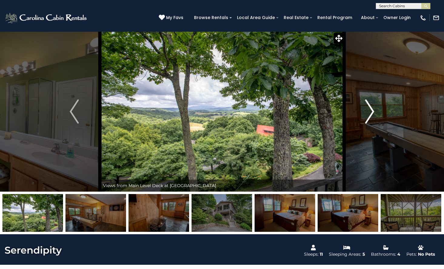
click at [366, 112] on img "Next" at bounding box center [369, 112] width 9 height 24
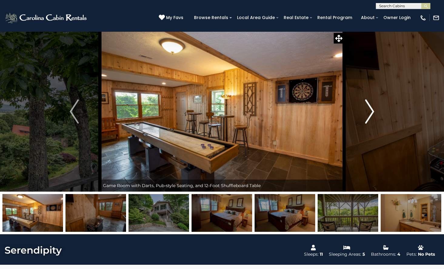
click at [365, 112] on img "Next" at bounding box center [369, 112] width 9 height 24
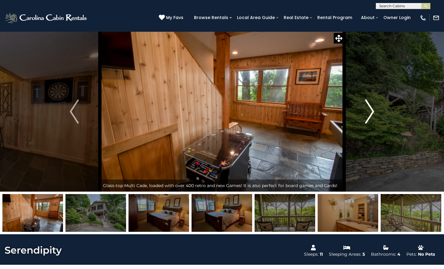
click at [372, 107] on img "Next" at bounding box center [369, 112] width 9 height 24
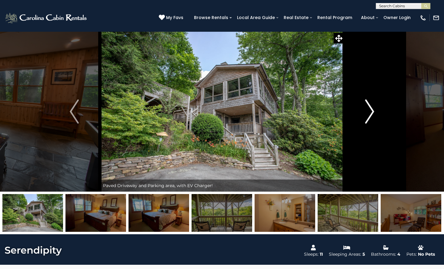
click at [372, 109] on img "Next" at bounding box center [369, 112] width 9 height 24
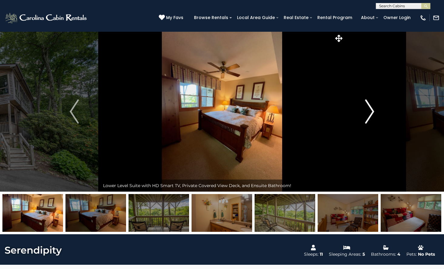
click at [372, 109] on img "Next" at bounding box center [369, 112] width 9 height 24
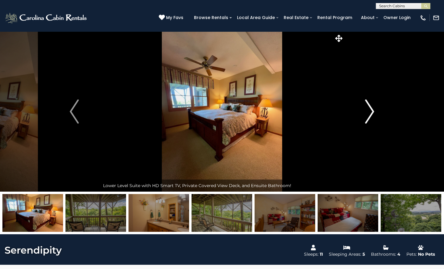
click at [372, 106] on img "Next" at bounding box center [369, 112] width 9 height 24
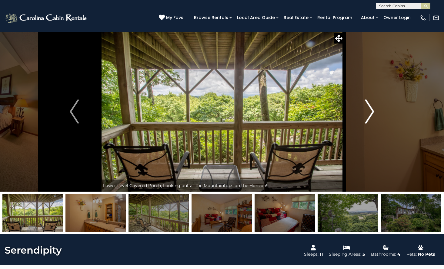
click at [372, 104] on img "Next" at bounding box center [369, 112] width 9 height 24
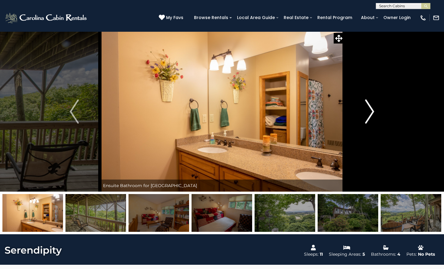
click at [372, 104] on img "Next" at bounding box center [369, 112] width 9 height 24
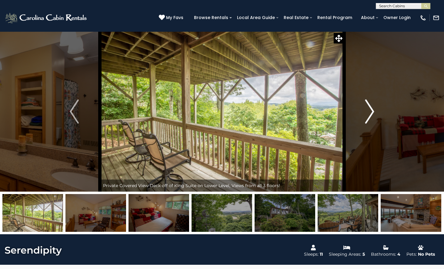
click at [372, 104] on img "Next" at bounding box center [369, 112] width 9 height 24
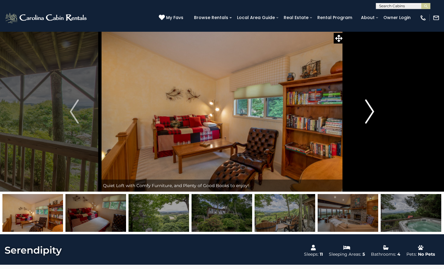
click at [373, 105] on img "Next" at bounding box center [369, 112] width 9 height 24
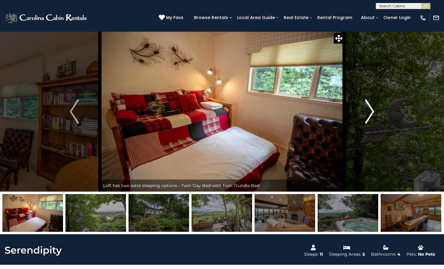
click at [376, 114] on button "Next" at bounding box center [369, 111] width 51 height 160
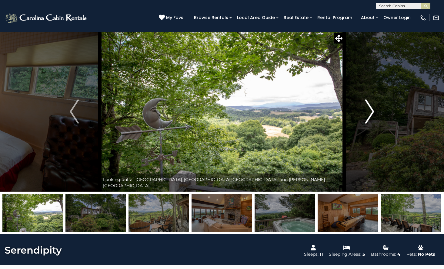
click at [374, 109] on button "Next" at bounding box center [369, 111] width 51 height 160
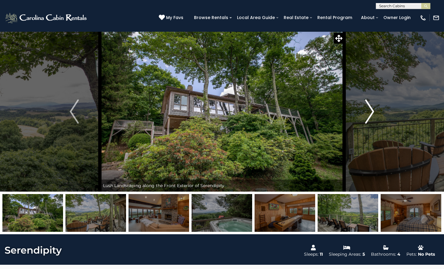
click at [374, 108] on button "Next" at bounding box center [369, 111] width 51 height 160
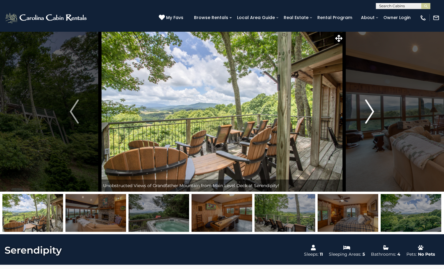
click at [373, 106] on button "Next" at bounding box center [369, 111] width 51 height 160
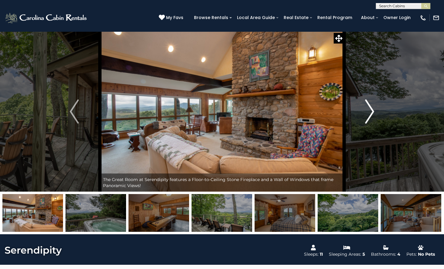
click at [372, 108] on img "Next" at bounding box center [369, 112] width 9 height 24
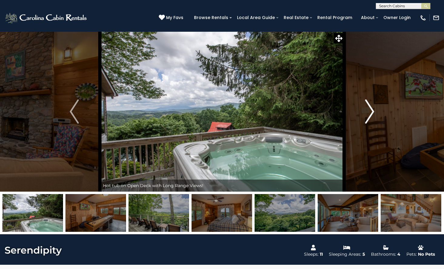
click at [372, 108] on img "Next" at bounding box center [369, 112] width 9 height 24
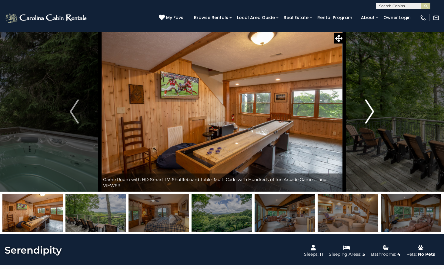
click at [372, 108] on img "Next" at bounding box center [369, 112] width 9 height 24
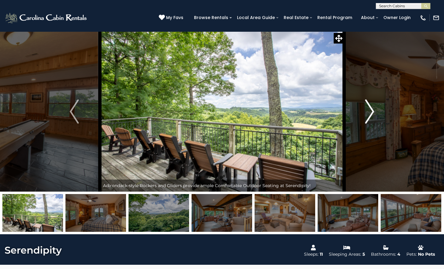
click at [372, 108] on img "Next" at bounding box center [369, 112] width 9 height 24
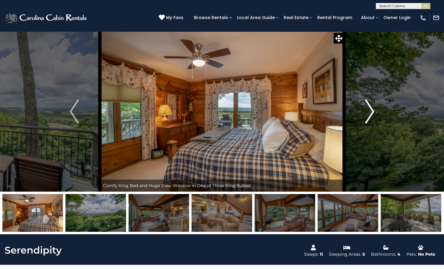
click at [372, 108] on img "Next" at bounding box center [369, 112] width 9 height 24
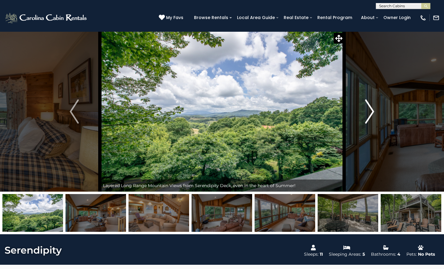
click at [372, 101] on img "Next" at bounding box center [369, 112] width 9 height 24
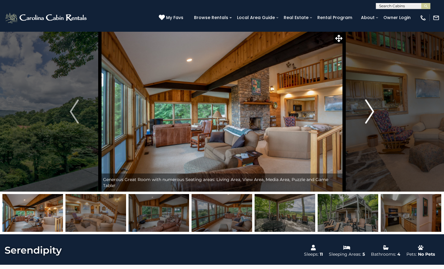
click at [372, 101] on img "Next" at bounding box center [369, 112] width 9 height 24
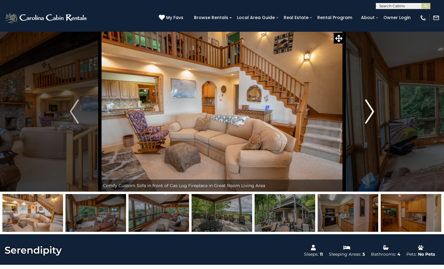
click at [358, 90] on button "Next" at bounding box center [369, 111] width 51 height 160
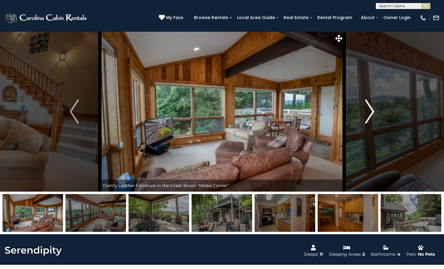
click at [361, 91] on button "Next" at bounding box center [369, 111] width 51 height 160
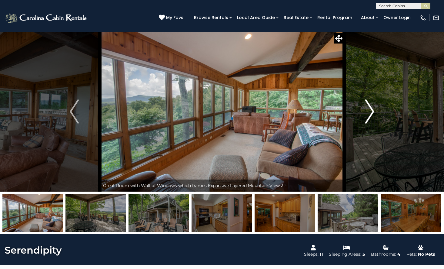
click at [365, 94] on button "Next" at bounding box center [369, 111] width 51 height 160
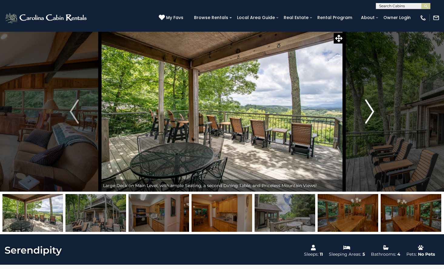
click at [368, 116] on img "Next" at bounding box center [369, 112] width 9 height 24
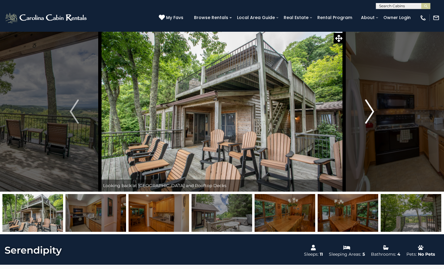
click at [368, 116] on img "Next" at bounding box center [369, 112] width 9 height 24
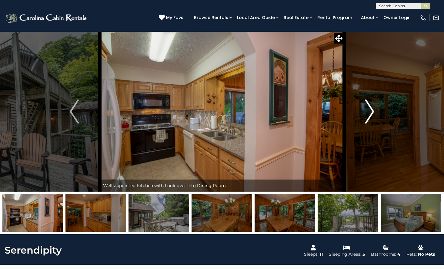
click at [368, 116] on img "Next" at bounding box center [369, 112] width 9 height 24
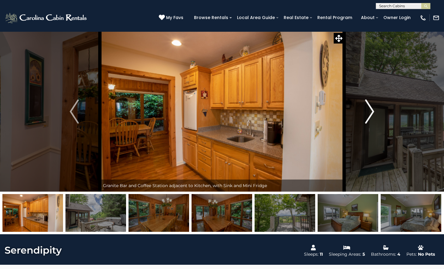
click at [345, 86] on button "Next" at bounding box center [369, 111] width 51 height 160
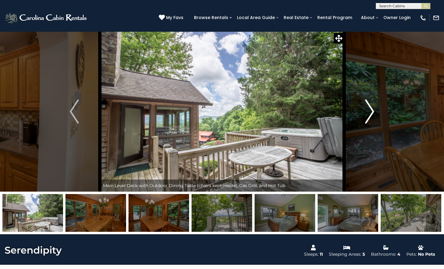
drag, startPoint x: 355, startPoint y: 92, endPoint x: 353, endPoint y: 90, distance: 3.5
click at [353, 90] on button "Next" at bounding box center [369, 111] width 51 height 160
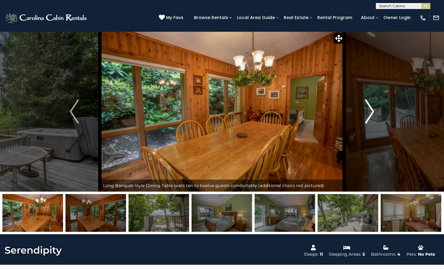
click at [355, 106] on button "Next" at bounding box center [369, 111] width 51 height 160
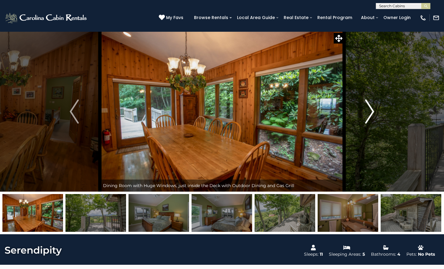
drag, startPoint x: 355, startPoint y: 106, endPoint x: 351, endPoint y: 104, distance: 4.9
click at [351, 104] on button "Next" at bounding box center [369, 111] width 51 height 160
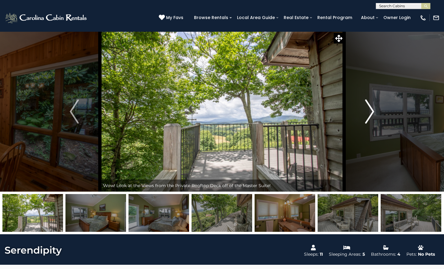
click at [355, 103] on button "Next" at bounding box center [369, 111] width 51 height 160
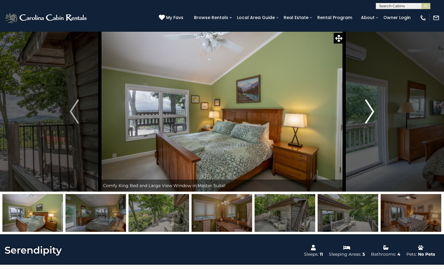
click at [362, 107] on button "Next" at bounding box center [369, 111] width 51 height 160
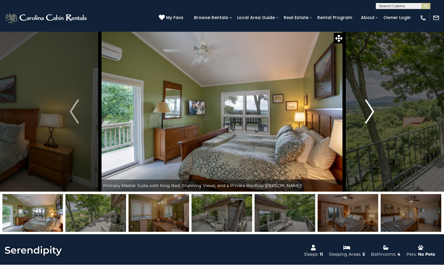
click at [362, 107] on button "Next" at bounding box center [369, 111] width 51 height 160
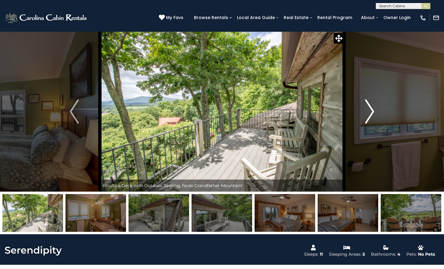
click at [362, 107] on button "Next" at bounding box center [369, 111] width 51 height 160
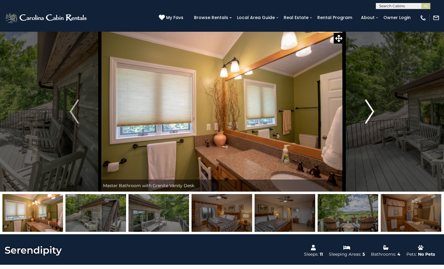
click at [362, 107] on button "Next" at bounding box center [369, 111] width 51 height 160
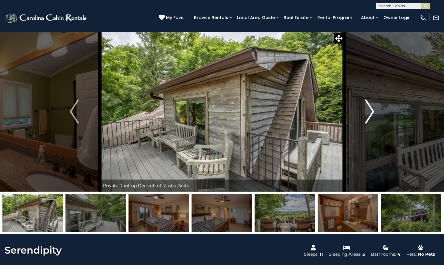
click at [362, 107] on button "Next" at bounding box center [369, 111] width 51 height 160
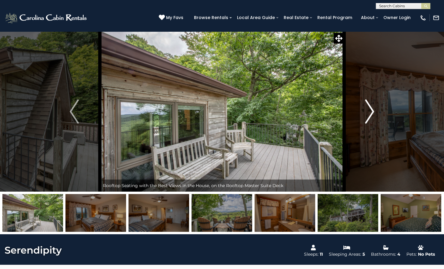
click at [372, 105] on img "Next" at bounding box center [369, 112] width 9 height 24
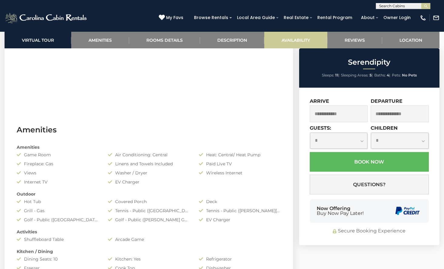
scroll to position [242, 0]
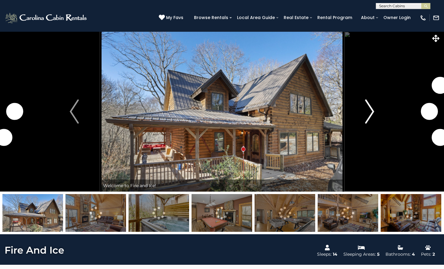
click at [375, 106] on button "Next" at bounding box center [369, 111] width 51 height 160
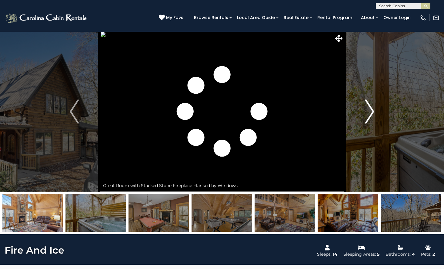
click at [372, 107] on img "Next" at bounding box center [369, 112] width 9 height 24
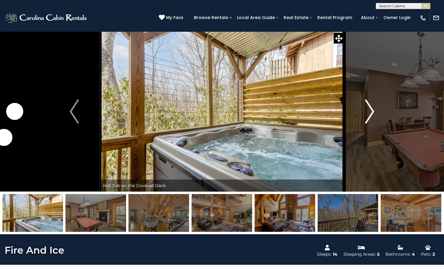
click at [372, 106] on img "Next" at bounding box center [369, 112] width 9 height 24
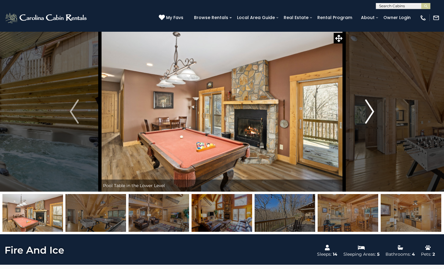
click at [372, 106] on img "Next" at bounding box center [369, 112] width 9 height 24
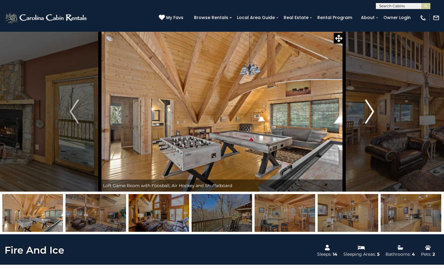
click at [371, 106] on img "Next" at bounding box center [369, 112] width 9 height 24
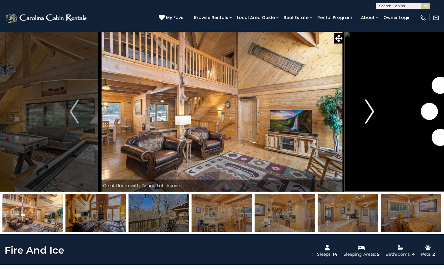
click at [371, 106] on img "Next" at bounding box center [369, 112] width 9 height 24
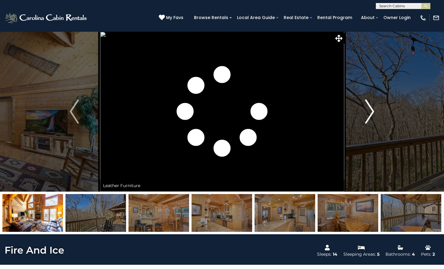
click at [371, 106] on img "Next" at bounding box center [369, 112] width 9 height 24
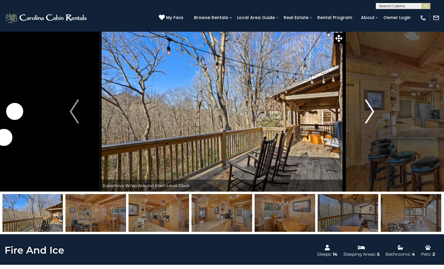
click at [371, 106] on img "Next" at bounding box center [369, 112] width 9 height 24
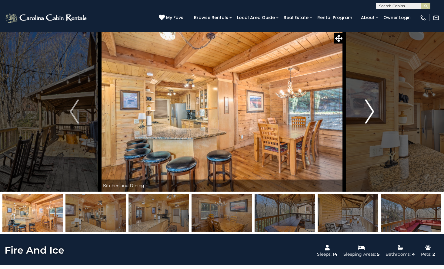
click at [371, 106] on img "Next" at bounding box center [369, 112] width 9 height 24
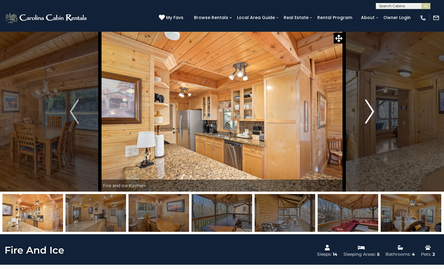
click at [371, 106] on img "Next" at bounding box center [369, 112] width 9 height 24
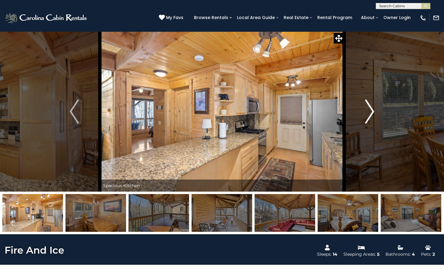
click at [371, 106] on img "Next" at bounding box center [369, 112] width 9 height 24
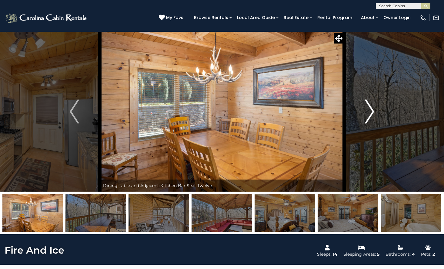
click at [371, 106] on img "Next" at bounding box center [369, 112] width 9 height 24
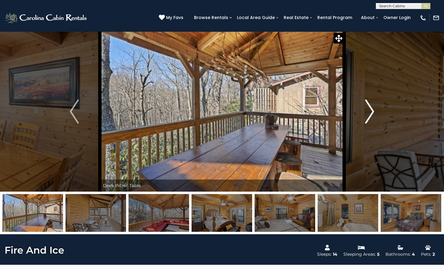
click at [371, 106] on img "Next" at bounding box center [369, 112] width 9 height 24
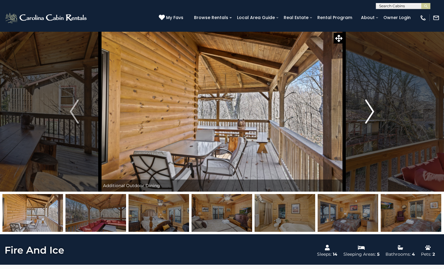
click at [371, 106] on img "Next" at bounding box center [369, 112] width 9 height 24
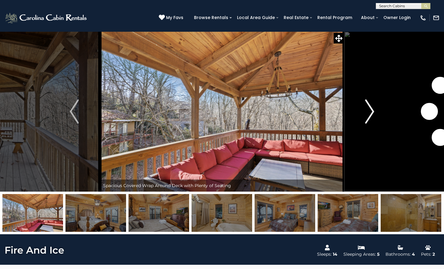
click at [371, 106] on img "Next" at bounding box center [369, 112] width 9 height 24
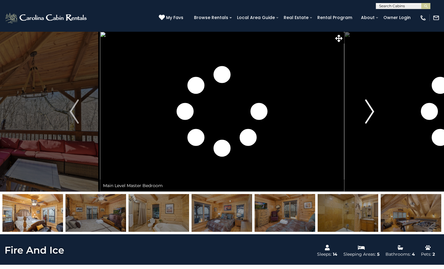
click at [371, 106] on img "Next" at bounding box center [369, 112] width 9 height 24
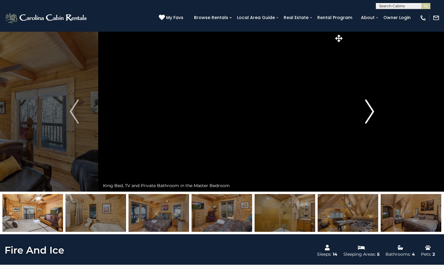
click at [371, 106] on img "Next" at bounding box center [369, 112] width 9 height 24
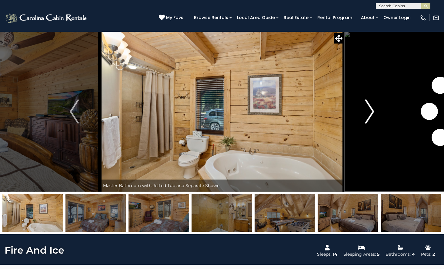
click at [371, 106] on img "Next" at bounding box center [369, 112] width 9 height 24
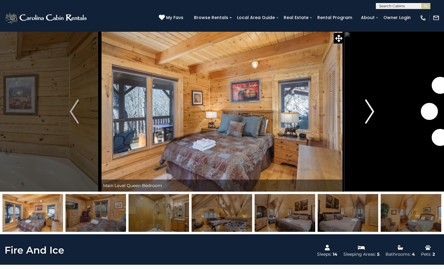
click at [371, 106] on img "Next" at bounding box center [369, 112] width 9 height 24
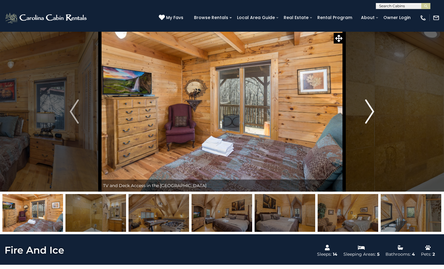
click at [371, 106] on img "Next" at bounding box center [369, 112] width 9 height 24
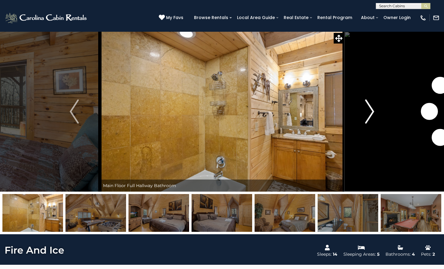
click at [371, 105] on img "Next" at bounding box center [369, 112] width 9 height 24
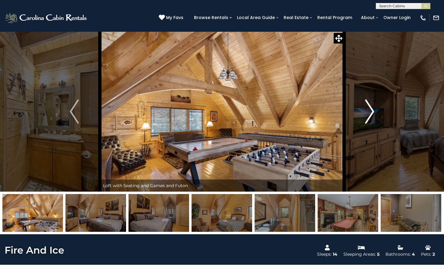
click at [371, 105] on img "Next" at bounding box center [369, 112] width 9 height 24
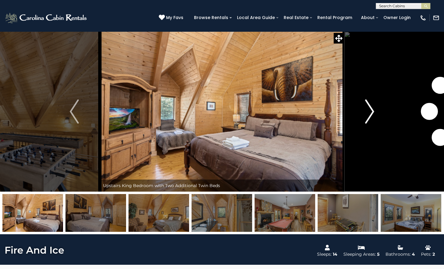
click at [371, 105] on img "Next" at bounding box center [369, 112] width 9 height 24
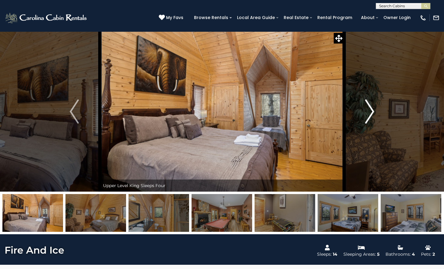
click at [371, 105] on img "Next" at bounding box center [369, 112] width 9 height 24
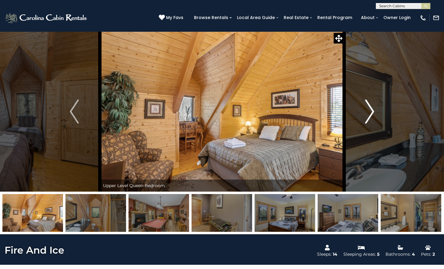
click at [371, 105] on img "Next" at bounding box center [369, 112] width 9 height 24
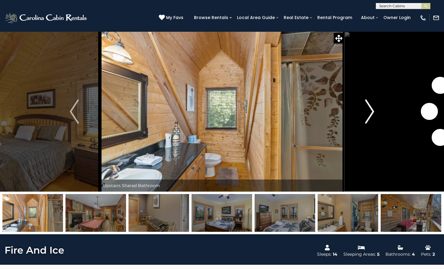
click at [371, 105] on img "Next" at bounding box center [369, 112] width 9 height 24
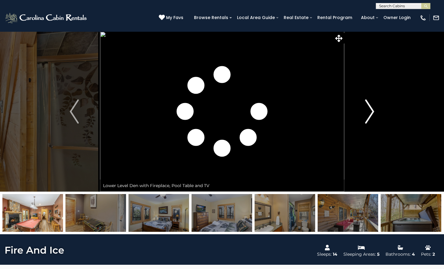
click at [371, 105] on img "Next" at bounding box center [369, 112] width 9 height 24
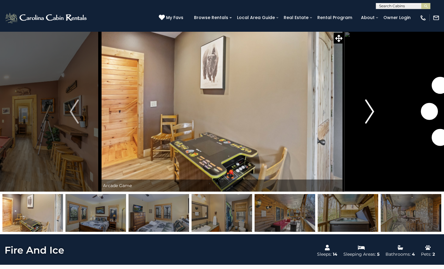
click at [372, 102] on img "Next" at bounding box center [369, 112] width 9 height 24
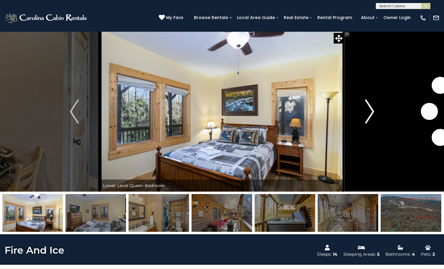
click at [372, 102] on img "Next" at bounding box center [369, 112] width 9 height 24
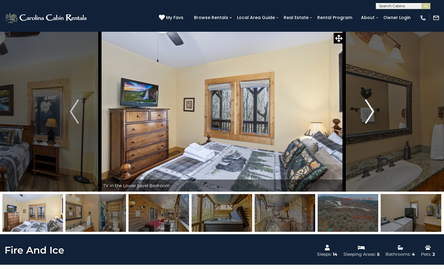
click at [372, 102] on img "Next" at bounding box center [369, 112] width 9 height 24
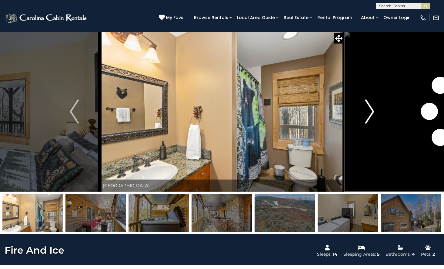
click at [372, 102] on img "Next" at bounding box center [369, 112] width 9 height 24
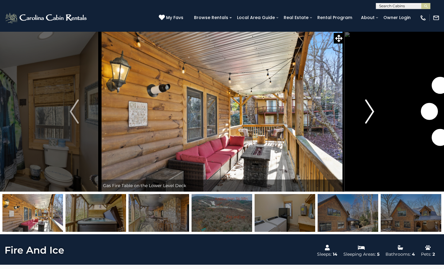
click at [372, 102] on img "Next" at bounding box center [369, 112] width 9 height 24
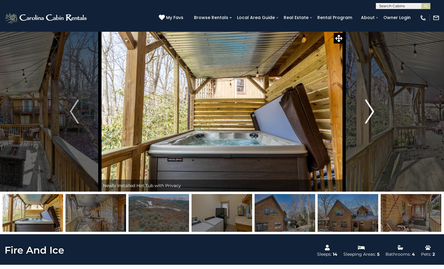
click at [372, 102] on img "Next" at bounding box center [369, 112] width 9 height 24
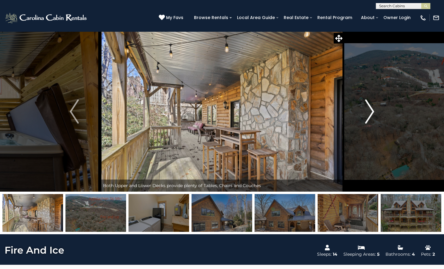
click at [372, 102] on img "Next" at bounding box center [369, 112] width 9 height 24
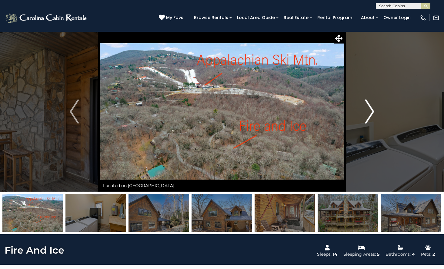
click at [372, 102] on img "Next" at bounding box center [369, 112] width 9 height 24
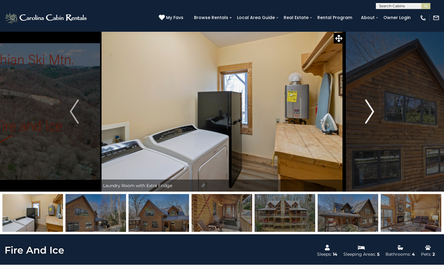
click at [370, 114] on img "Next" at bounding box center [369, 112] width 9 height 24
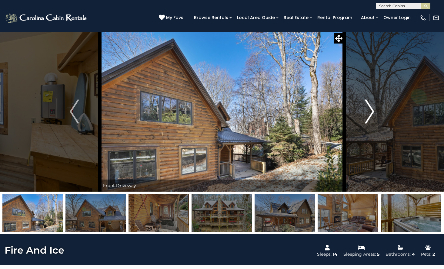
click at [370, 114] on img "Next" at bounding box center [369, 112] width 9 height 24
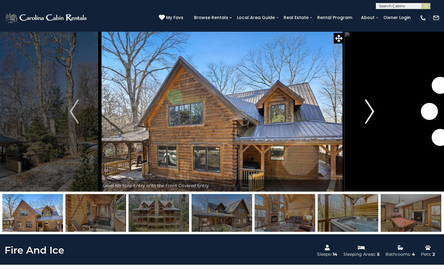
click at [370, 114] on img "Next" at bounding box center [369, 112] width 9 height 24
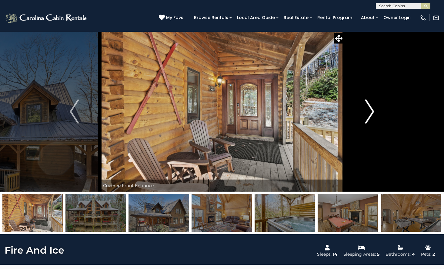
click at [370, 114] on img "Next" at bounding box center [369, 112] width 9 height 24
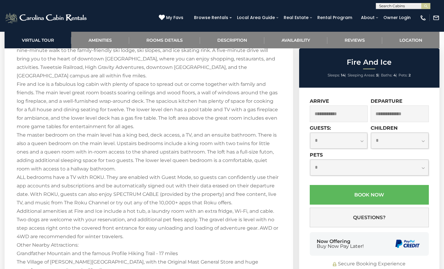
scroll to position [878, 0]
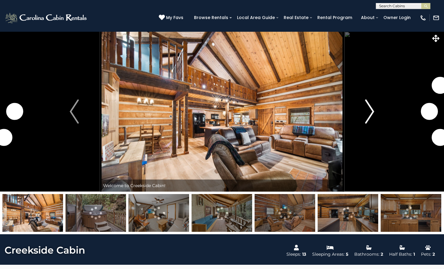
click at [386, 112] on button "Next" at bounding box center [369, 111] width 51 height 160
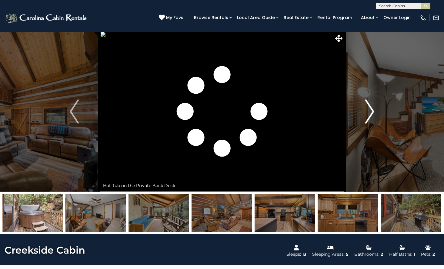
click at [368, 115] on img "Next" at bounding box center [369, 112] width 9 height 24
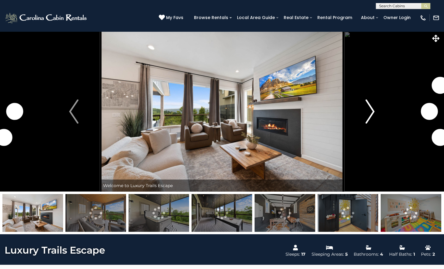
click at [372, 123] on img "Next" at bounding box center [369, 112] width 9 height 24
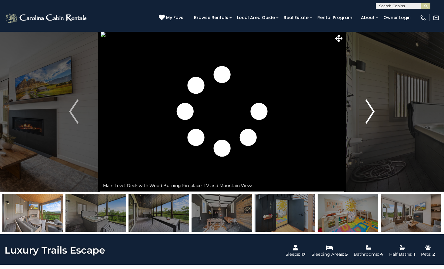
click at [372, 123] on img "Next" at bounding box center [369, 112] width 9 height 24
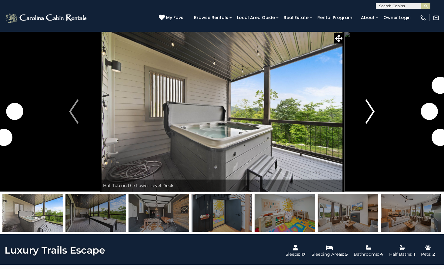
click at [372, 123] on img "Next" at bounding box center [369, 112] width 9 height 24
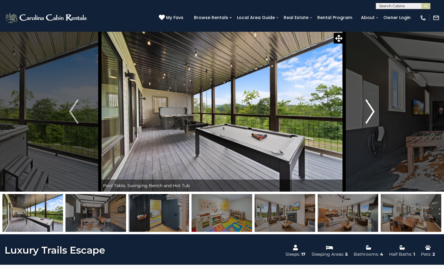
click at [372, 123] on img "Next" at bounding box center [369, 112] width 9 height 24
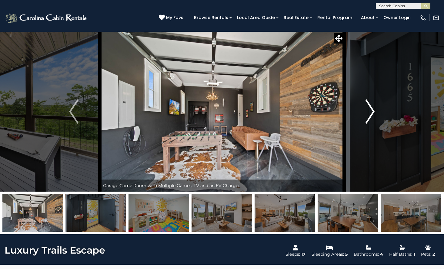
click at [372, 123] on img "Next" at bounding box center [369, 112] width 9 height 24
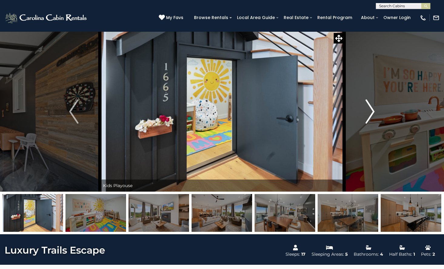
click at [372, 123] on img "Next" at bounding box center [369, 112] width 9 height 24
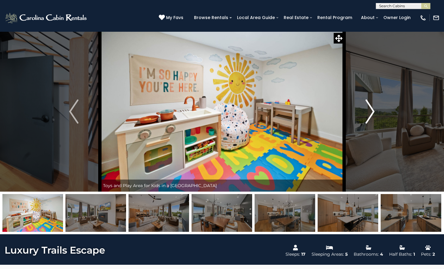
click at [372, 123] on img "Next" at bounding box center [369, 112] width 9 height 24
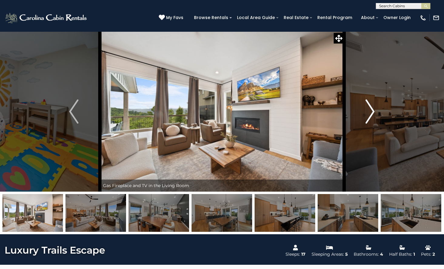
click at [372, 123] on img "Next" at bounding box center [369, 112] width 9 height 24
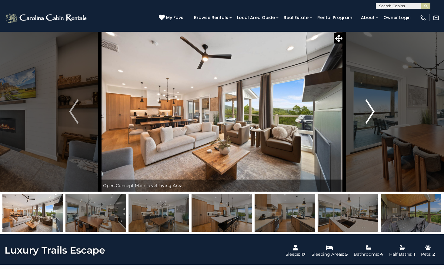
click at [372, 123] on img "Next" at bounding box center [369, 112] width 9 height 24
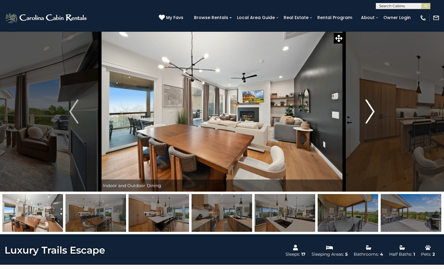
click at [372, 123] on img "Next" at bounding box center [369, 112] width 9 height 24
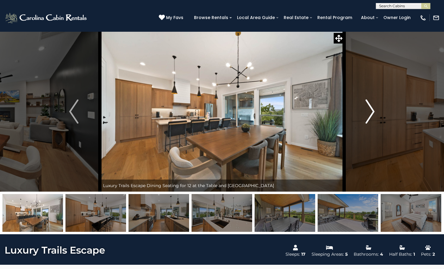
click at [372, 123] on img "Next" at bounding box center [369, 112] width 9 height 24
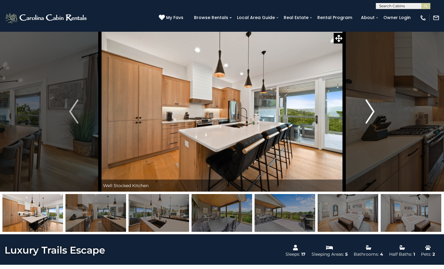
click at [372, 123] on img "Next" at bounding box center [369, 112] width 9 height 24
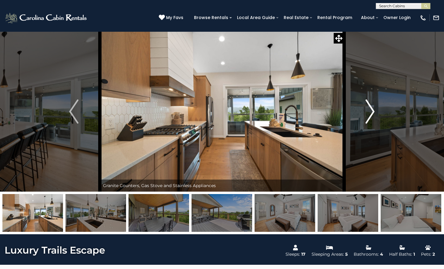
click at [372, 123] on img "Next" at bounding box center [369, 112] width 9 height 24
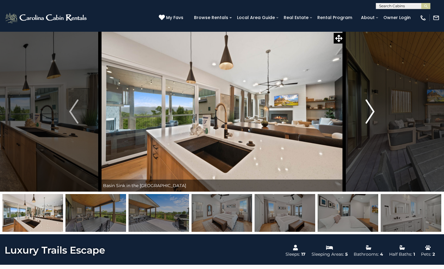
click at [372, 123] on img "Next" at bounding box center [369, 112] width 9 height 24
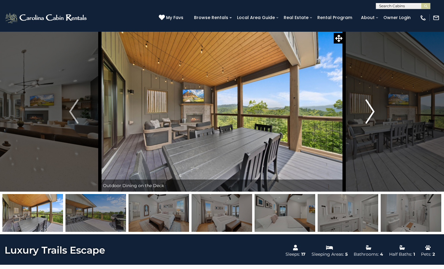
click at [372, 123] on img "Next" at bounding box center [369, 112] width 9 height 24
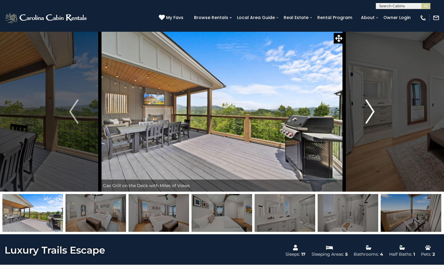
click at [372, 123] on img "Next" at bounding box center [369, 112] width 9 height 24
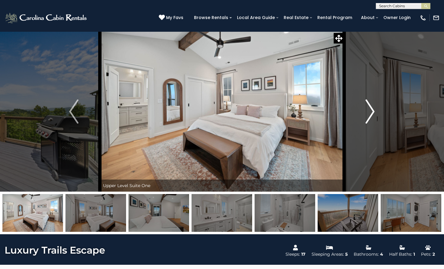
click at [372, 123] on img "Next" at bounding box center [369, 112] width 9 height 24
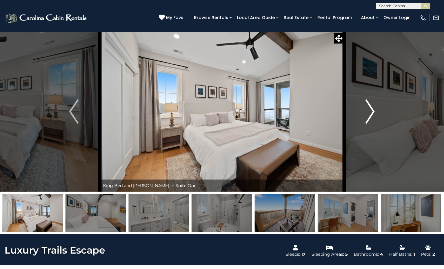
click at [372, 123] on img "Next" at bounding box center [369, 112] width 9 height 24
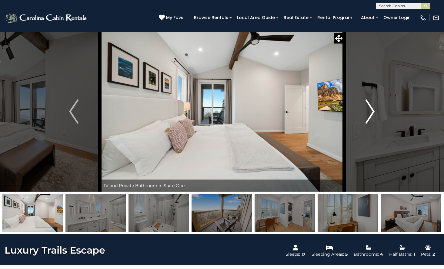
click at [372, 123] on img "Next" at bounding box center [369, 112] width 9 height 24
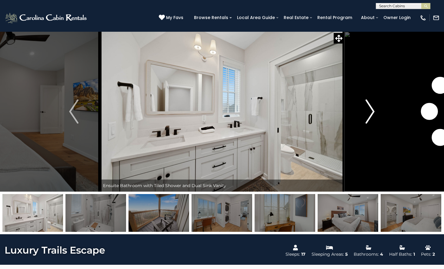
click at [372, 123] on img "Next" at bounding box center [369, 112] width 9 height 24
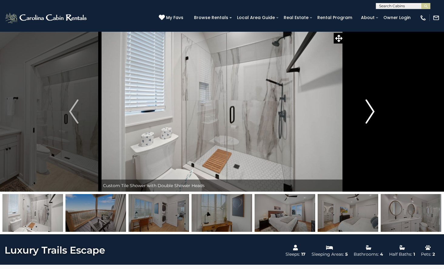
click at [372, 123] on img "Next" at bounding box center [369, 112] width 9 height 24
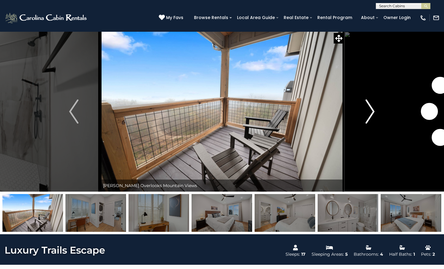
click at [372, 123] on img "Next" at bounding box center [369, 112] width 9 height 24
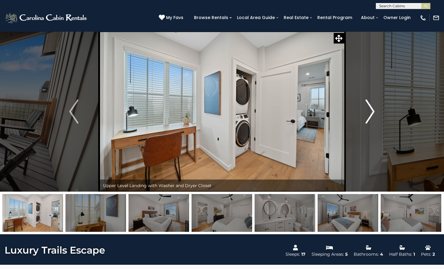
click at [372, 123] on img "Next" at bounding box center [369, 112] width 9 height 24
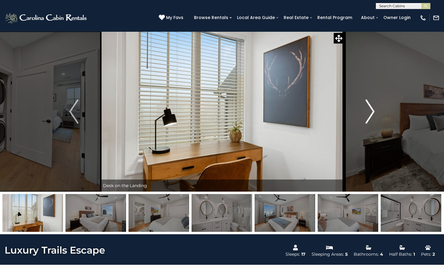
click at [372, 123] on img "Next" at bounding box center [369, 112] width 9 height 24
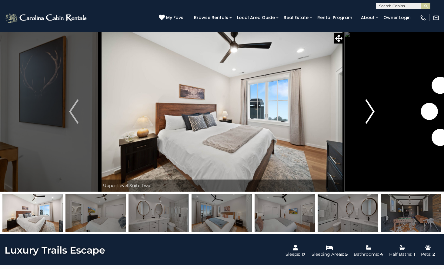
click at [372, 123] on img "Next" at bounding box center [369, 112] width 9 height 24
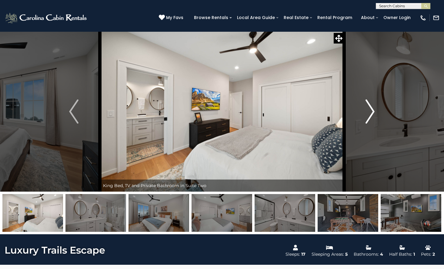
click at [372, 123] on img "Next" at bounding box center [369, 112] width 9 height 24
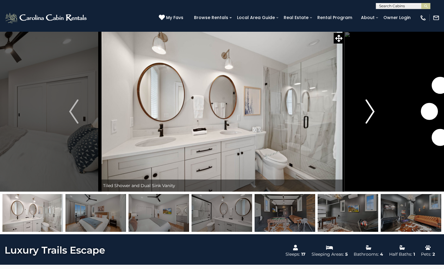
click at [372, 123] on img "Next" at bounding box center [369, 112] width 9 height 24
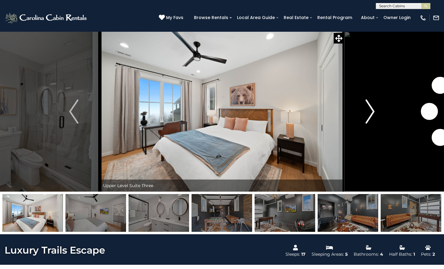
click at [372, 123] on img "Next" at bounding box center [369, 112] width 9 height 24
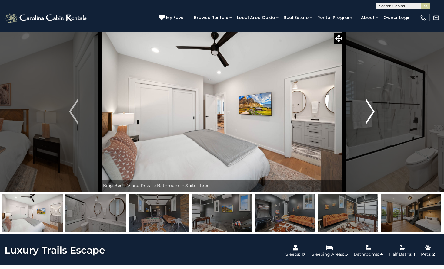
click at [372, 123] on img "Next" at bounding box center [369, 112] width 9 height 24
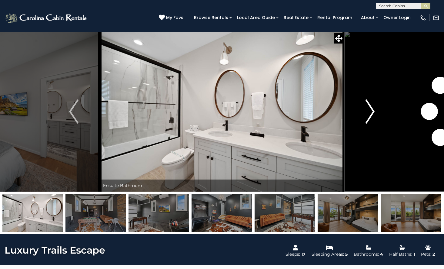
click at [372, 123] on img "Next" at bounding box center [369, 112] width 9 height 24
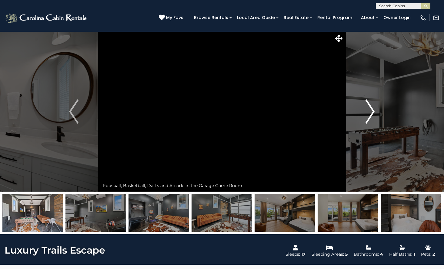
click at [372, 123] on img "Next" at bounding box center [369, 112] width 9 height 24
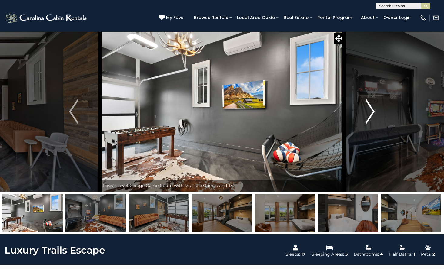
click at [372, 123] on img "Next" at bounding box center [369, 112] width 9 height 24
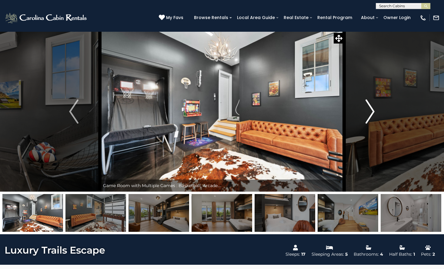
click at [372, 123] on img "Next" at bounding box center [369, 112] width 9 height 24
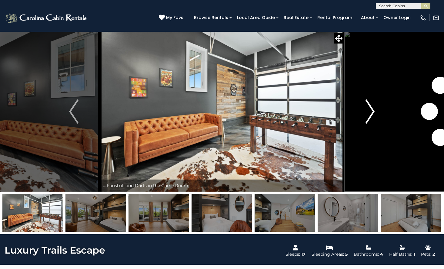
click at [372, 123] on img "Next" at bounding box center [369, 112] width 9 height 24
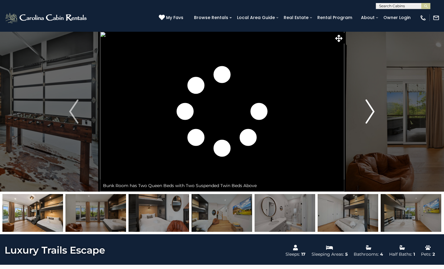
click at [372, 123] on img "Next" at bounding box center [369, 112] width 9 height 24
